Goal: Transaction & Acquisition: Book appointment/travel/reservation

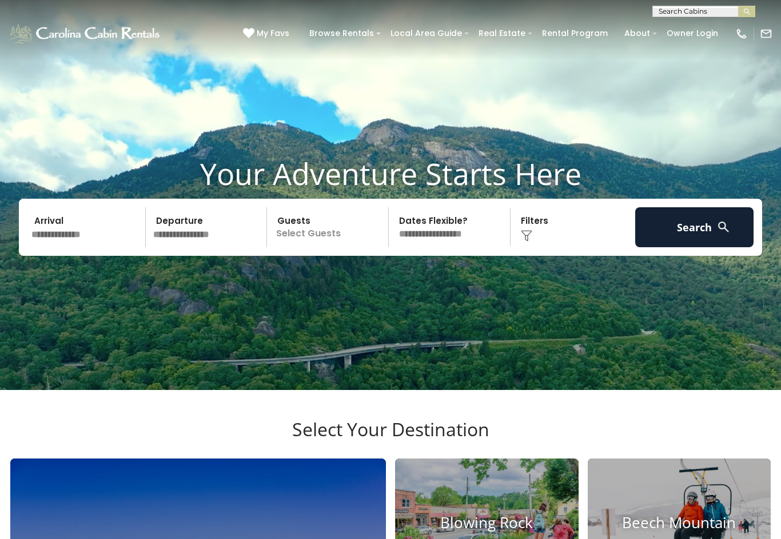
click at [87, 247] on input "text" at bounding box center [86, 227] width 118 height 40
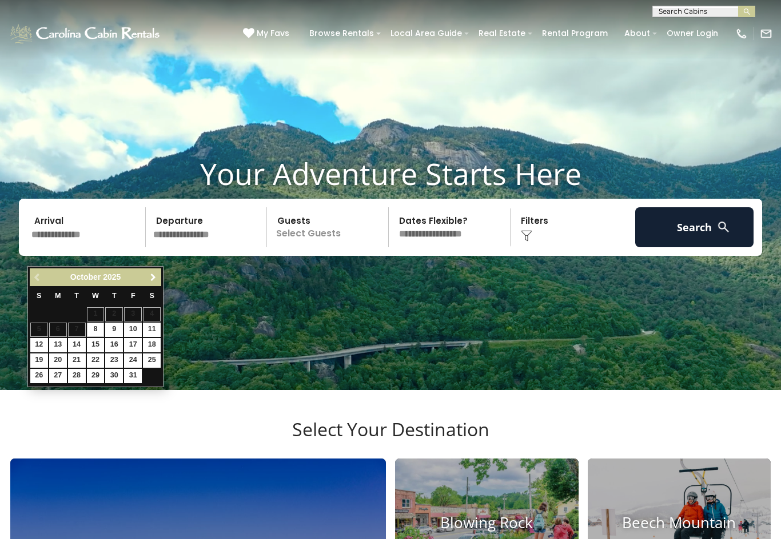
click at [156, 281] on span "Next" at bounding box center [153, 277] width 9 height 9
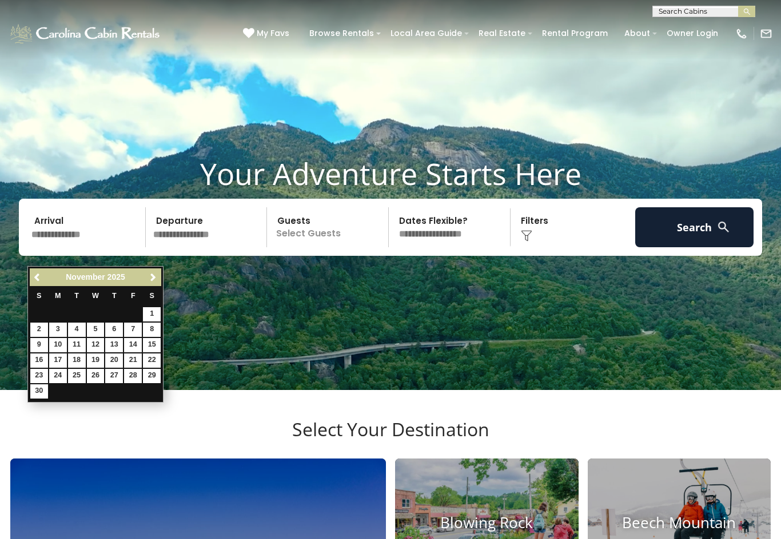
click at [39, 358] on link "16" at bounding box center [39, 361] width 18 height 14
type input "********"
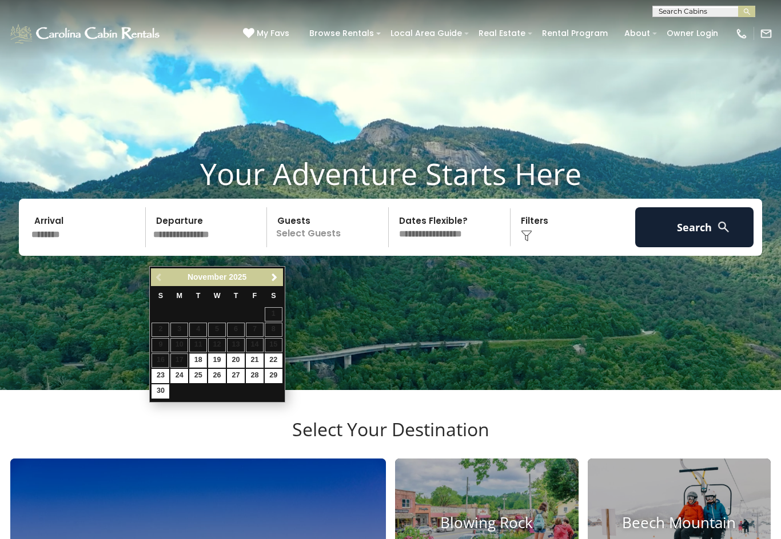
click at [273, 377] on link "29" at bounding box center [274, 376] width 18 height 14
type input "********"
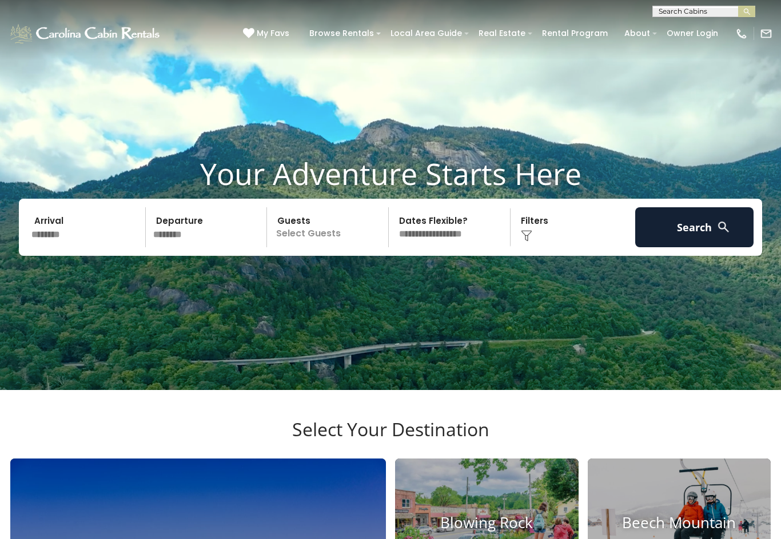
click at [201, 247] on input "********" at bounding box center [208, 227] width 118 height 40
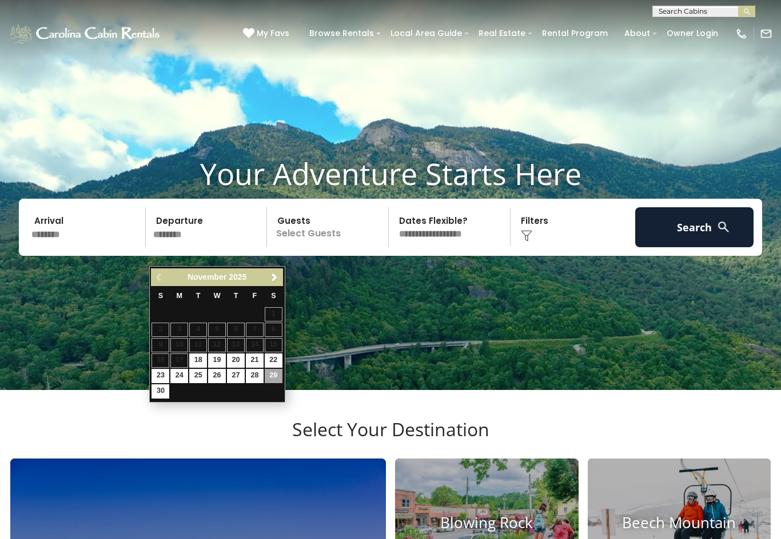
click at [281, 375] on link "29" at bounding box center [274, 376] width 18 height 14
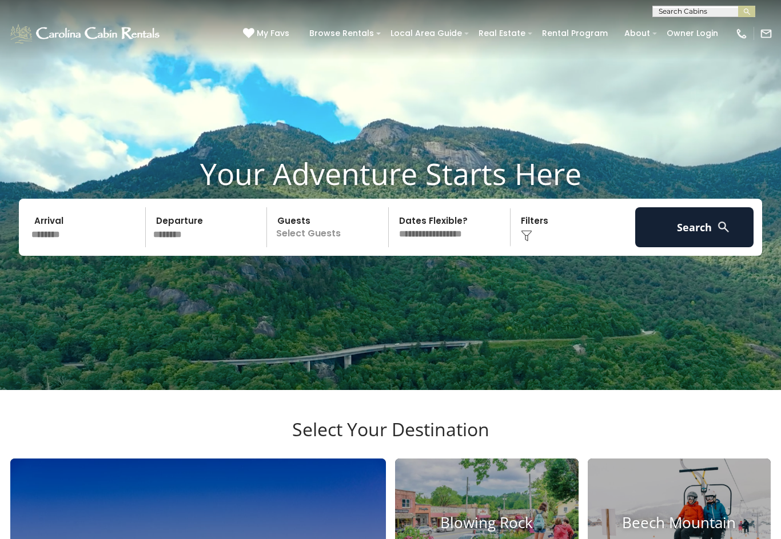
click at [342, 247] on p "Select Guests" at bounding box center [329, 227] width 118 height 40
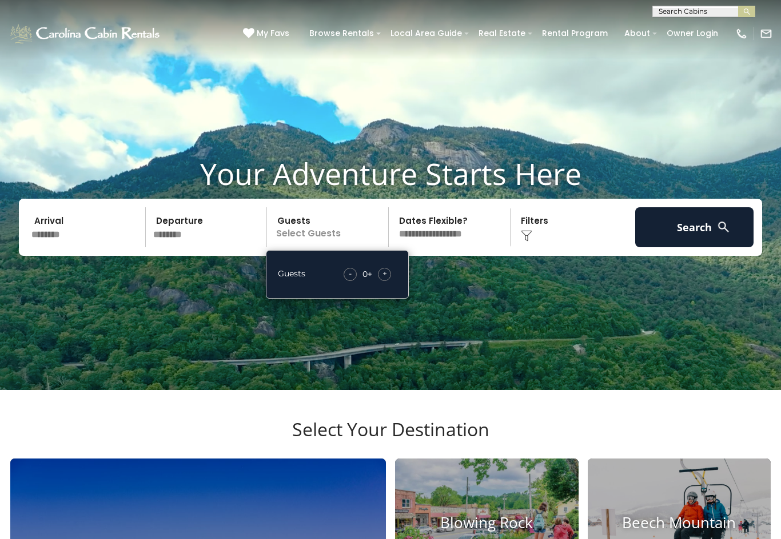
click at [388, 281] on div "+" at bounding box center [384, 274] width 13 height 13
click at [387, 281] on div "+" at bounding box center [384, 274] width 13 height 13
click at [399, 290] on div "Guests - 2 + +" at bounding box center [337, 274] width 143 height 49
click at [394, 281] on div "- 2 + +" at bounding box center [367, 274] width 58 height 13
click at [387, 281] on div "+" at bounding box center [384, 274] width 13 height 13
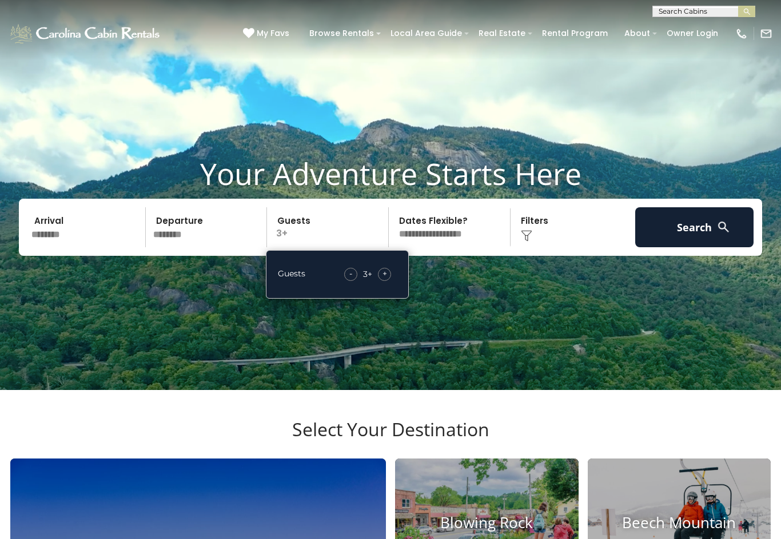
click at [391, 281] on div "+" at bounding box center [384, 274] width 13 height 13
click at [705, 247] on button "Search" at bounding box center [694, 227] width 118 height 40
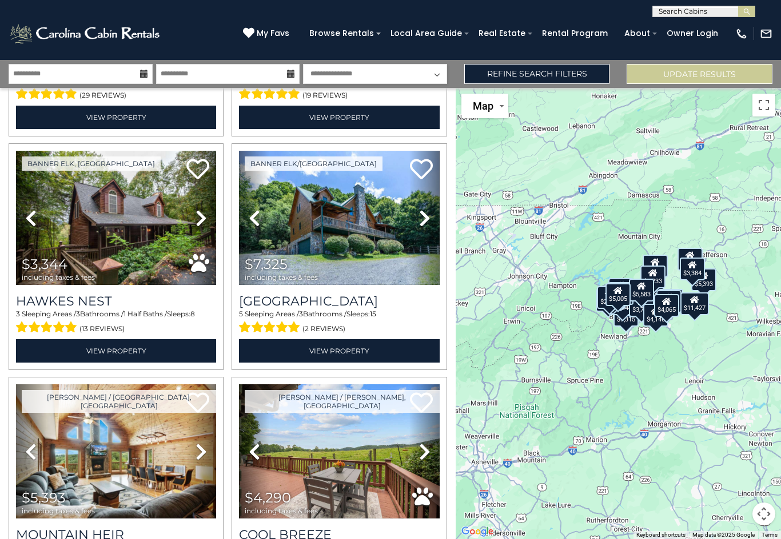
scroll to position [1629, 0]
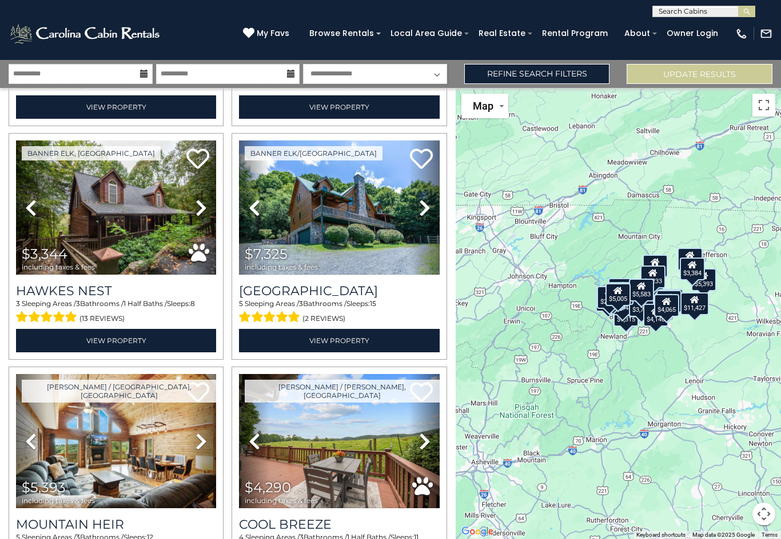
click at [167, 215] on img at bounding box center [116, 208] width 200 height 134
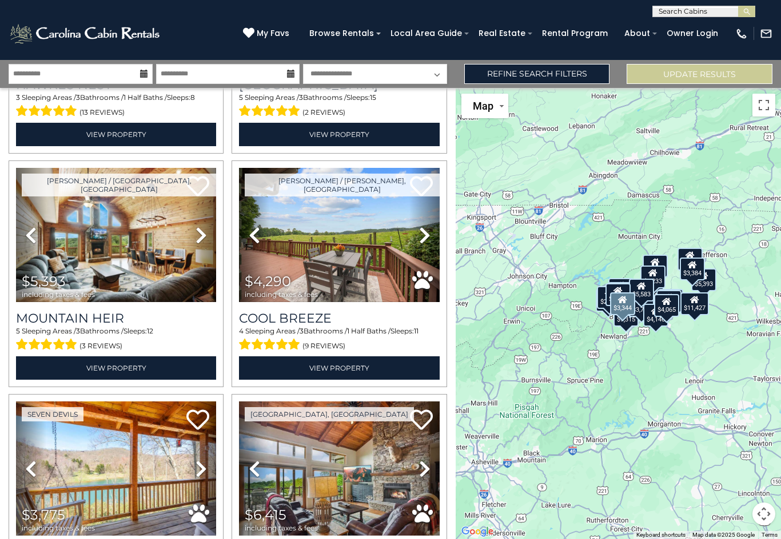
scroll to position [1838, 0]
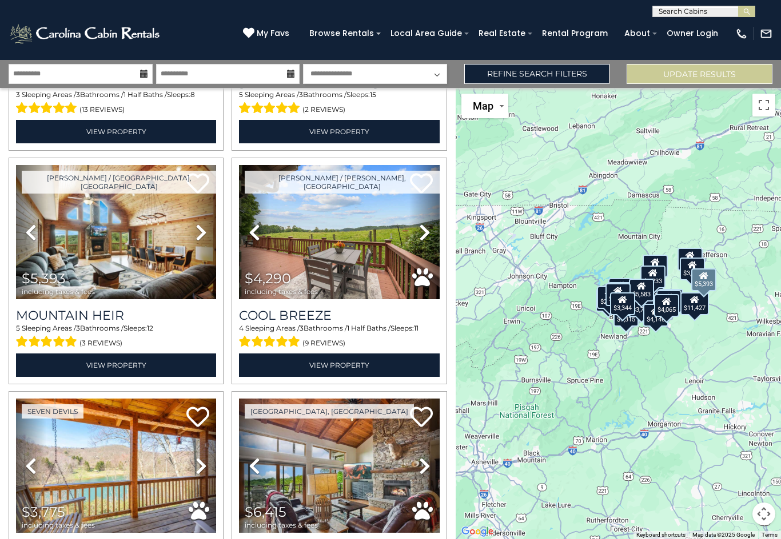
click at [142, 234] on img at bounding box center [116, 232] width 200 height 134
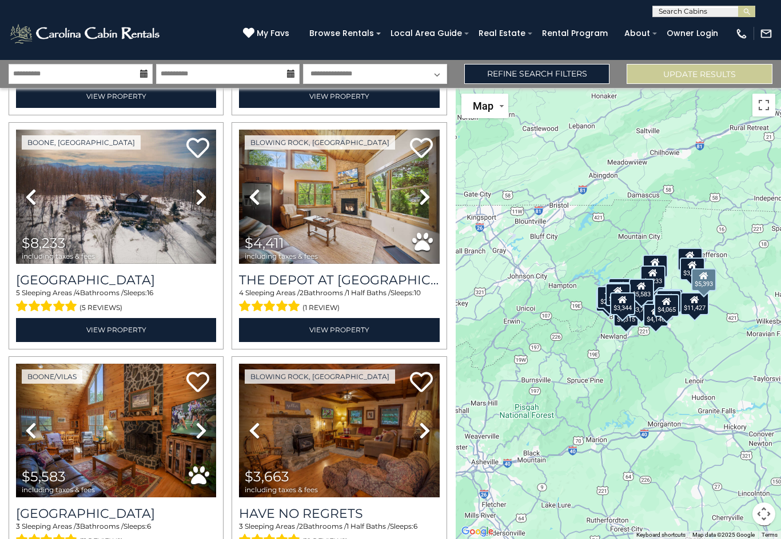
scroll to position [2341, 0]
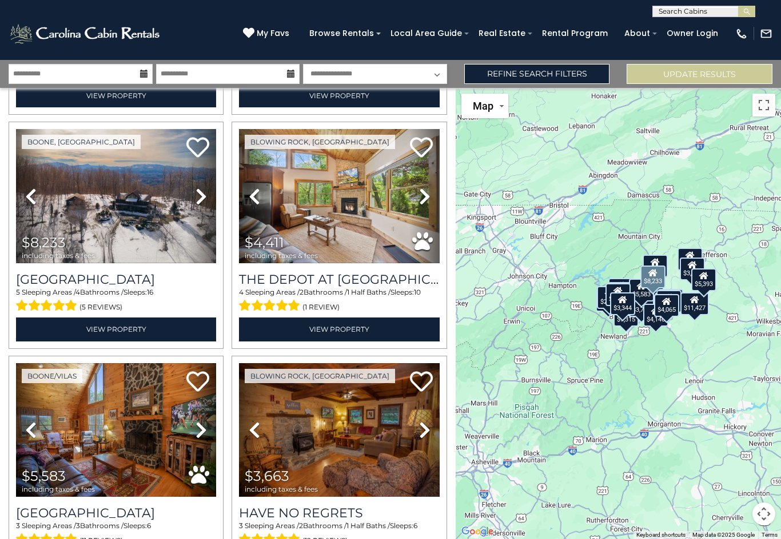
click at [129, 212] on img at bounding box center [116, 196] width 200 height 134
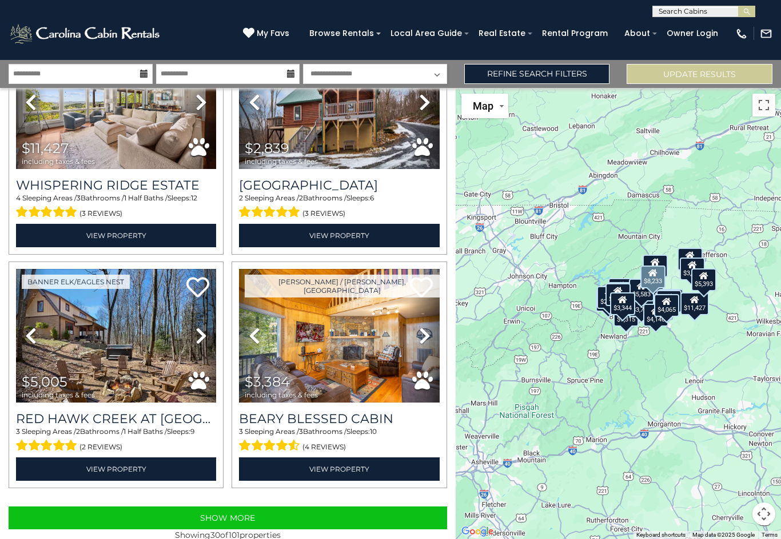
scroll to position [3136, 0]
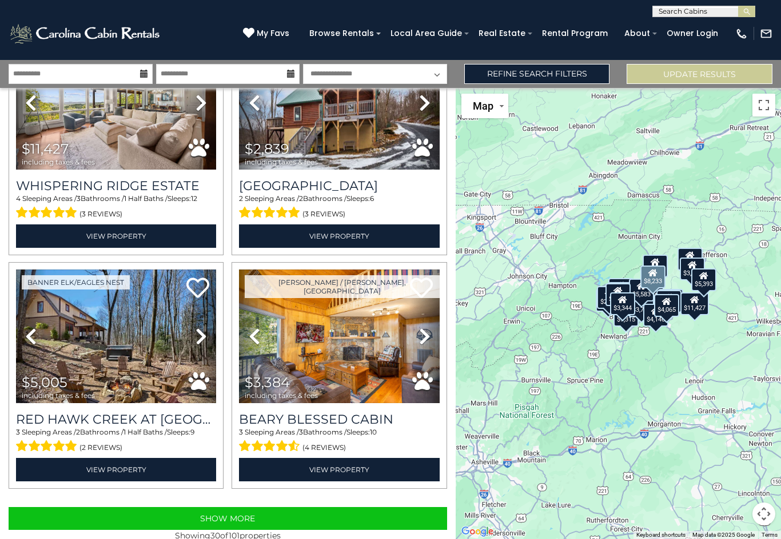
click at [344, 509] on button "Show More" at bounding box center [228, 518] width 438 height 23
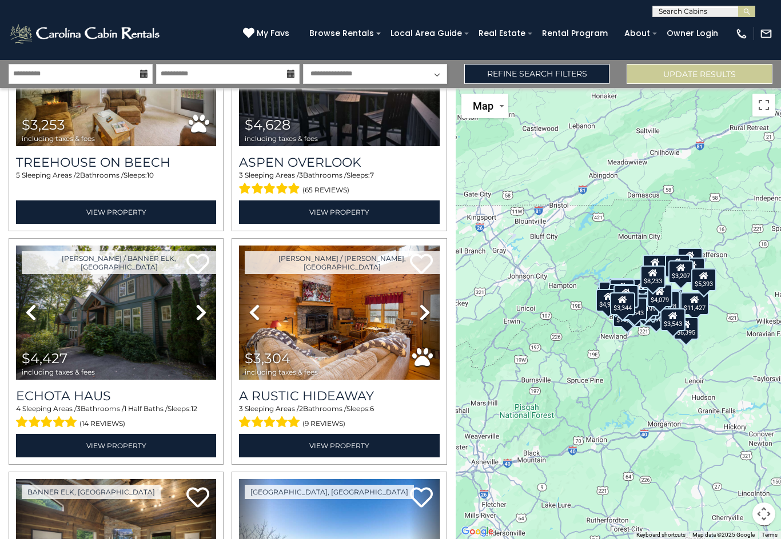
scroll to position [5278, 0]
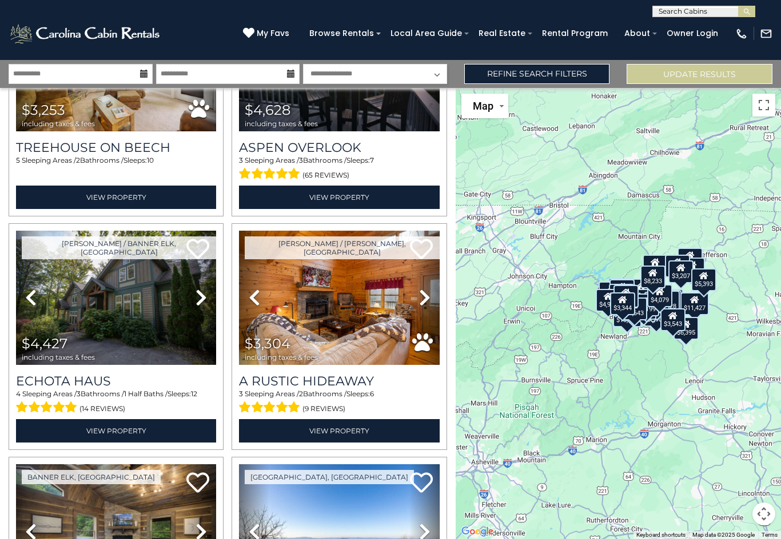
click at [542, 71] on link "Refine Search Filters" at bounding box center [537, 74] width 146 height 20
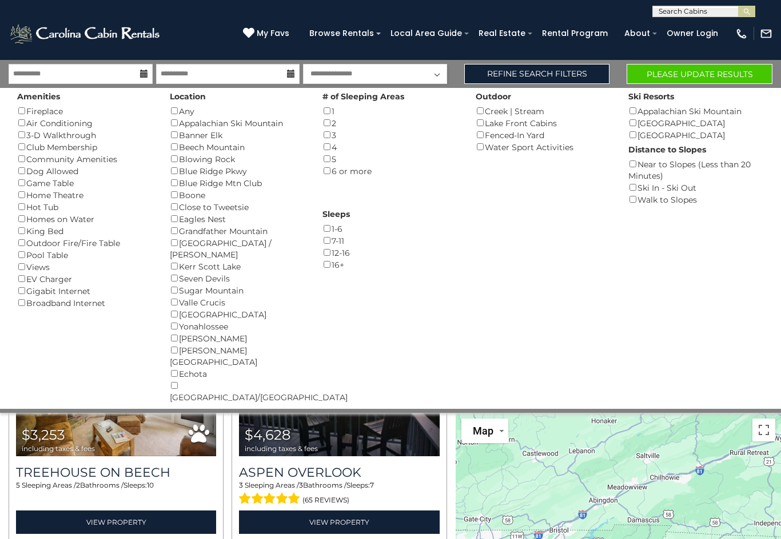
click at [724, 76] on button "Please Update Results" at bounding box center [699, 74] width 146 height 20
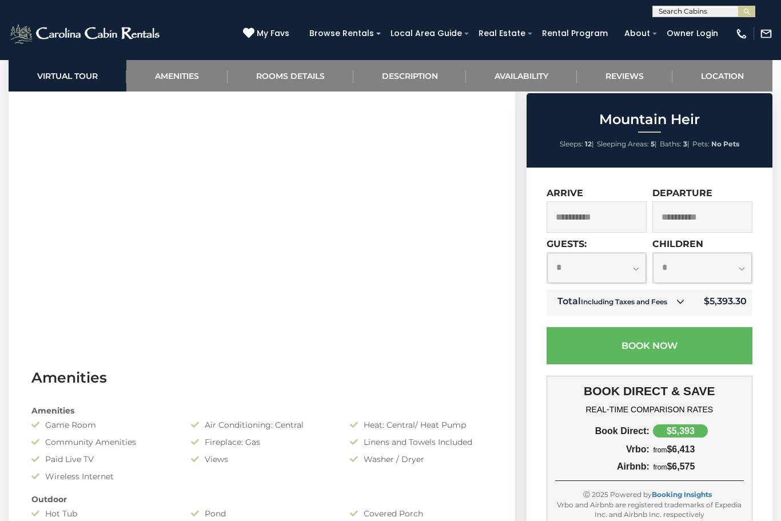
scroll to position [530, 0]
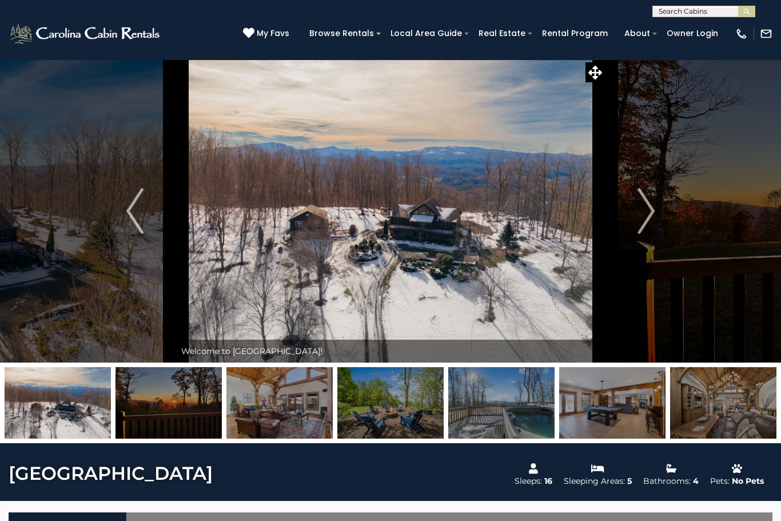
click at [653, 210] on img "Next" at bounding box center [645, 211] width 17 height 46
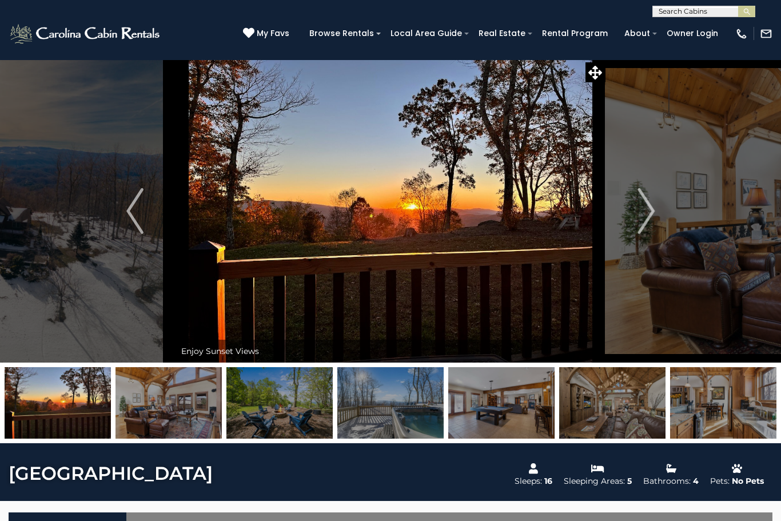
click at [654, 204] on img "Next" at bounding box center [645, 211] width 17 height 46
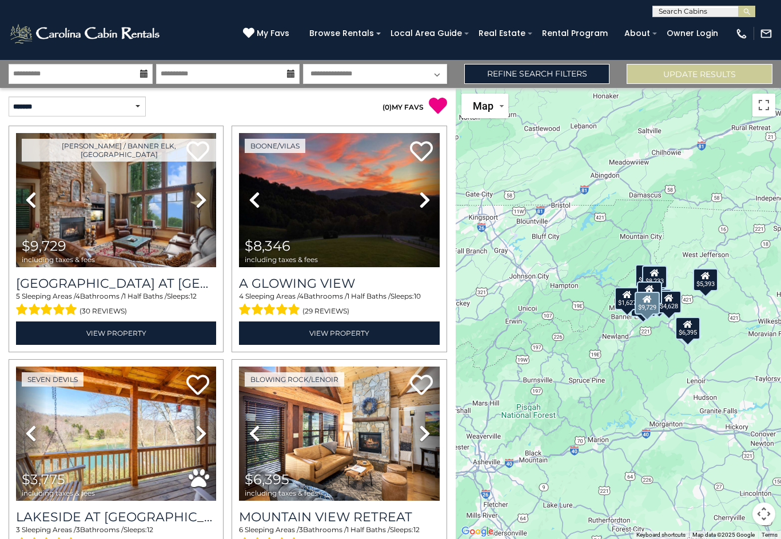
click at [202, 201] on icon at bounding box center [200, 200] width 11 height 18
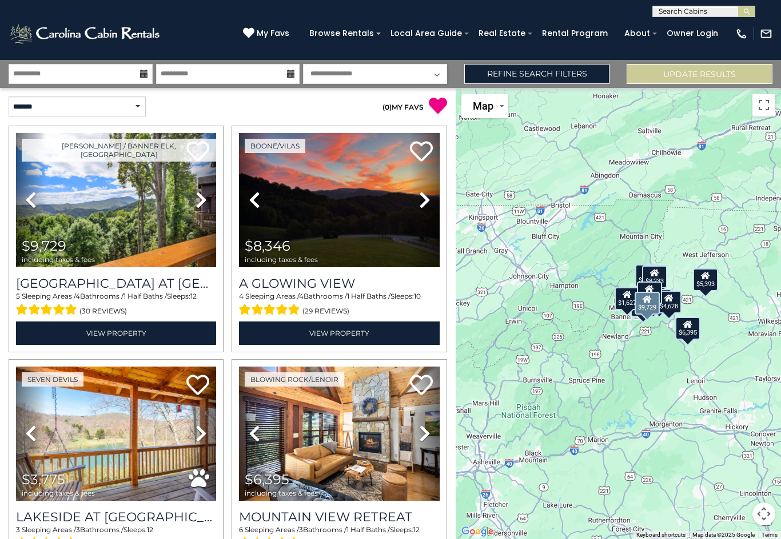
click at [205, 204] on icon at bounding box center [200, 200] width 11 height 18
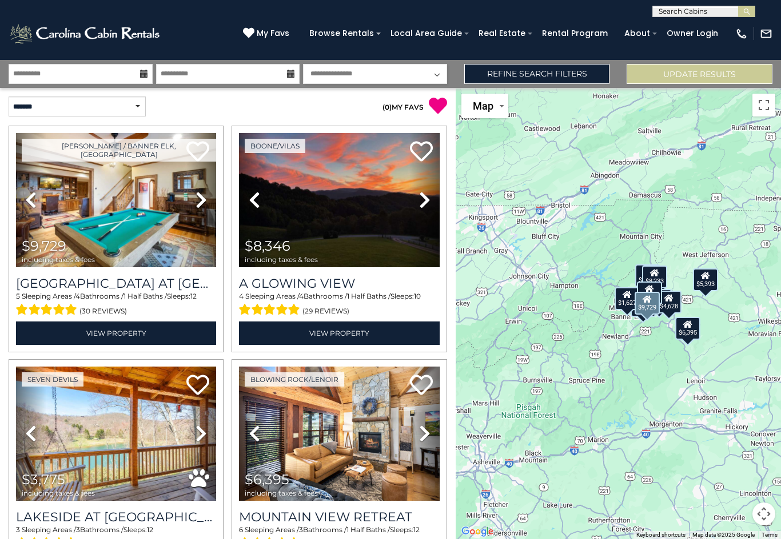
click at [211, 196] on link "Next" at bounding box center [201, 200] width 30 height 134
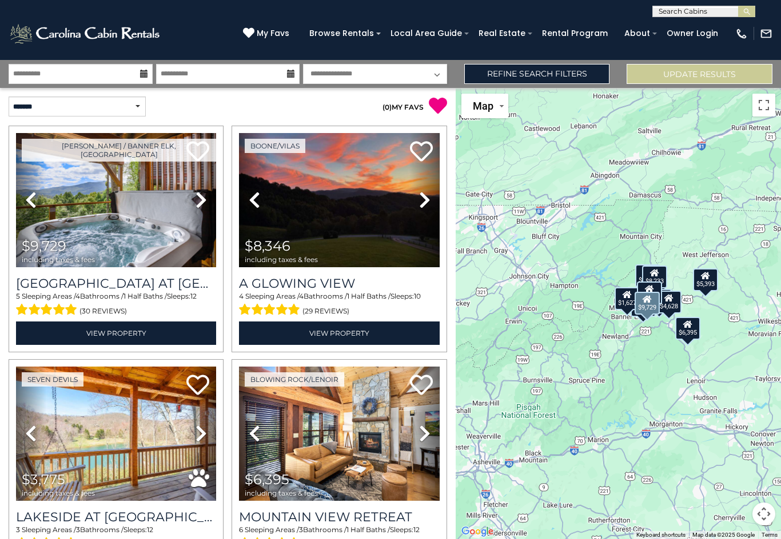
click at [205, 202] on icon at bounding box center [200, 200] width 11 height 18
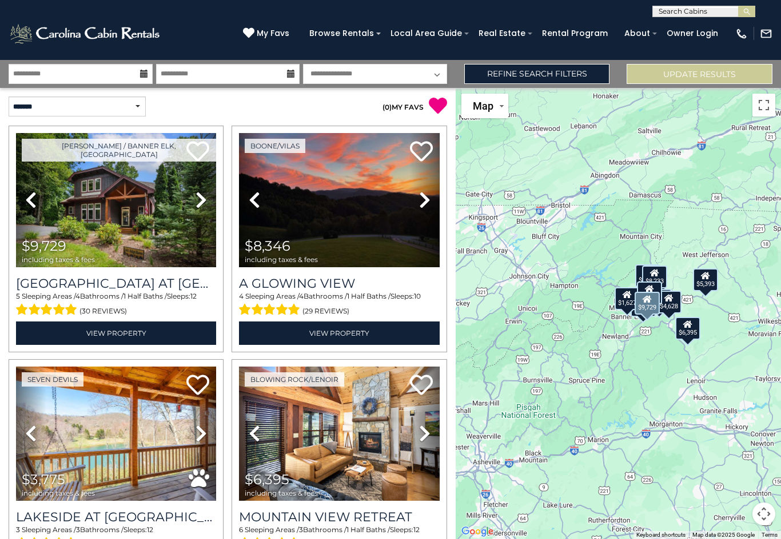
click at [211, 202] on link "Next" at bounding box center [201, 200] width 30 height 134
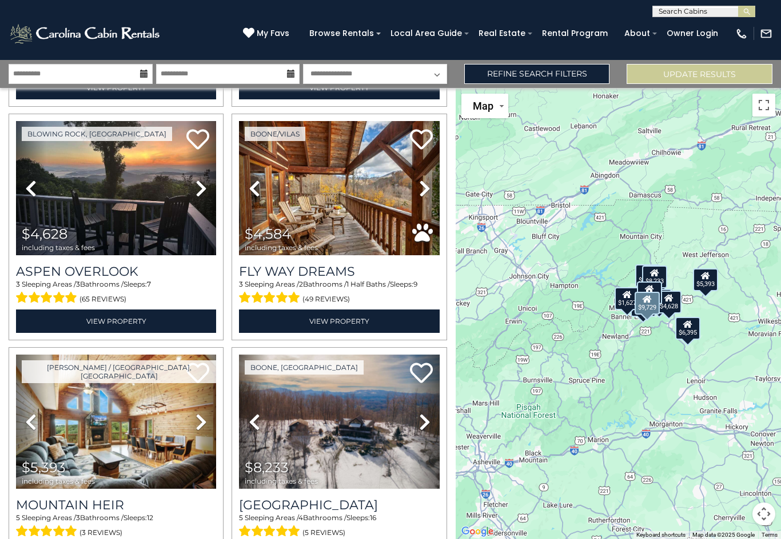
scroll to position [715, 0]
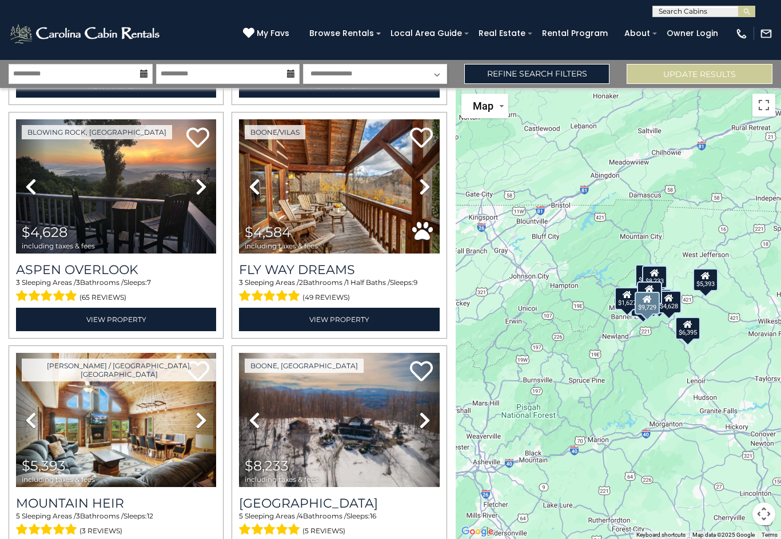
click at [142, 203] on img at bounding box center [116, 186] width 200 height 134
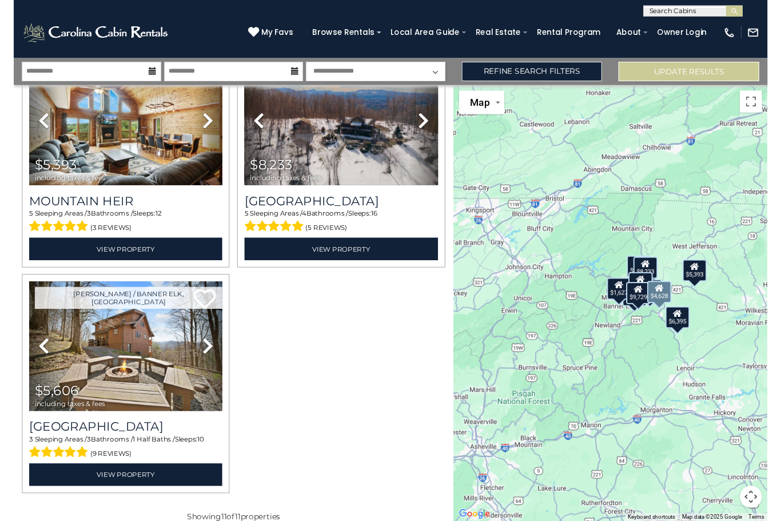
scroll to position [1010, 0]
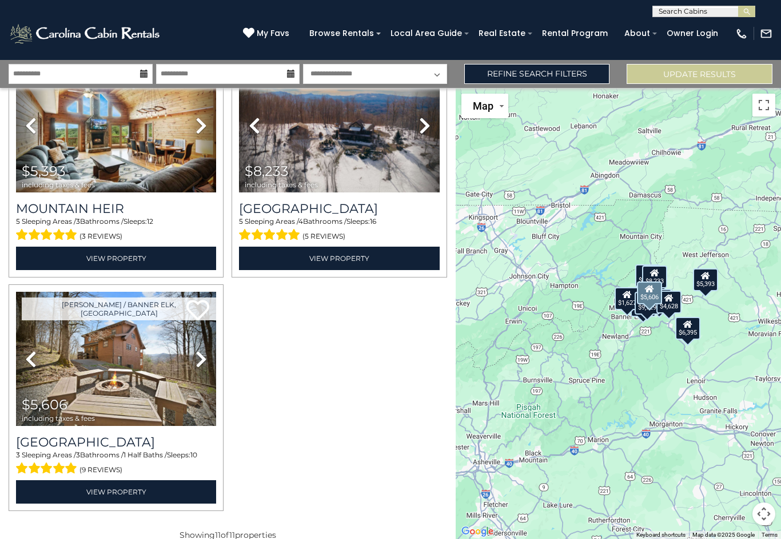
click at [119, 369] on img at bounding box center [116, 359] width 200 height 134
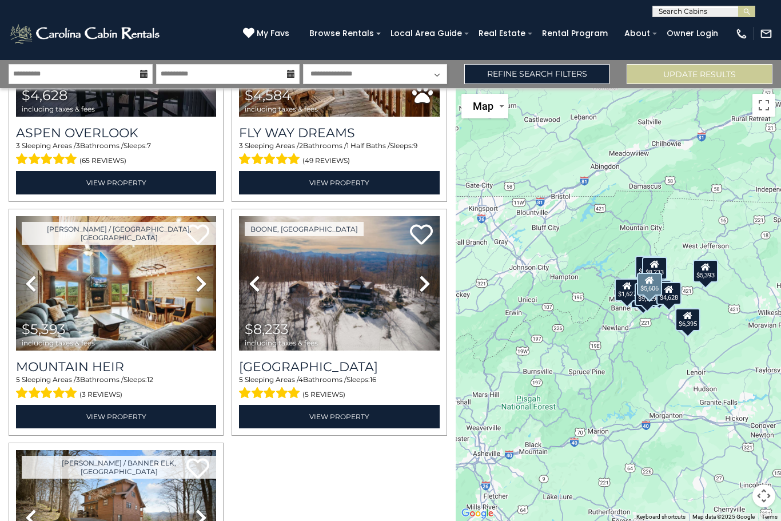
scroll to position [833, 0]
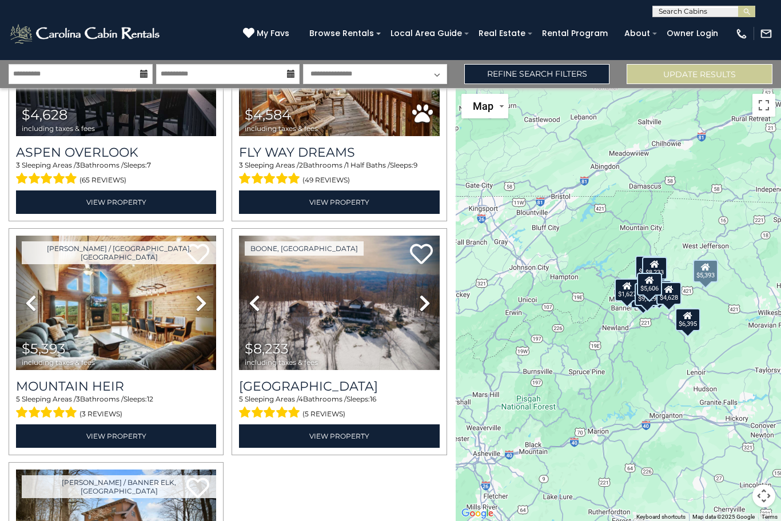
click at [122, 309] on img at bounding box center [116, 302] width 200 height 134
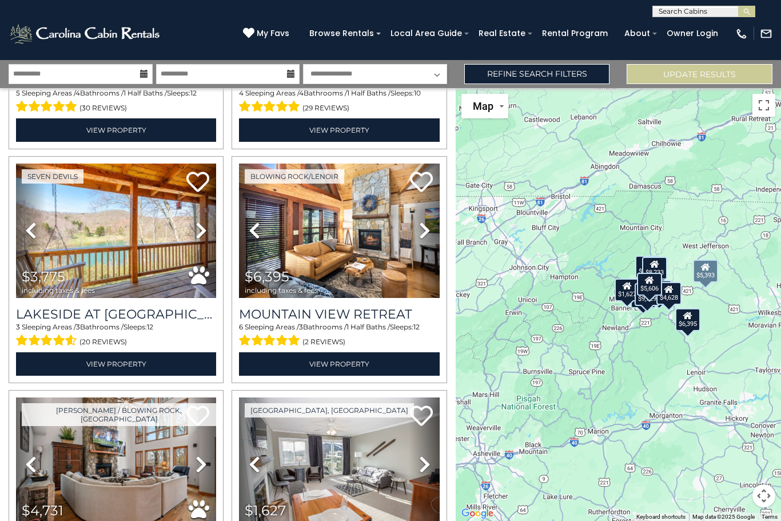
scroll to position [202, 0]
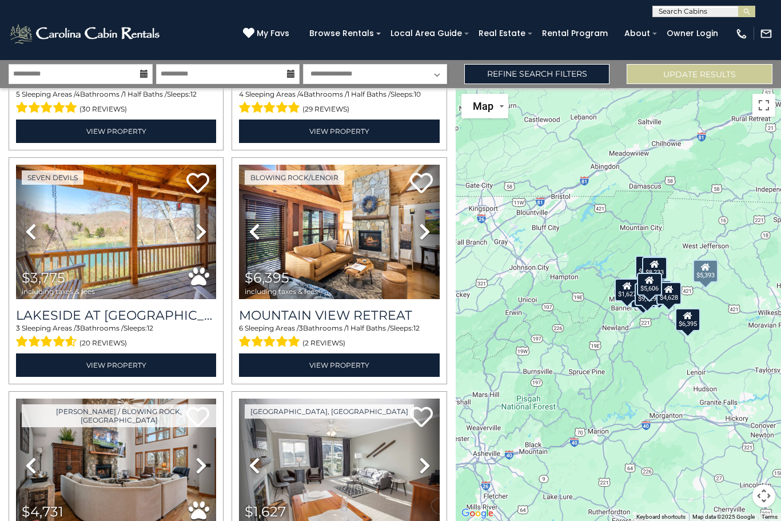
click at [364, 248] on img at bounding box center [339, 232] width 200 height 134
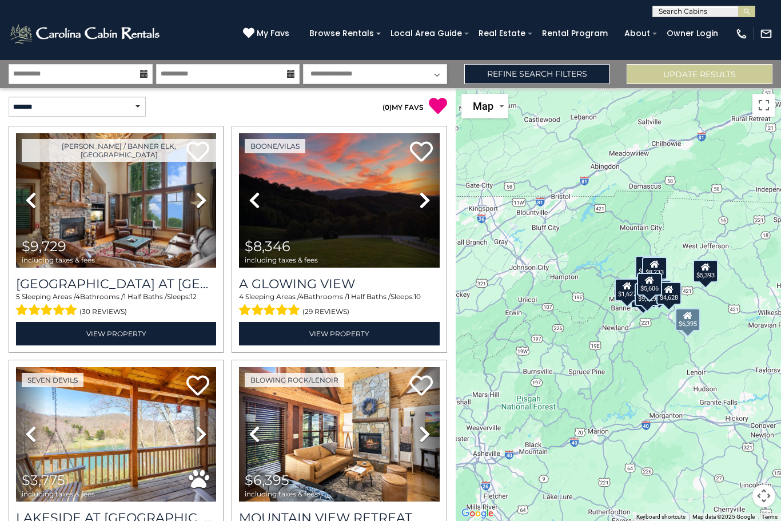
scroll to position [0, 0]
click at [147, 201] on img at bounding box center [116, 200] width 200 height 134
click at [398, 83] on select "**********" at bounding box center [375, 74] width 144 height 20
select select "*"
click at [582, 74] on link "Refine Search Filters" at bounding box center [537, 74] width 146 height 20
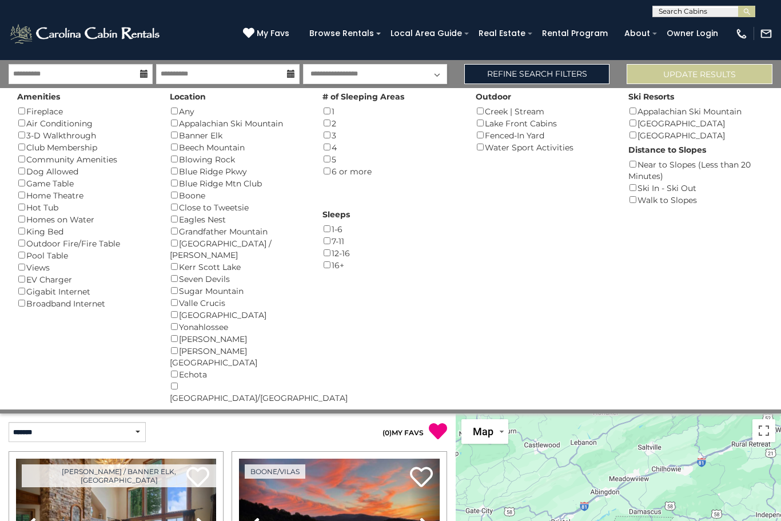
click at [727, 70] on button "Update Results" at bounding box center [699, 74] width 146 height 20
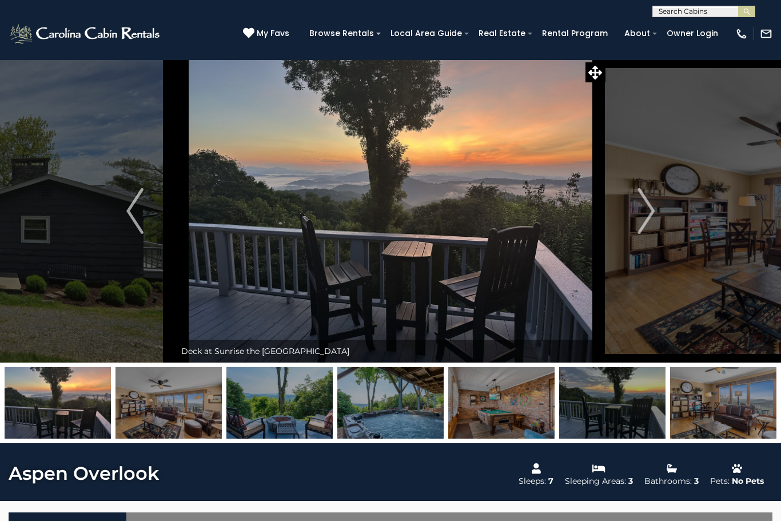
click at [639, 211] on img "Next" at bounding box center [645, 211] width 17 height 46
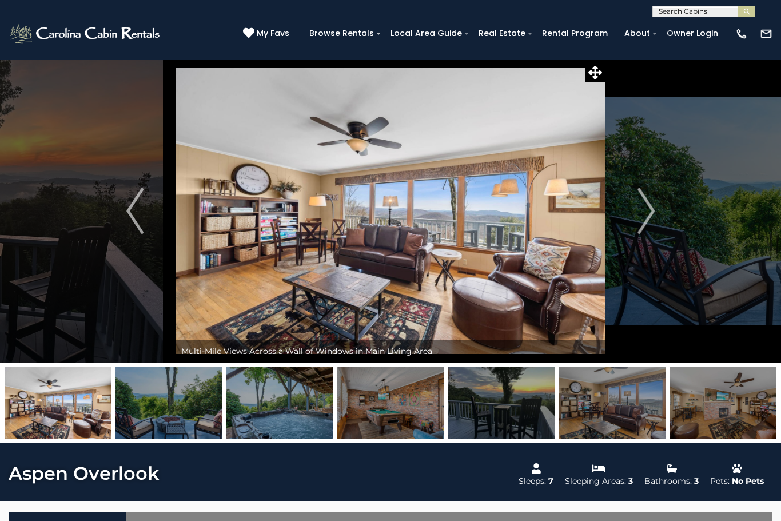
click at [645, 208] on img "Next" at bounding box center [645, 211] width 17 height 46
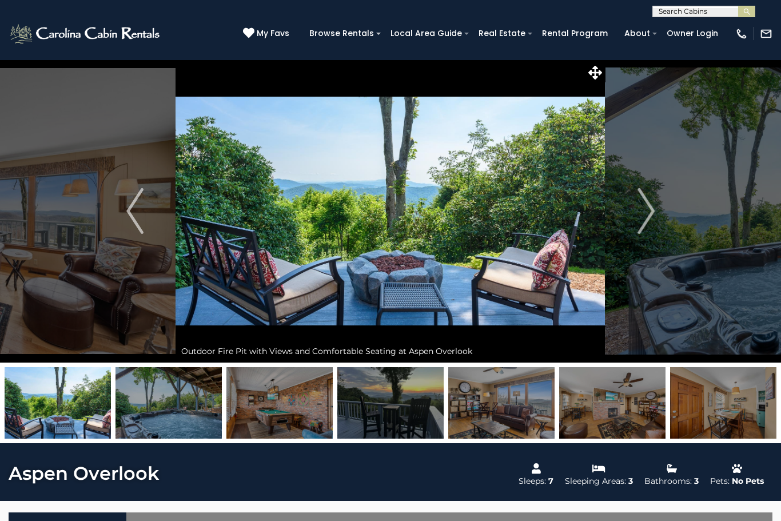
click at [649, 209] on img "Next" at bounding box center [645, 211] width 17 height 46
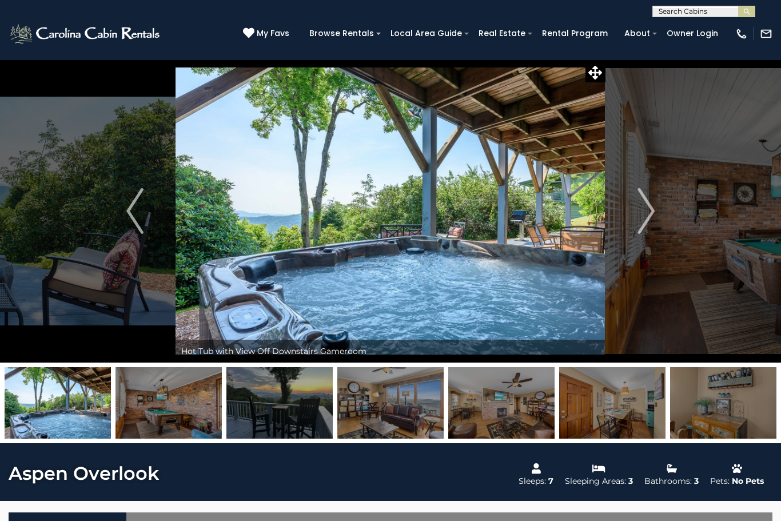
click at [647, 214] on img "Next" at bounding box center [645, 211] width 17 height 46
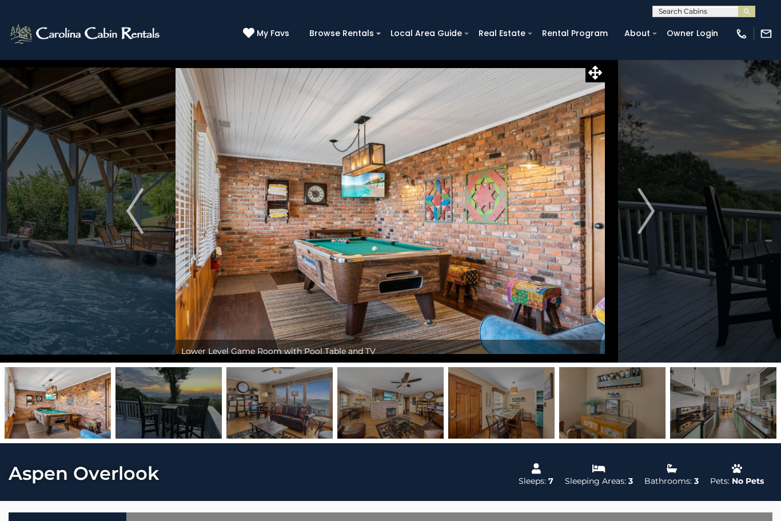
click at [643, 210] on img "Next" at bounding box center [645, 211] width 17 height 46
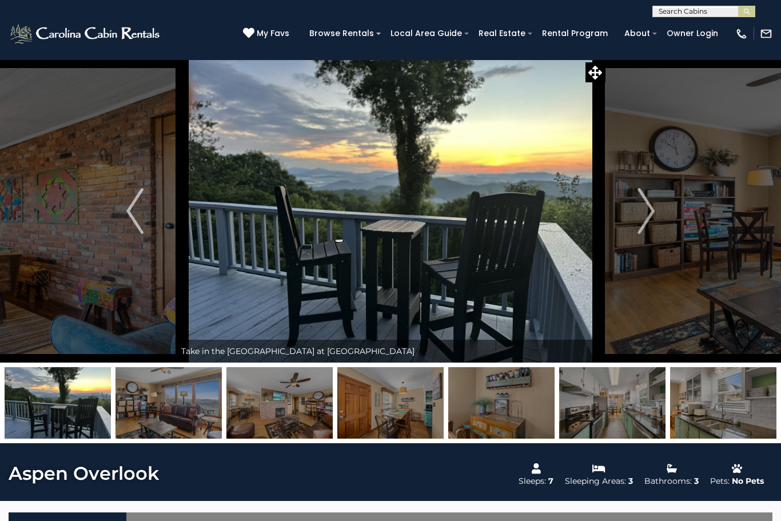
click at [643, 222] on img "Next" at bounding box center [645, 211] width 17 height 46
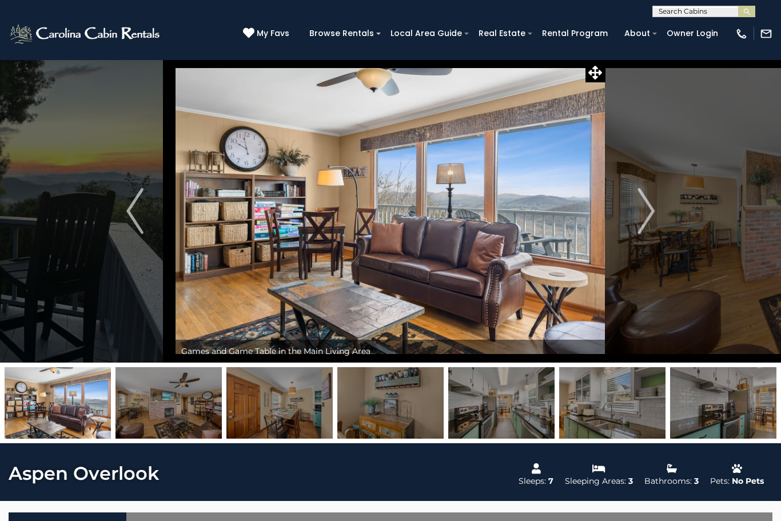
click at [635, 221] on button "Next" at bounding box center [645, 210] width 81 height 303
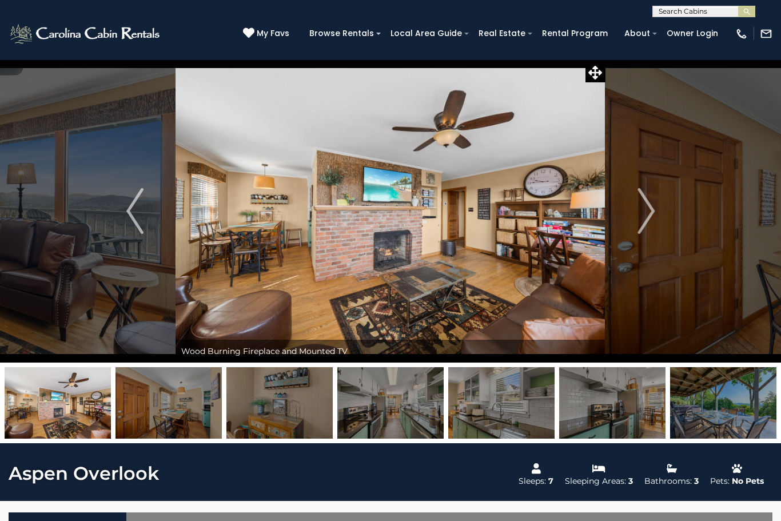
click at [653, 213] on img "Next" at bounding box center [645, 211] width 17 height 46
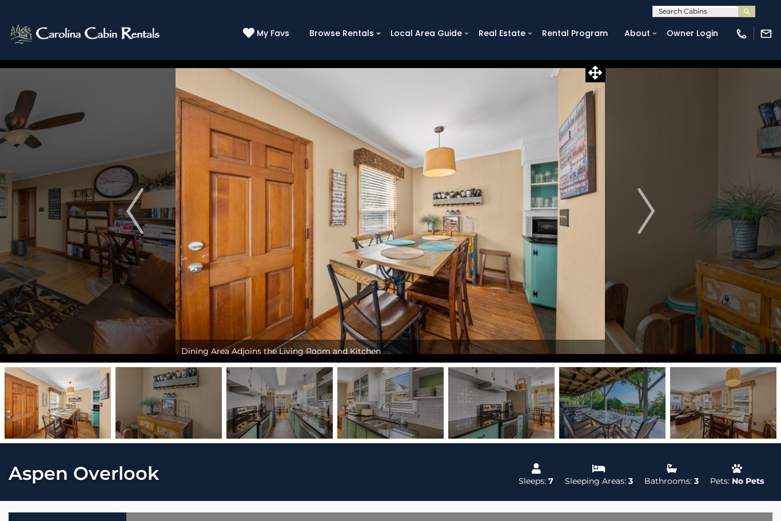
click at [643, 213] on img "Next" at bounding box center [645, 211] width 17 height 46
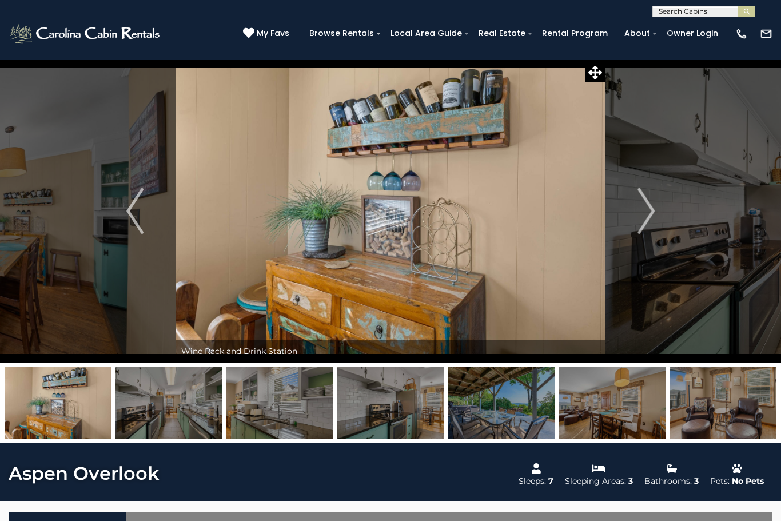
click at [641, 212] on img "Next" at bounding box center [645, 211] width 17 height 46
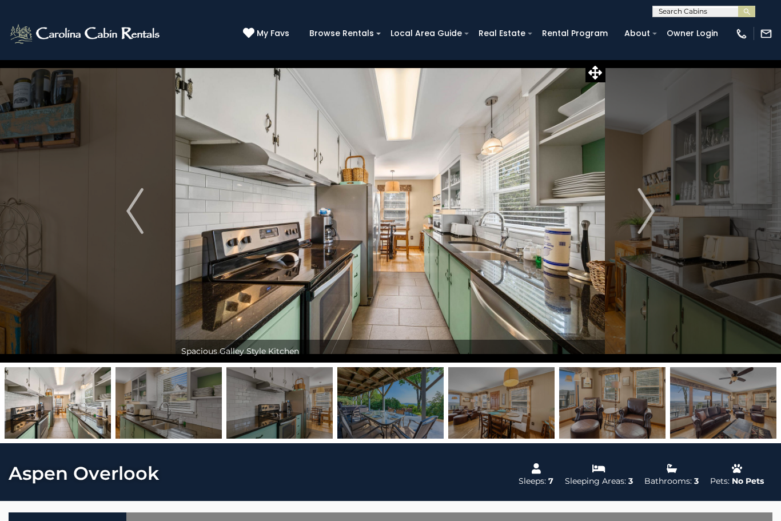
click at [650, 210] on img "Next" at bounding box center [645, 211] width 17 height 46
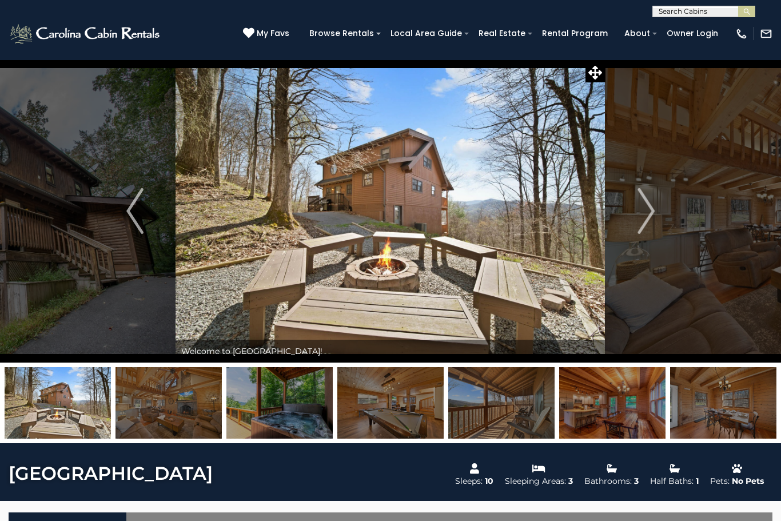
click at [623, 218] on button "Next" at bounding box center [645, 210] width 81 height 303
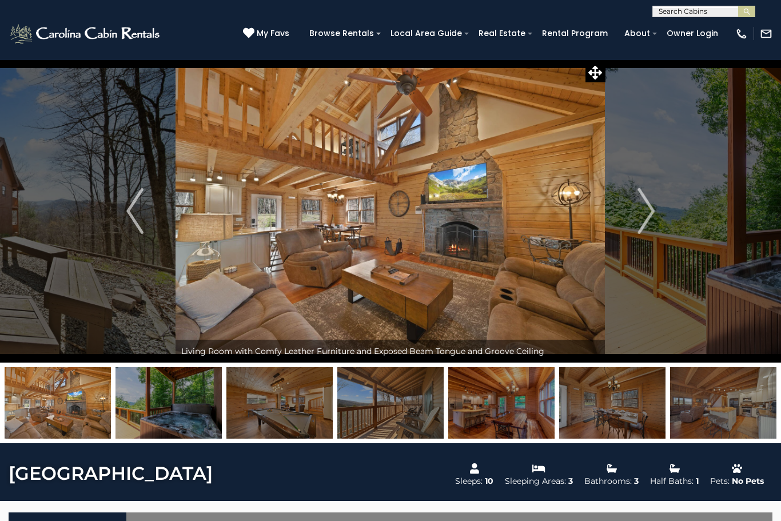
click at [649, 210] on img "Next" at bounding box center [645, 211] width 17 height 46
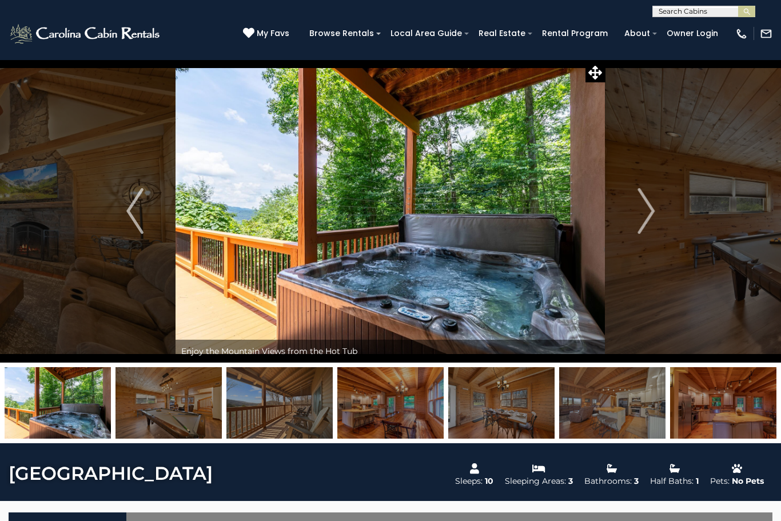
click at [639, 221] on img "Next" at bounding box center [645, 211] width 17 height 46
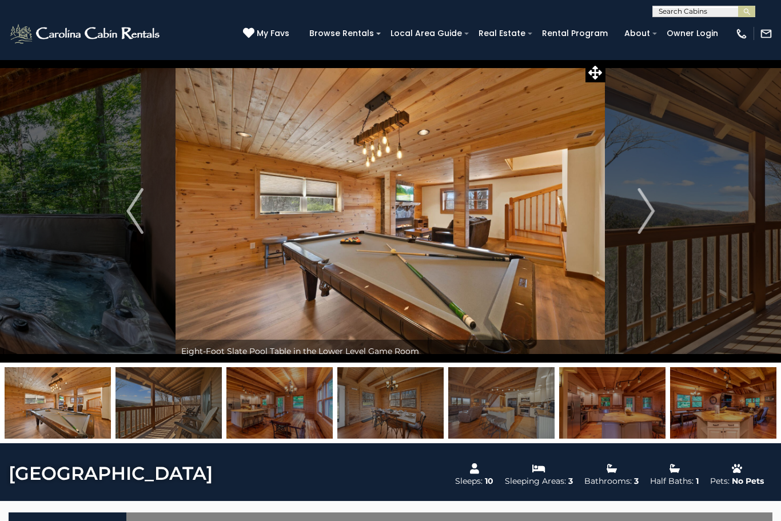
click at [627, 223] on button "Next" at bounding box center [645, 210] width 81 height 303
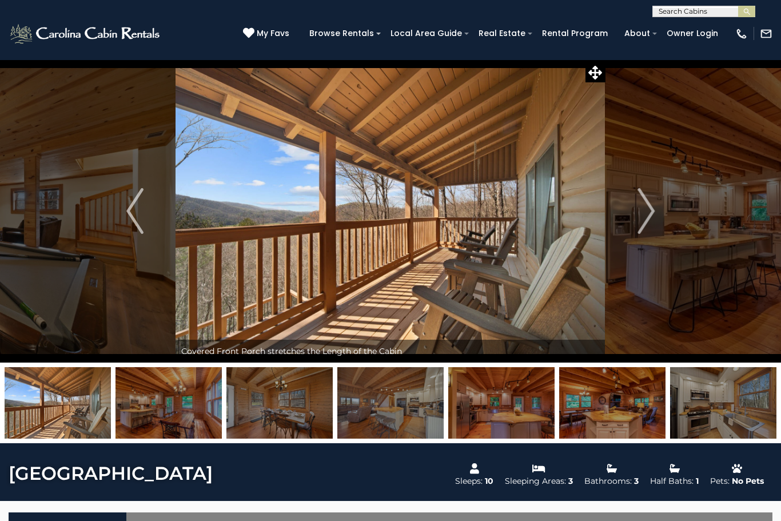
click at [649, 217] on img "Next" at bounding box center [645, 211] width 17 height 46
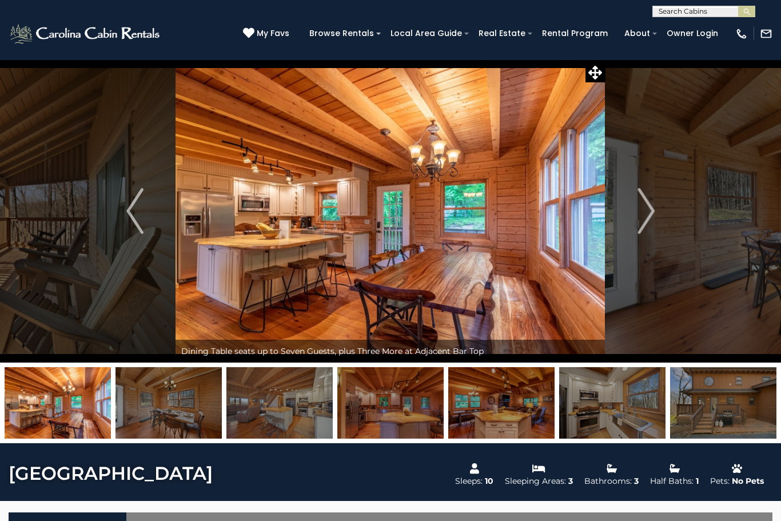
click at [656, 217] on button "Next" at bounding box center [645, 210] width 81 height 303
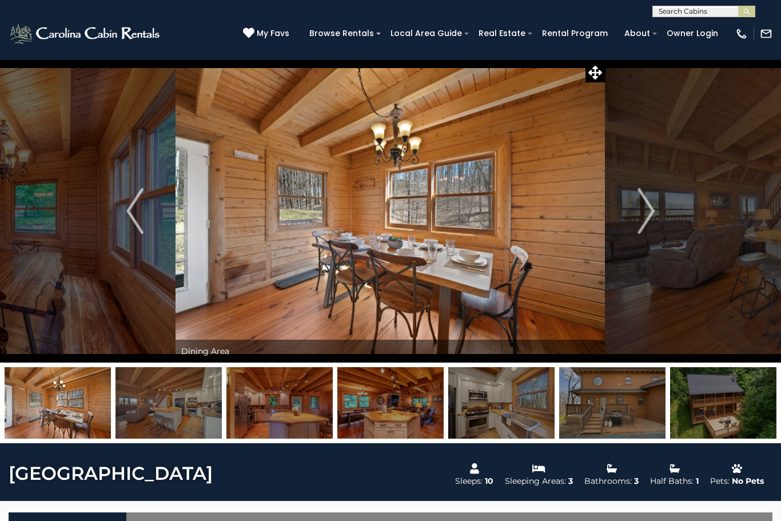
click at [646, 222] on img "Next" at bounding box center [645, 211] width 17 height 46
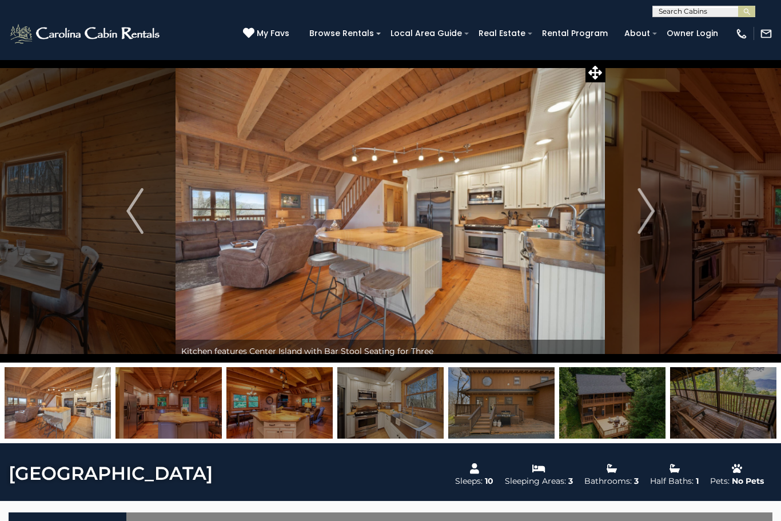
click at [658, 219] on button "Next" at bounding box center [645, 210] width 81 height 303
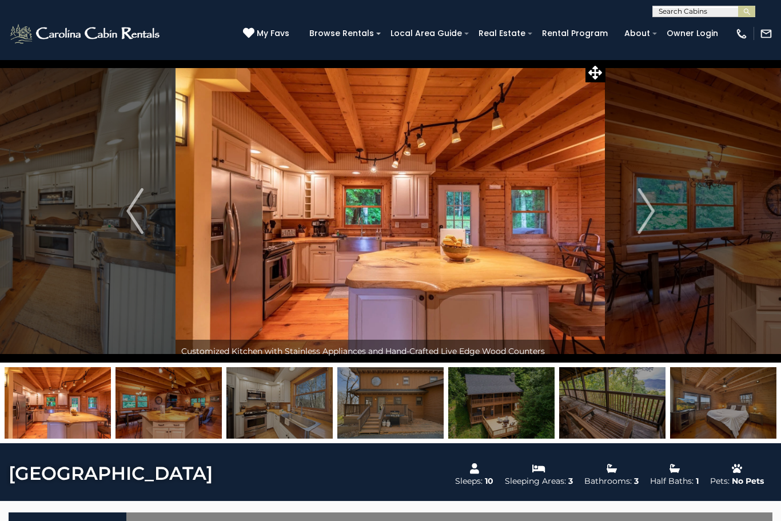
click at [631, 227] on button "Next" at bounding box center [645, 210] width 81 height 303
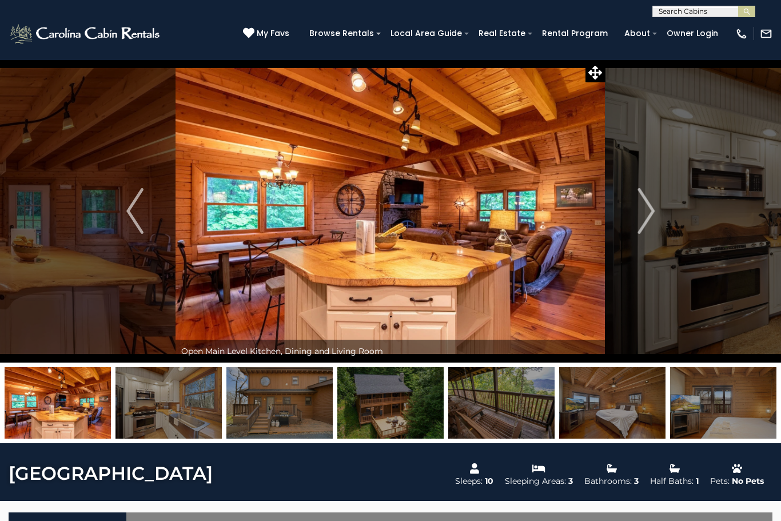
click at [653, 212] on img "Next" at bounding box center [645, 211] width 17 height 46
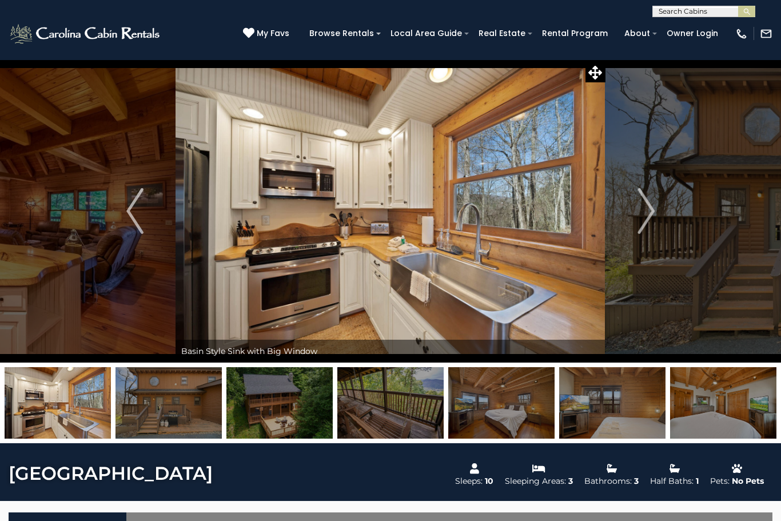
click at [630, 218] on button "Next" at bounding box center [645, 210] width 81 height 303
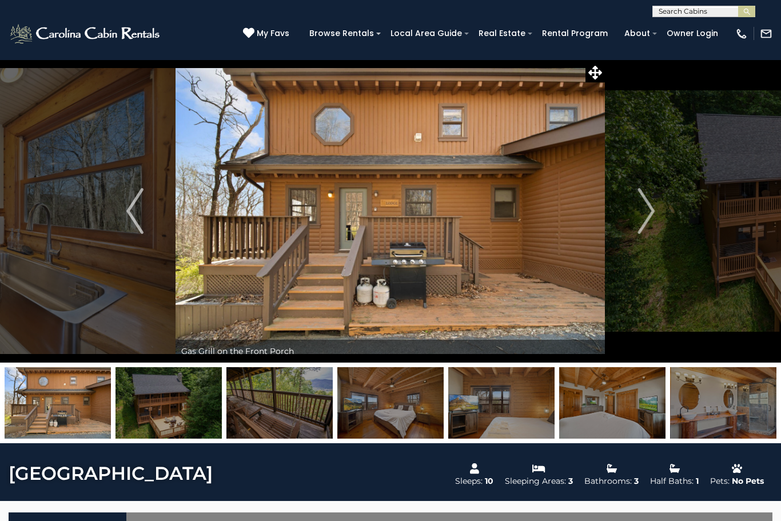
click at [632, 203] on button "Next" at bounding box center [645, 210] width 81 height 303
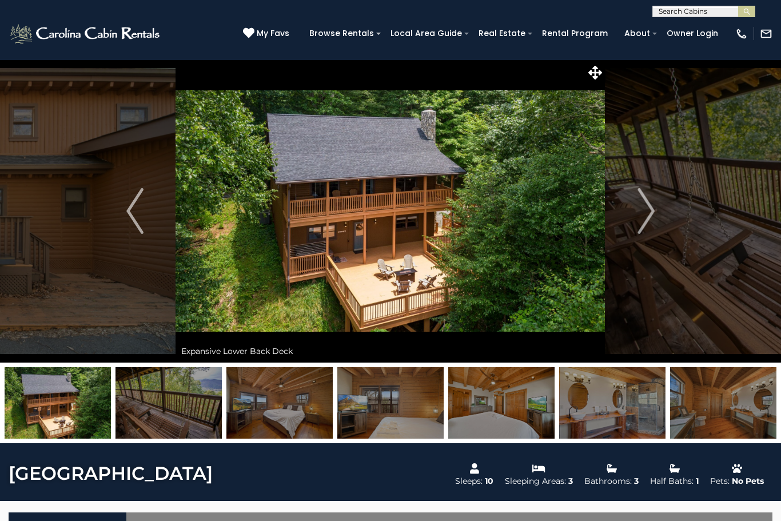
click at [639, 218] on img "Next" at bounding box center [645, 211] width 17 height 46
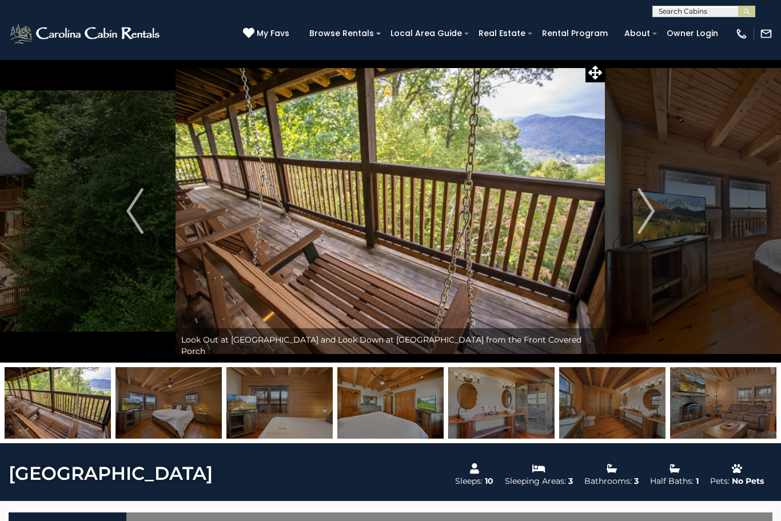
click at [655, 204] on button "Next" at bounding box center [645, 210] width 81 height 303
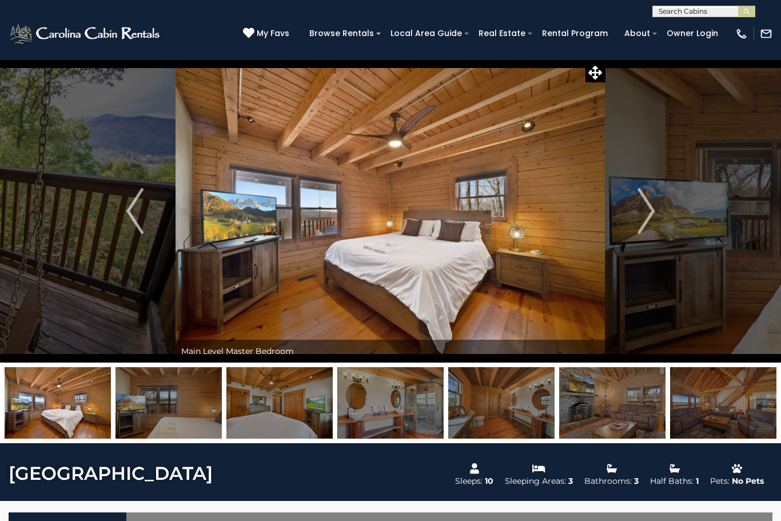
click at [650, 222] on img "Next" at bounding box center [645, 211] width 17 height 46
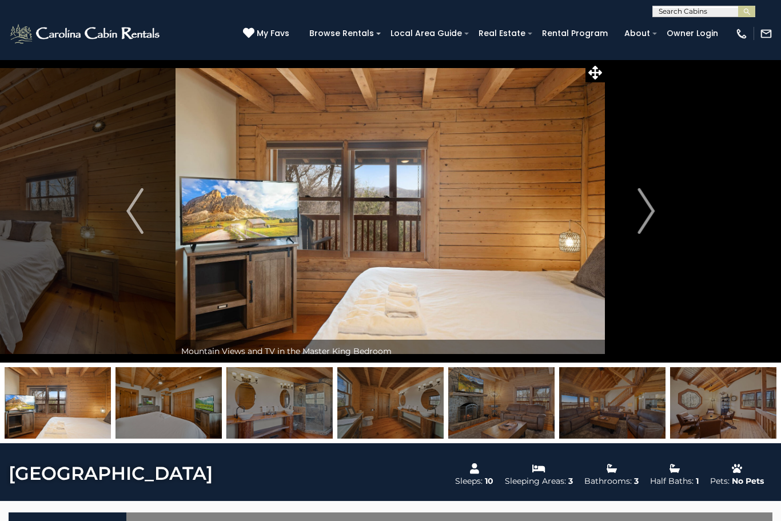
click at [643, 213] on img "Next" at bounding box center [645, 211] width 17 height 46
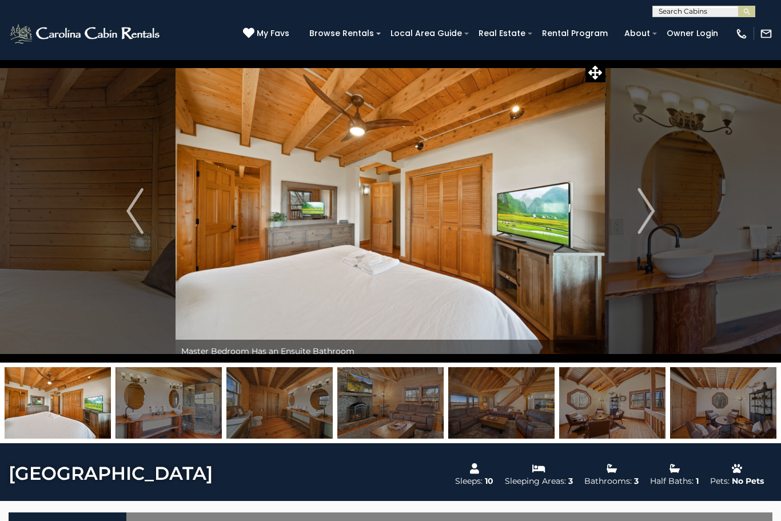
click at [637, 213] on img "Next" at bounding box center [645, 211] width 17 height 46
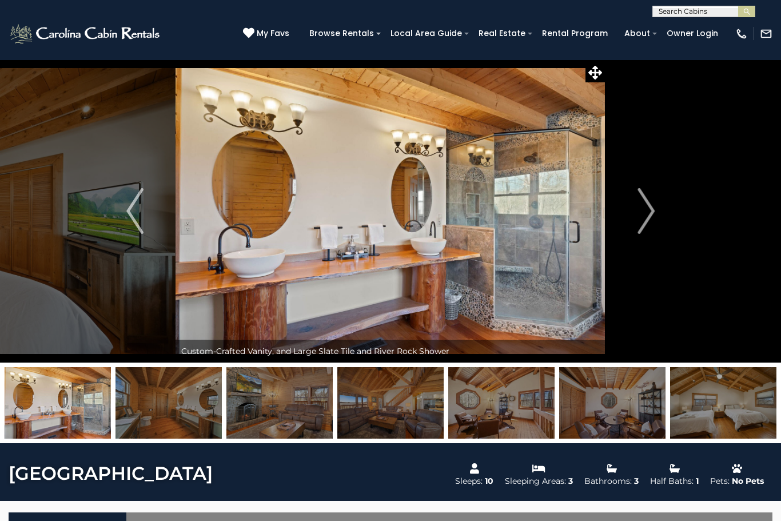
click at [632, 207] on button "Next" at bounding box center [645, 210] width 81 height 303
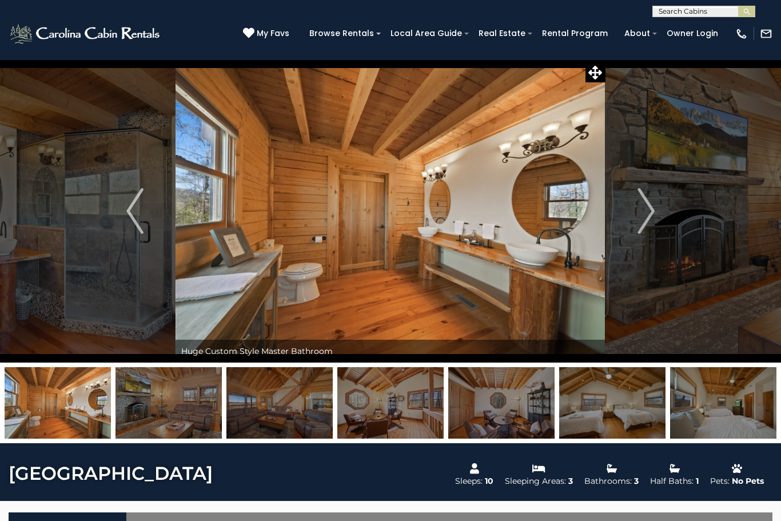
click at [649, 208] on img "Next" at bounding box center [645, 211] width 17 height 46
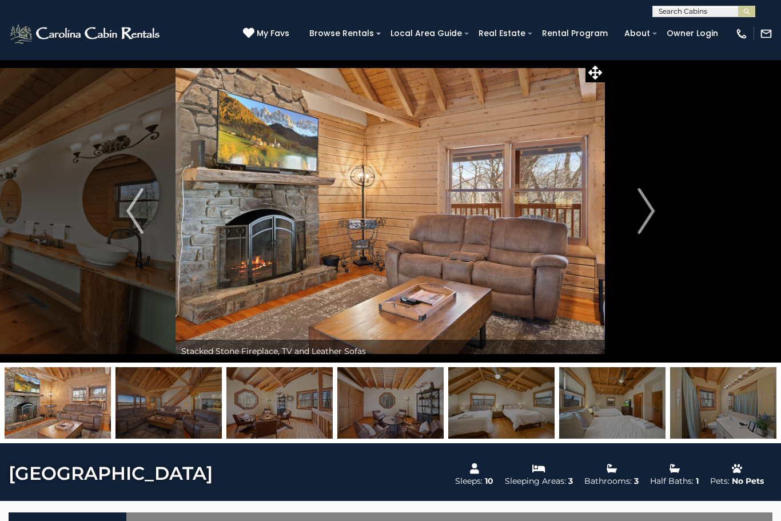
click at [646, 211] on img "Next" at bounding box center [645, 211] width 17 height 46
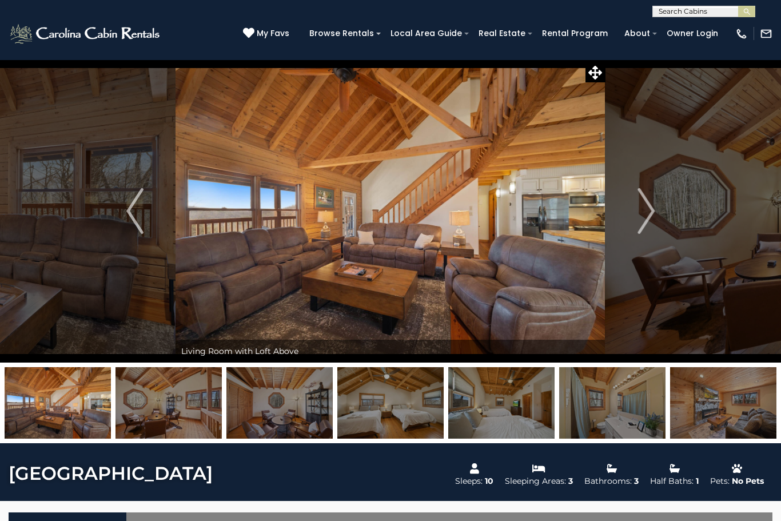
click at [646, 218] on img "Next" at bounding box center [645, 211] width 17 height 46
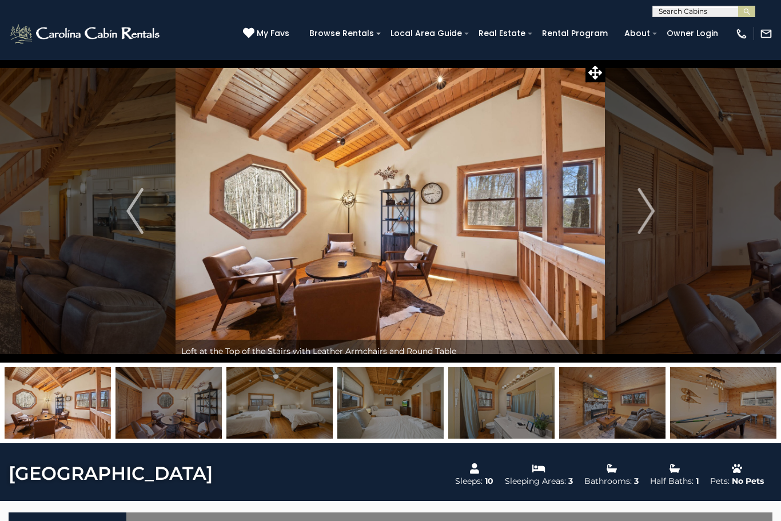
click at [643, 221] on img "Next" at bounding box center [645, 211] width 17 height 46
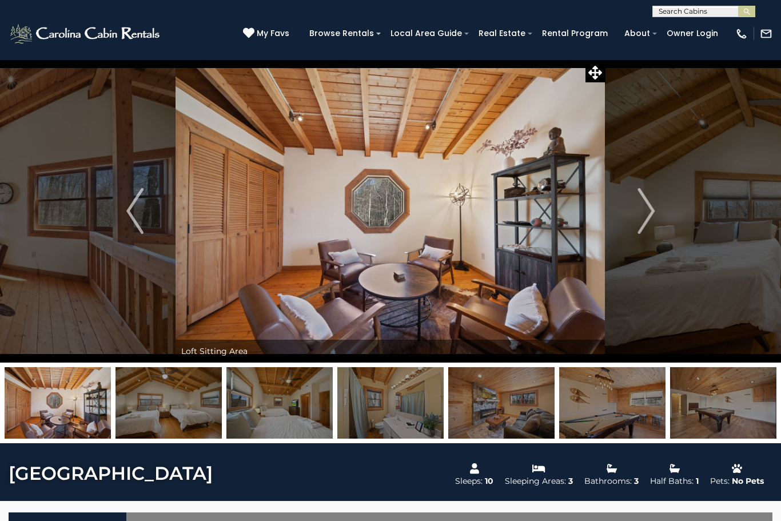
click at [633, 209] on button "Next" at bounding box center [645, 210] width 81 height 303
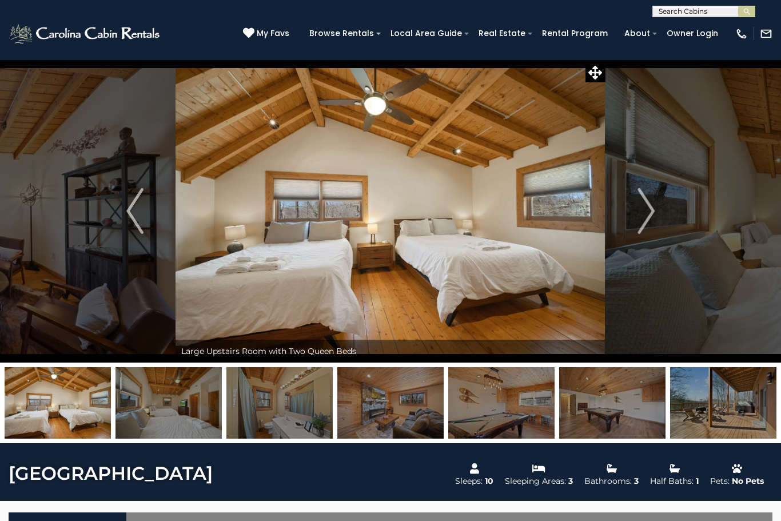
click at [632, 210] on button "Next" at bounding box center [645, 210] width 81 height 303
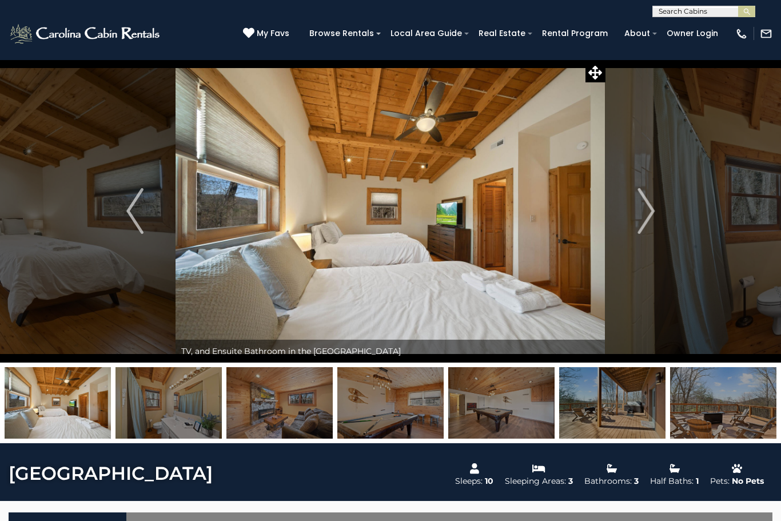
click at [641, 213] on img "Next" at bounding box center [645, 211] width 17 height 46
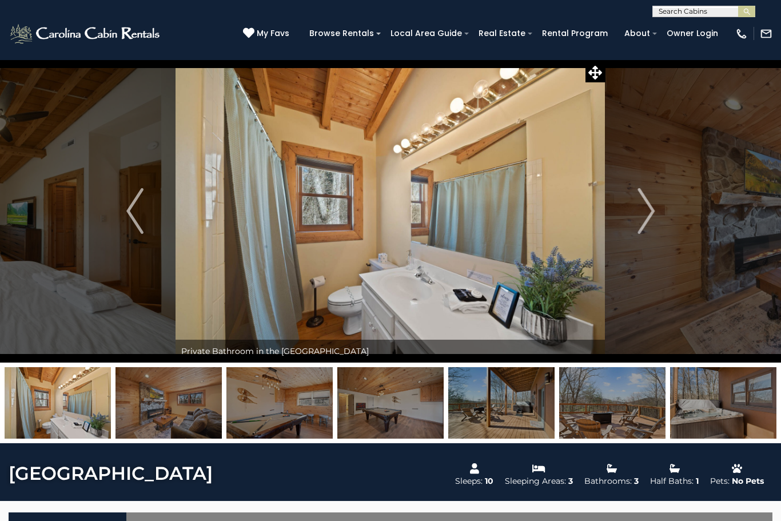
click at [643, 211] on img "Next" at bounding box center [645, 211] width 17 height 46
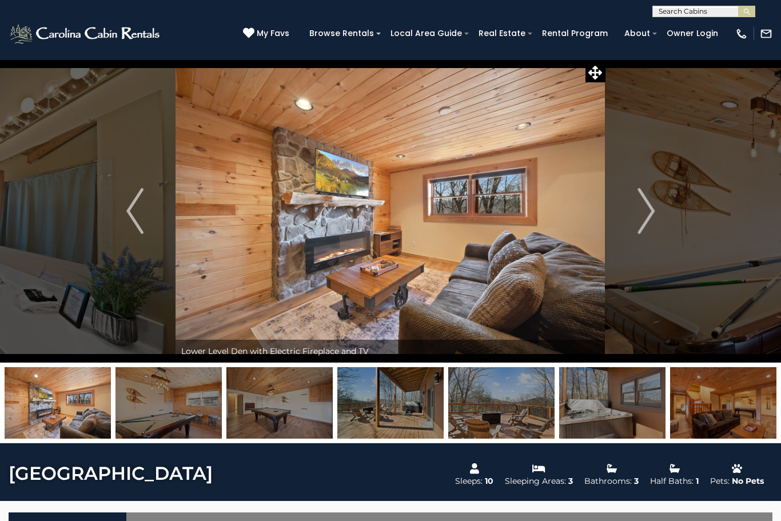
click at [643, 214] on img "Next" at bounding box center [645, 211] width 17 height 46
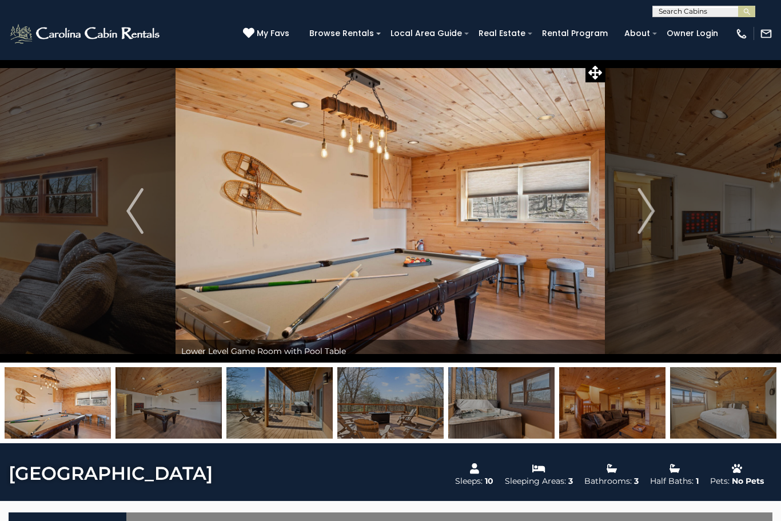
click at [651, 211] on img "Next" at bounding box center [645, 211] width 17 height 46
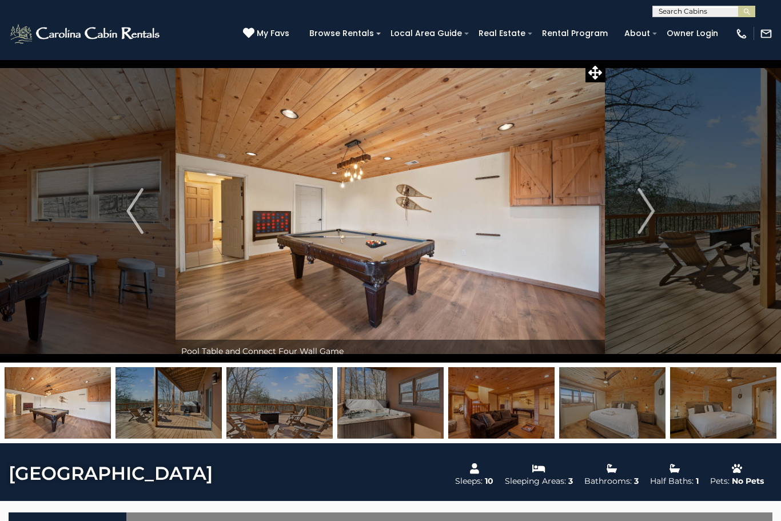
click at [643, 211] on img "Next" at bounding box center [645, 211] width 17 height 46
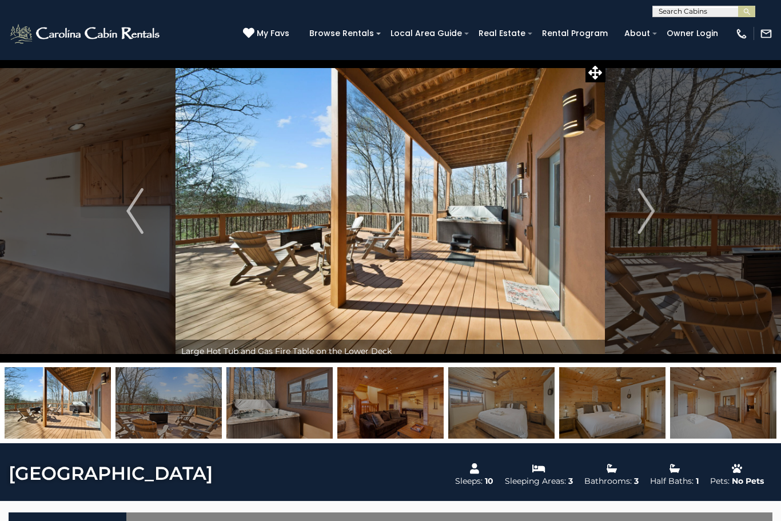
click at [637, 207] on img "Next" at bounding box center [645, 211] width 17 height 46
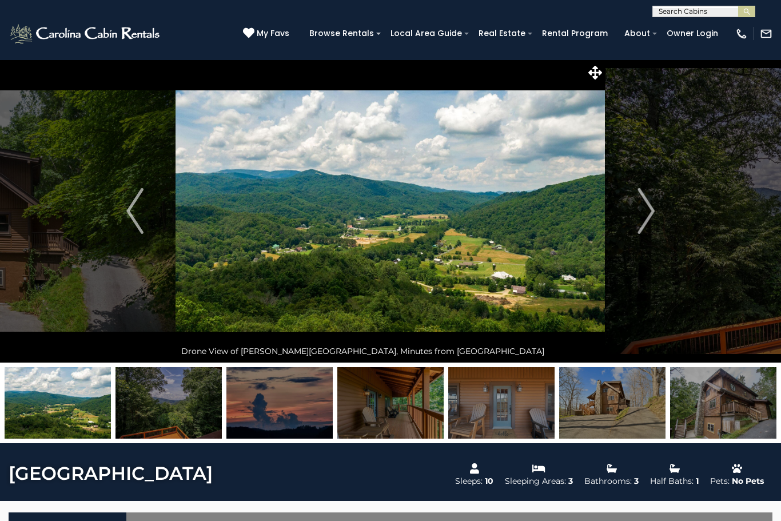
click at [647, 206] on img "Next" at bounding box center [645, 211] width 17 height 46
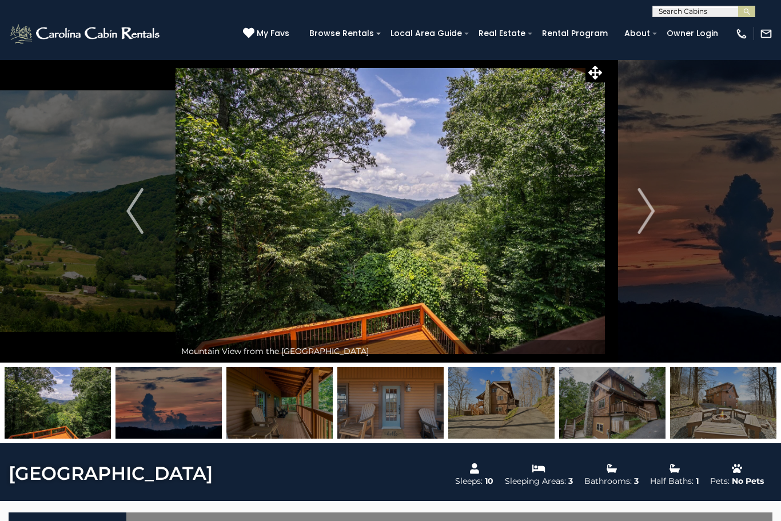
click at [643, 217] on img "Next" at bounding box center [645, 211] width 17 height 46
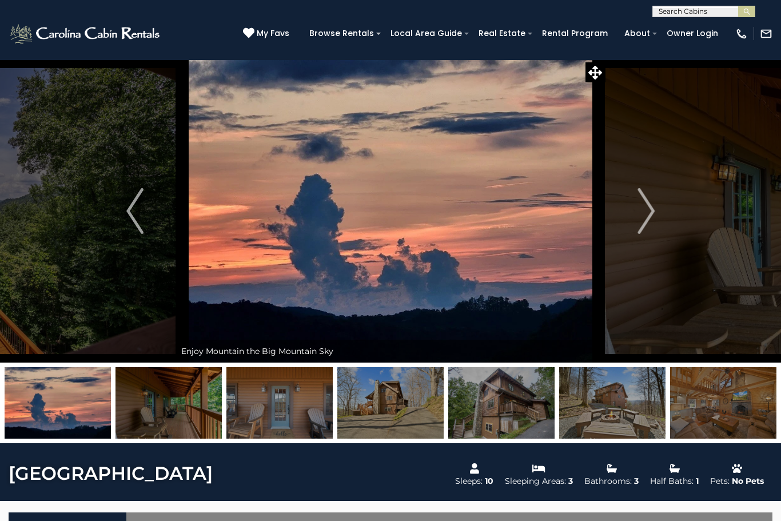
click at [635, 227] on button "Next" at bounding box center [645, 210] width 81 height 303
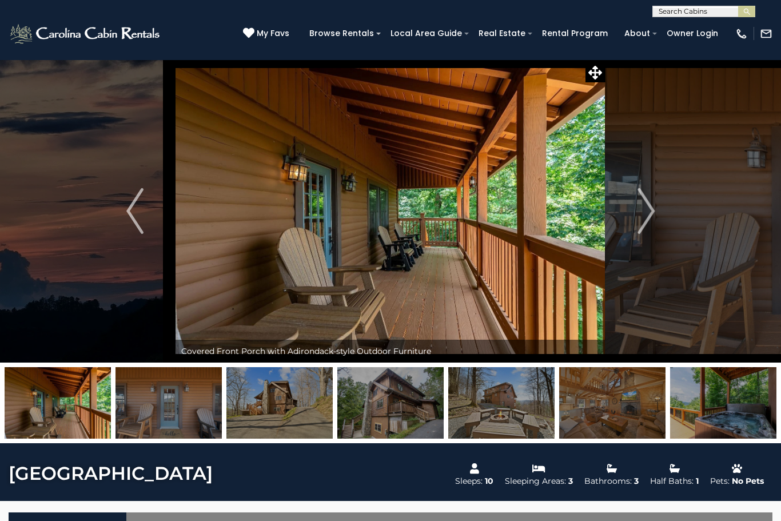
click at [645, 223] on img "Next" at bounding box center [645, 211] width 17 height 46
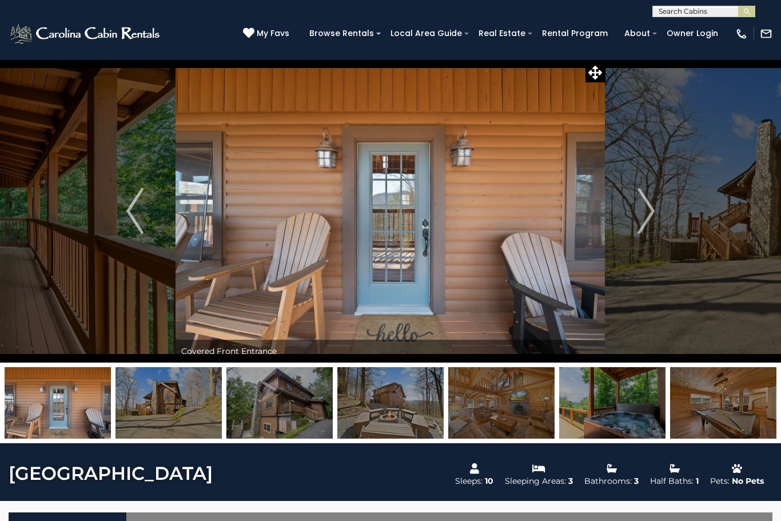
click at [645, 218] on img "Next" at bounding box center [645, 211] width 17 height 46
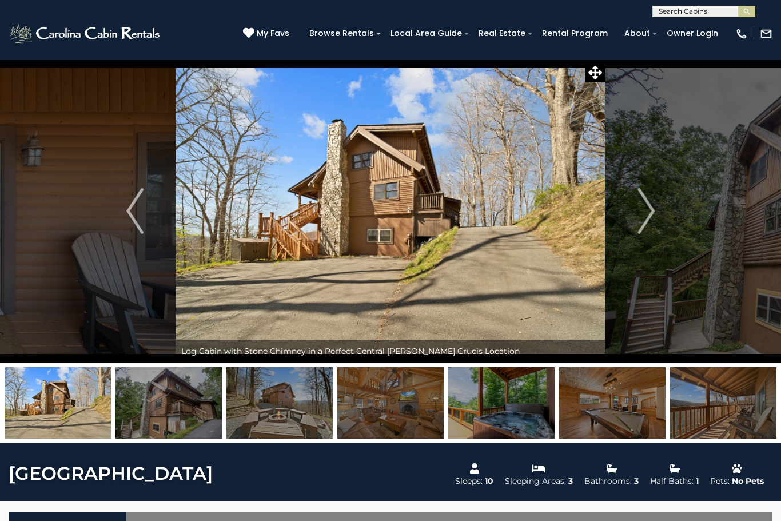
click at [642, 220] on img "Next" at bounding box center [645, 211] width 17 height 46
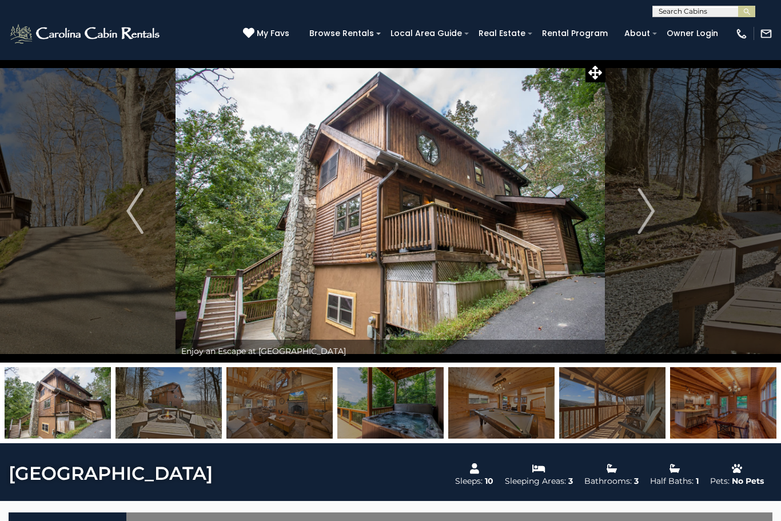
click at [633, 222] on button "Next" at bounding box center [645, 210] width 81 height 303
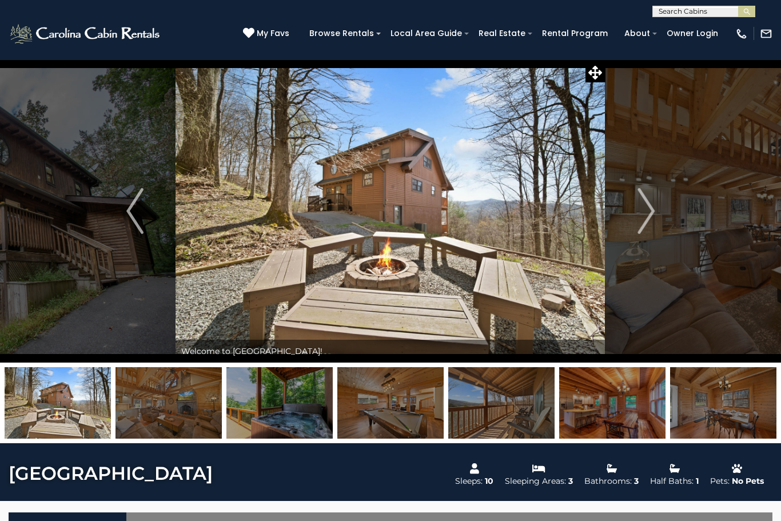
click at [298, 1] on div "**********" at bounding box center [390, 8] width 781 height 17
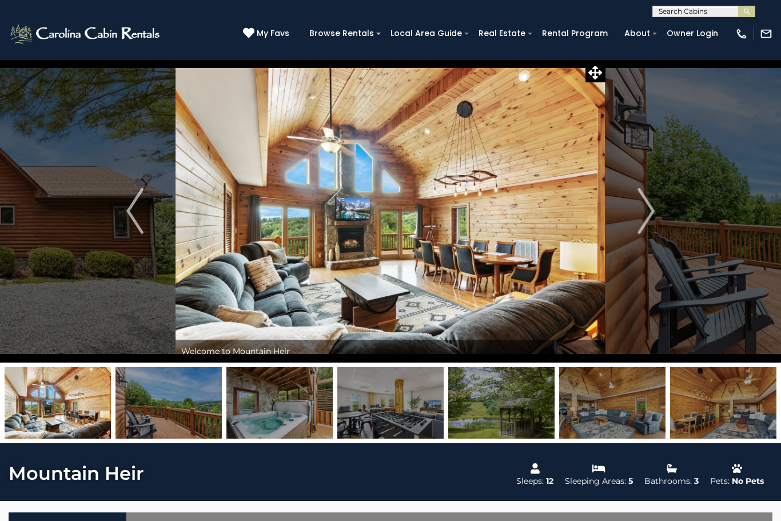
click at [646, 216] on img "Next" at bounding box center [645, 211] width 17 height 46
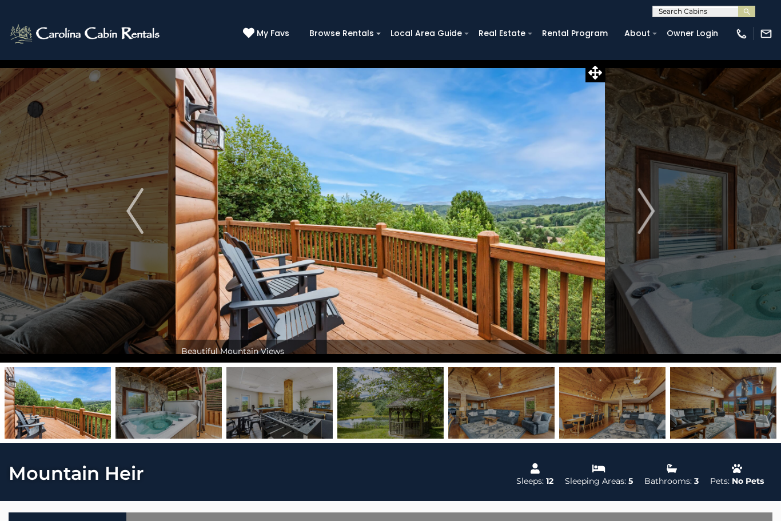
click at [635, 214] on button "Next" at bounding box center [645, 210] width 81 height 303
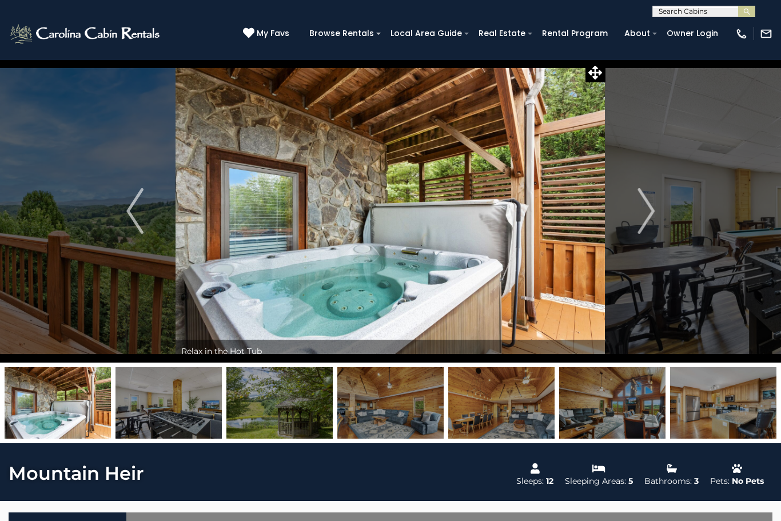
click at [635, 218] on button "Next" at bounding box center [645, 210] width 81 height 303
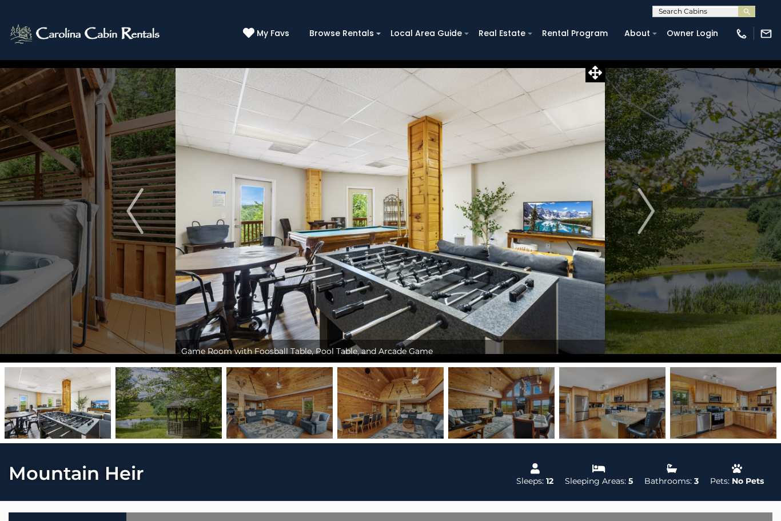
click at [641, 213] on img "Next" at bounding box center [645, 211] width 17 height 46
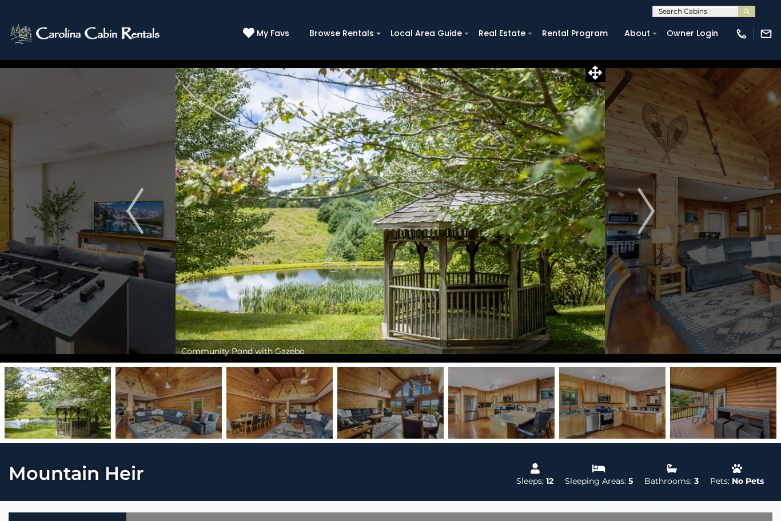
click at [630, 215] on button "Next" at bounding box center [645, 210] width 81 height 303
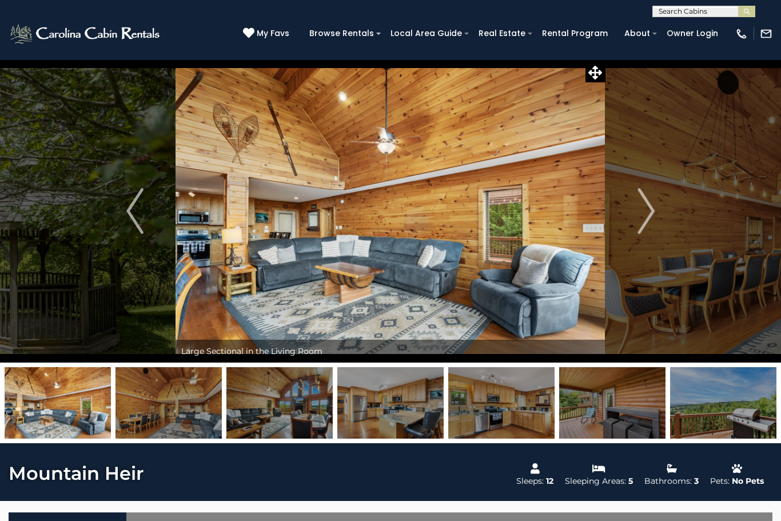
click at [643, 212] on img "Next" at bounding box center [645, 211] width 17 height 46
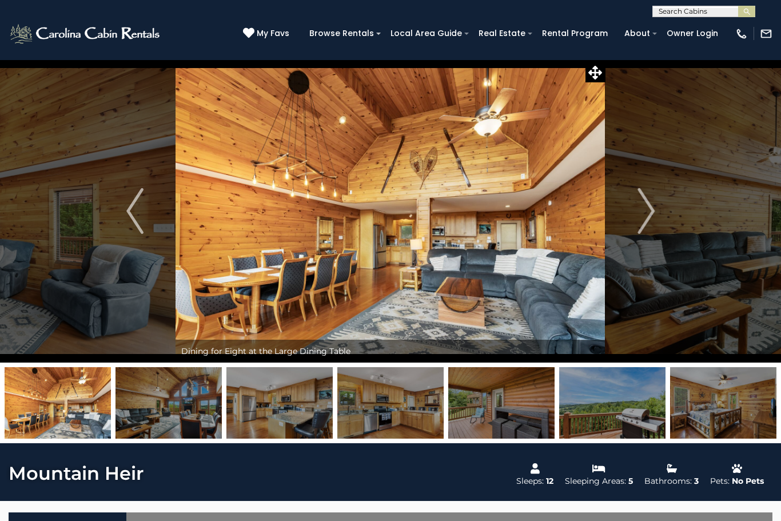
click at [630, 216] on button "Next" at bounding box center [645, 210] width 81 height 303
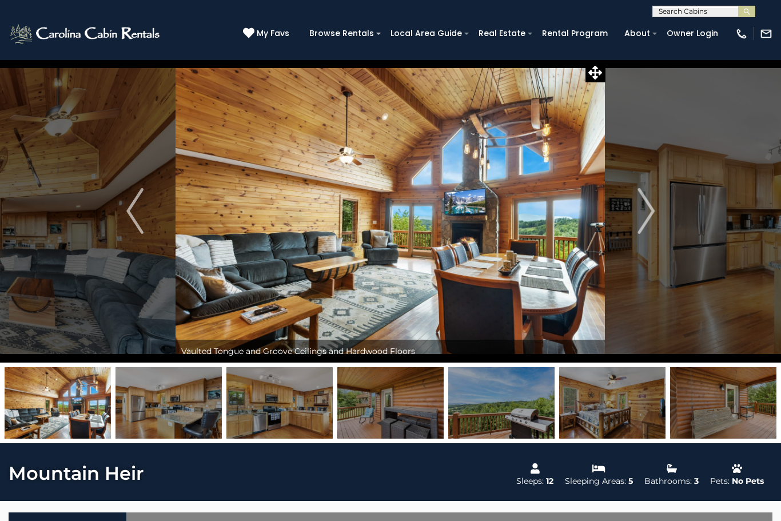
click at [631, 219] on button "Next" at bounding box center [645, 210] width 81 height 303
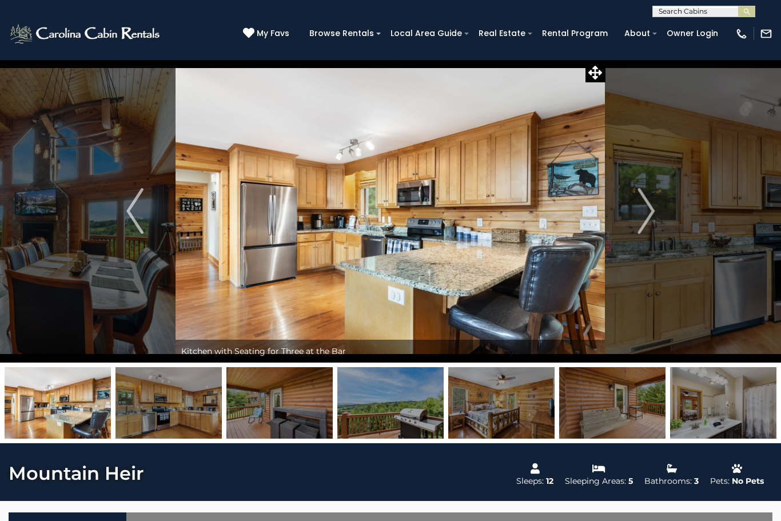
click at [638, 212] on img "Next" at bounding box center [645, 211] width 17 height 46
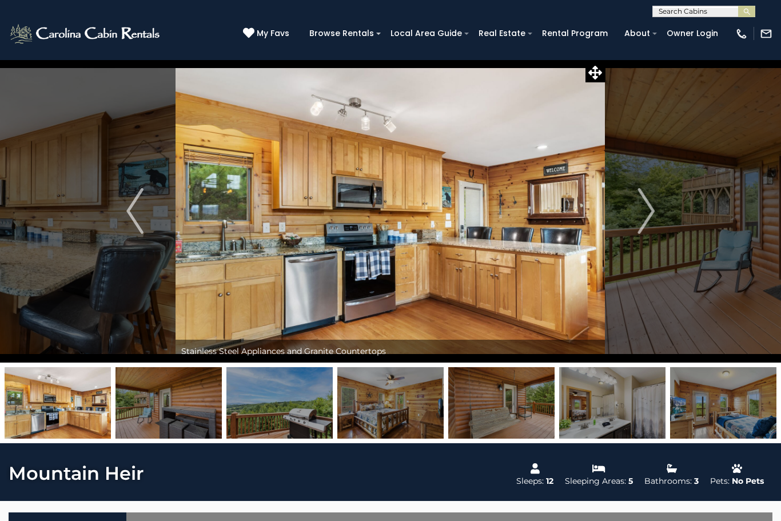
click at [642, 215] on img "Next" at bounding box center [645, 211] width 17 height 46
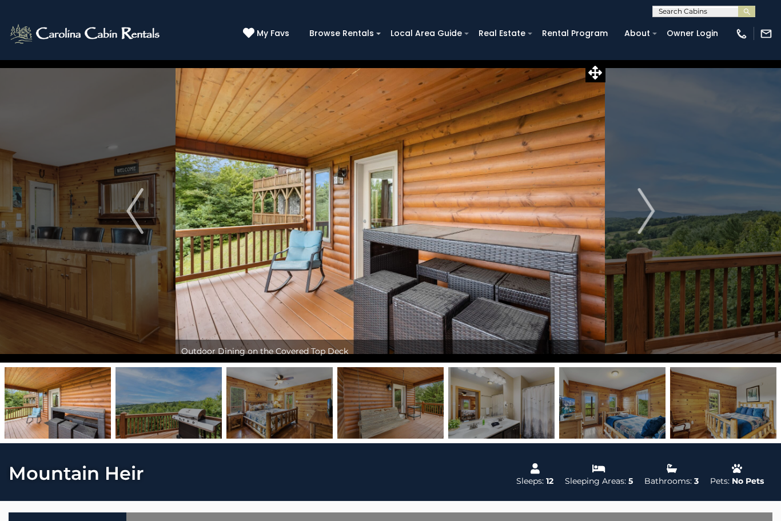
click at [651, 212] on img "Next" at bounding box center [645, 211] width 17 height 46
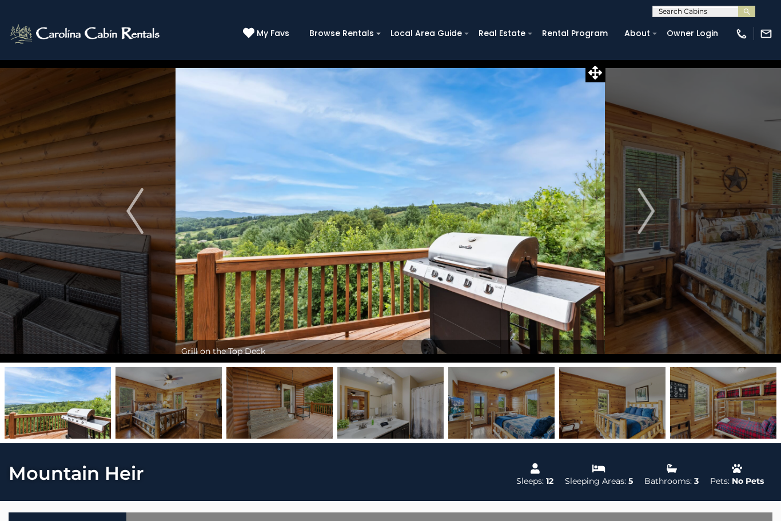
click at [637, 216] on button "Next" at bounding box center [645, 210] width 81 height 303
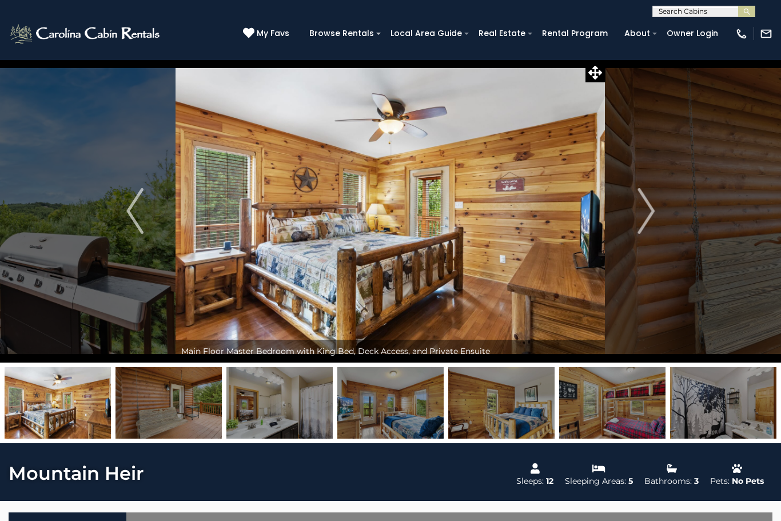
click at [649, 211] on img "Next" at bounding box center [645, 211] width 17 height 46
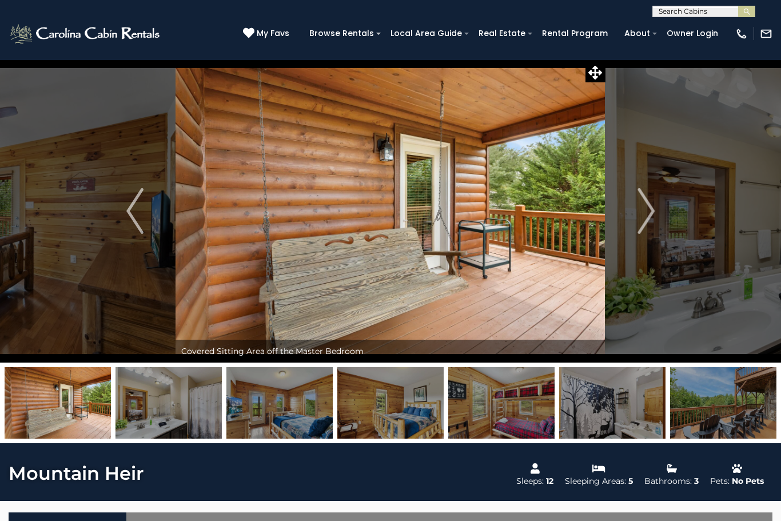
click at [650, 208] on img "Next" at bounding box center [645, 211] width 17 height 46
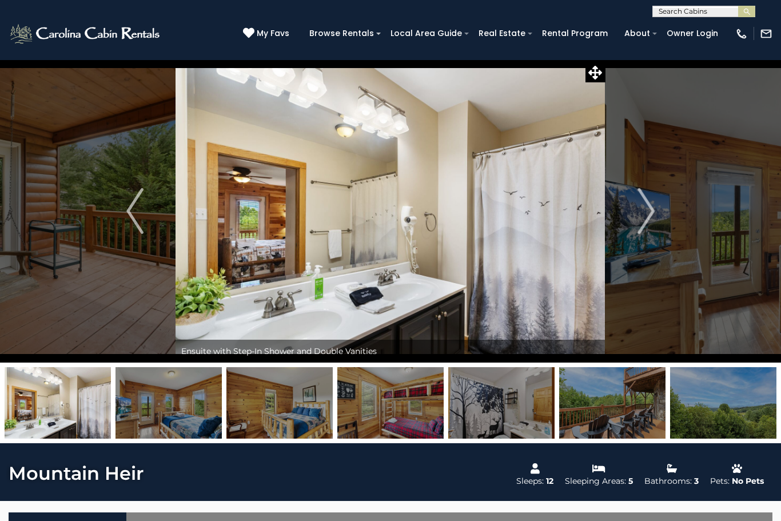
click at [656, 207] on button "Next" at bounding box center [645, 210] width 81 height 303
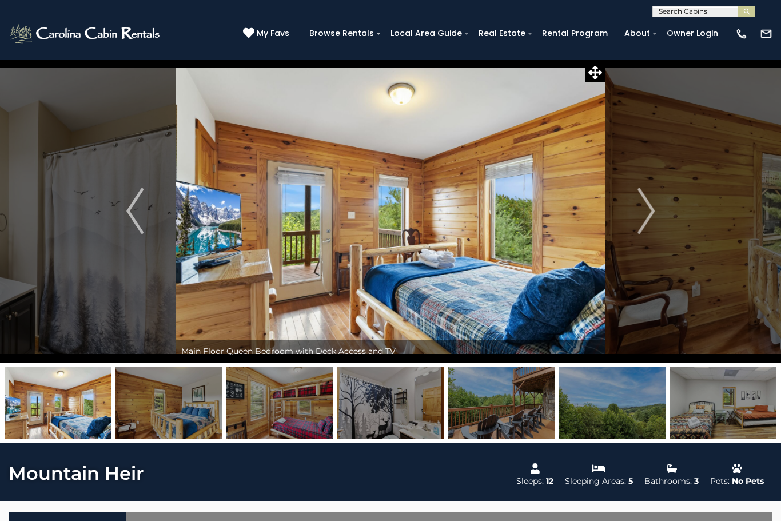
click at [643, 209] on img "Next" at bounding box center [645, 211] width 17 height 46
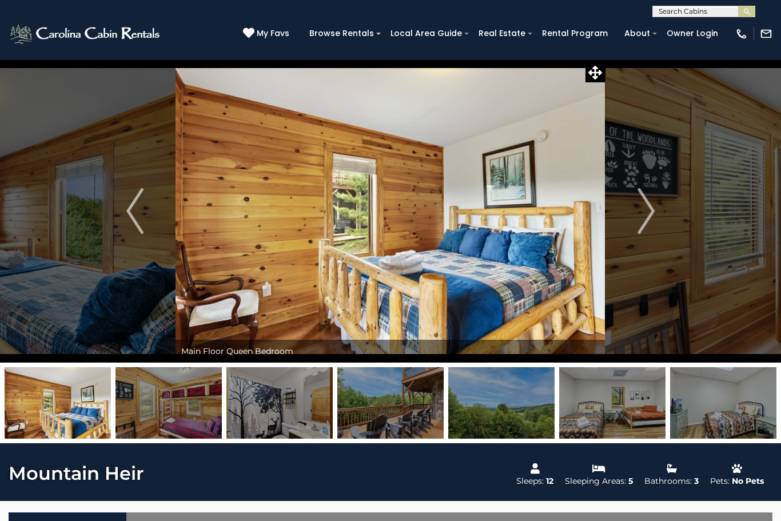
click at [629, 219] on button "Next" at bounding box center [645, 210] width 81 height 303
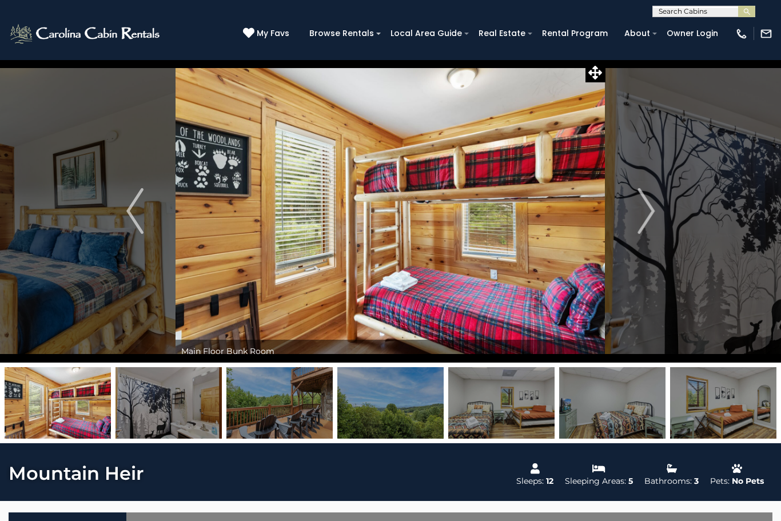
click at [642, 203] on img "Next" at bounding box center [645, 211] width 17 height 46
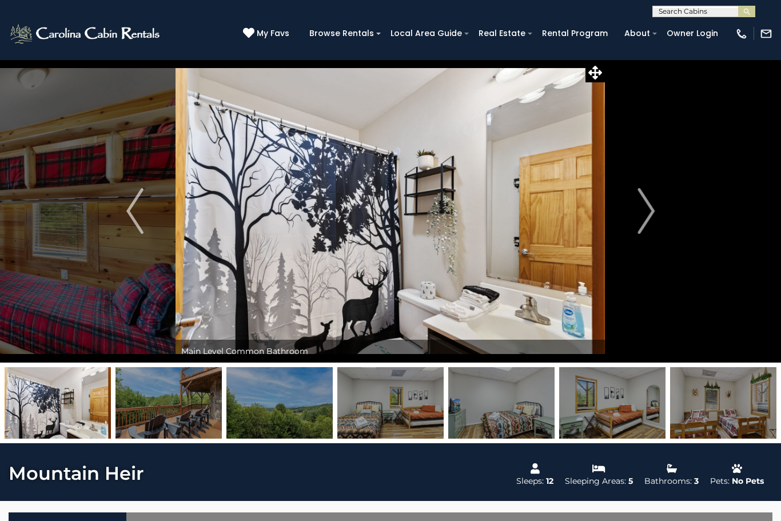
click at [630, 215] on button "Next" at bounding box center [645, 210] width 81 height 303
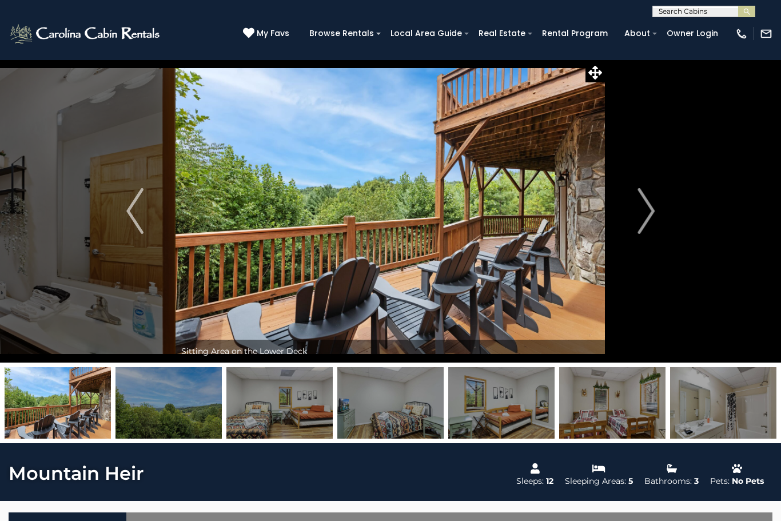
click at [638, 204] on img "Next" at bounding box center [645, 211] width 17 height 46
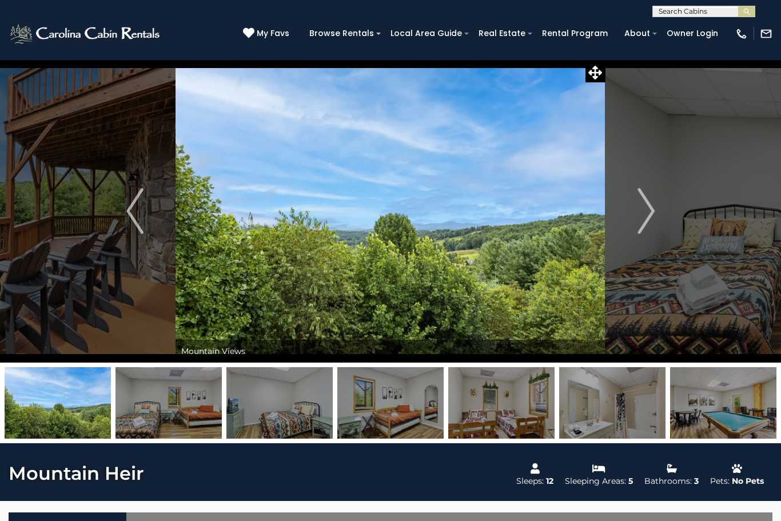
click at [645, 212] on img "Next" at bounding box center [645, 211] width 17 height 46
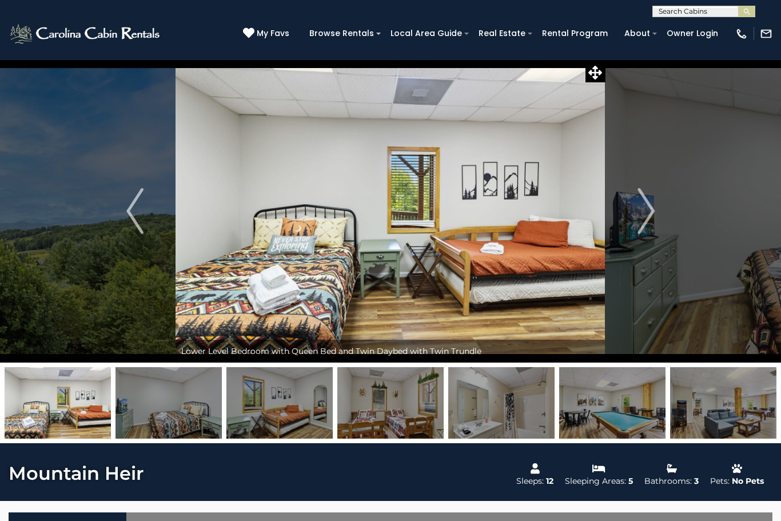
click at [638, 214] on img "Next" at bounding box center [645, 211] width 17 height 46
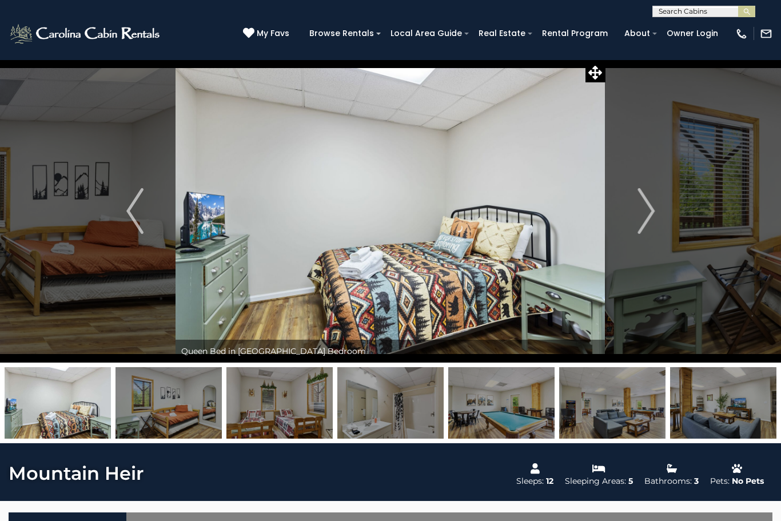
click at [645, 217] on img "Next" at bounding box center [645, 211] width 17 height 46
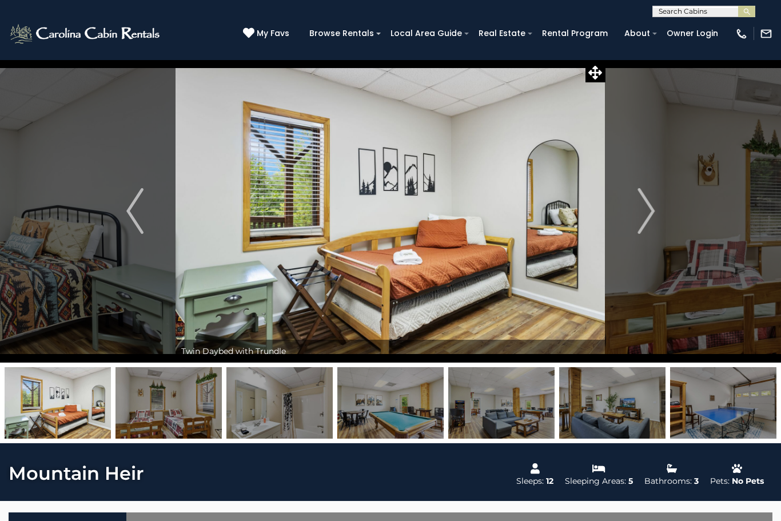
click at [643, 218] on img "Next" at bounding box center [645, 211] width 17 height 46
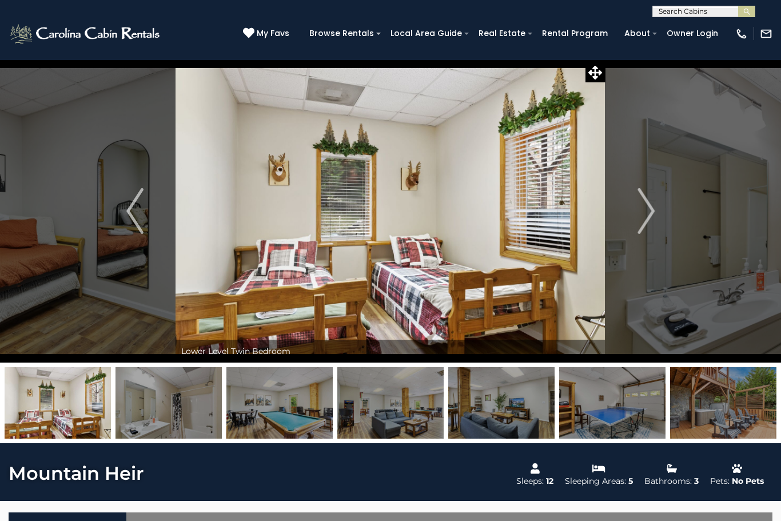
click at [741, 405] on img at bounding box center [723, 402] width 106 height 71
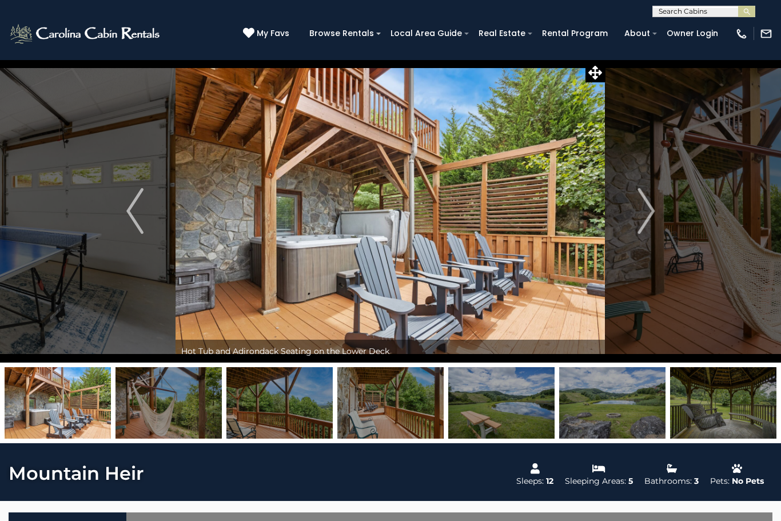
click at [654, 225] on img "Next" at bounding box center [645, 211] width 17 height 46
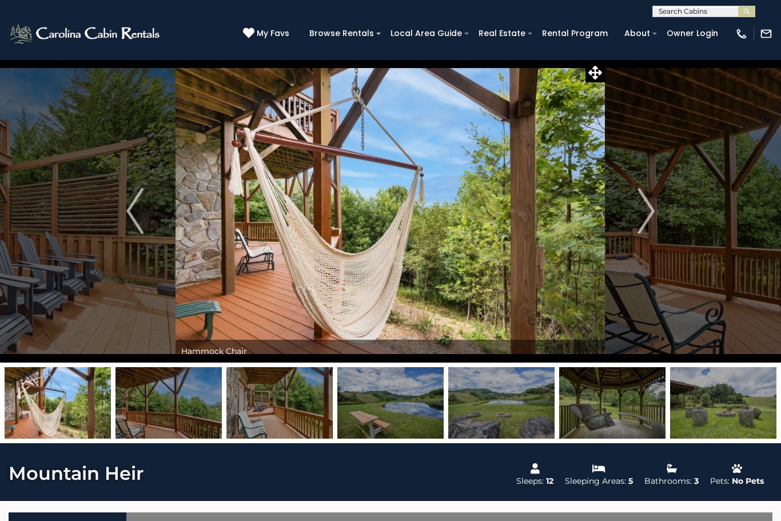
click at [646, 222] on img "Next" at bounding box center [645, 211] width 17 height 46
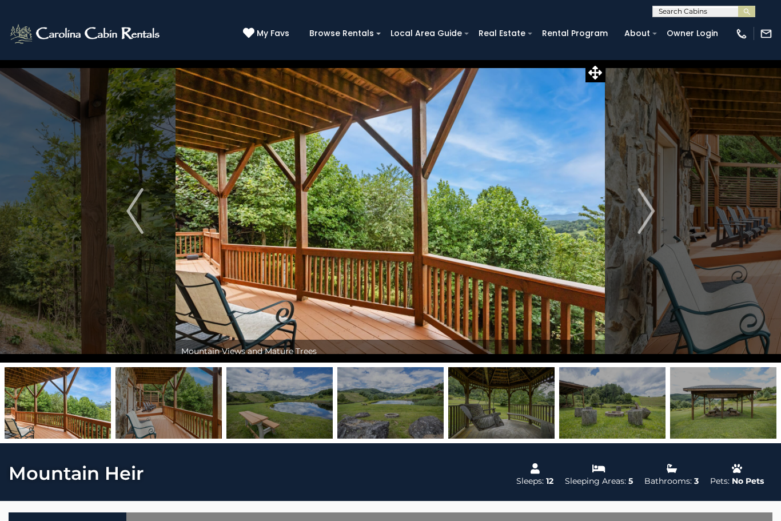
click at [645, 217] on img "Next" at bounding box center [645, 211] width 17 height 46
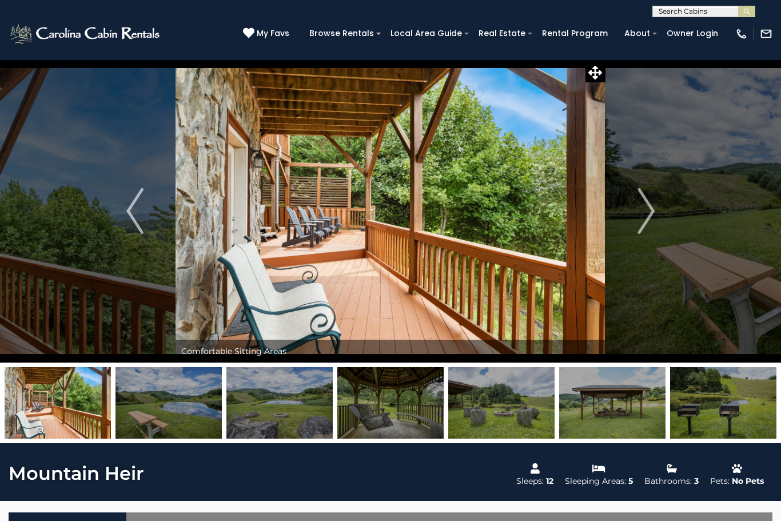
click at [629, 214] on button "Next" at bounding box center [645, 210] width 81 height 303
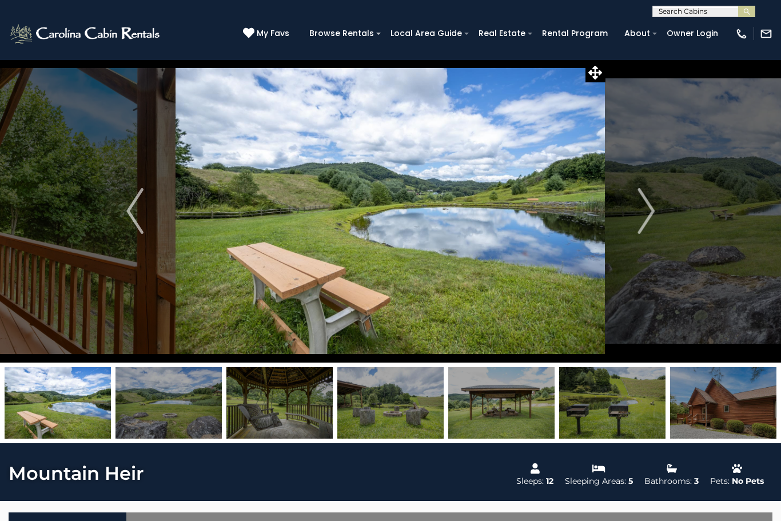
click at [641, 207] on img "Next" at bounding box center [645, 211] width 17 height 46
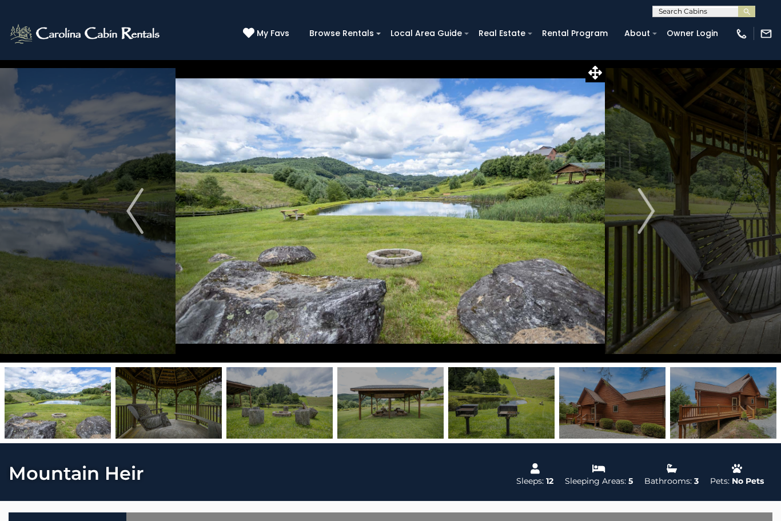
click at [640, 203] on img "Next" at bounding box center [645, 211] width 17 height 46
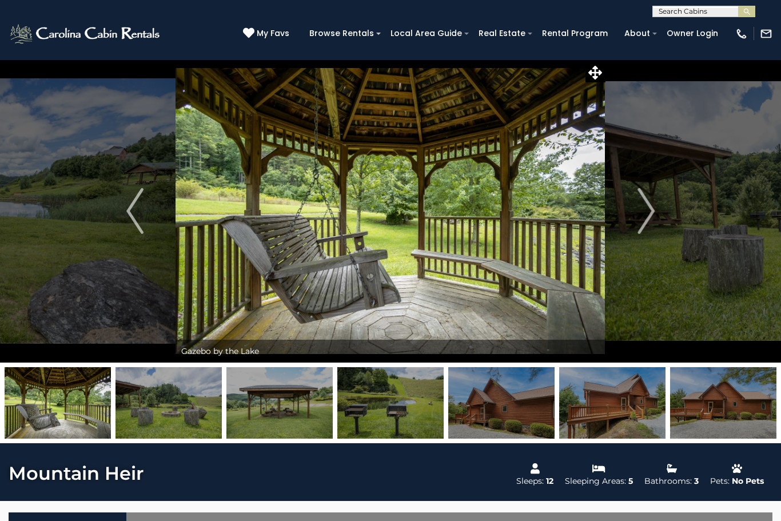
click at [632, 210] on button "Next" at bounding box center [645, 210] width 81 height 303
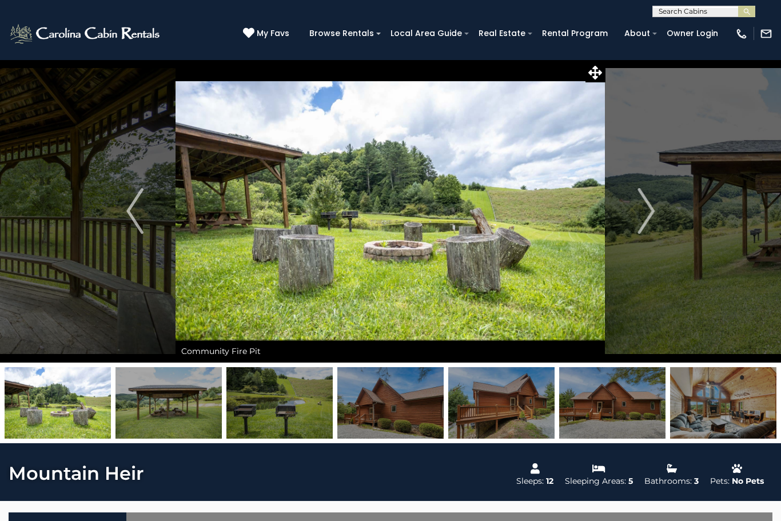
click at [643, 205] on img "Next" at bounding box center [645, 211] width 17 height 46
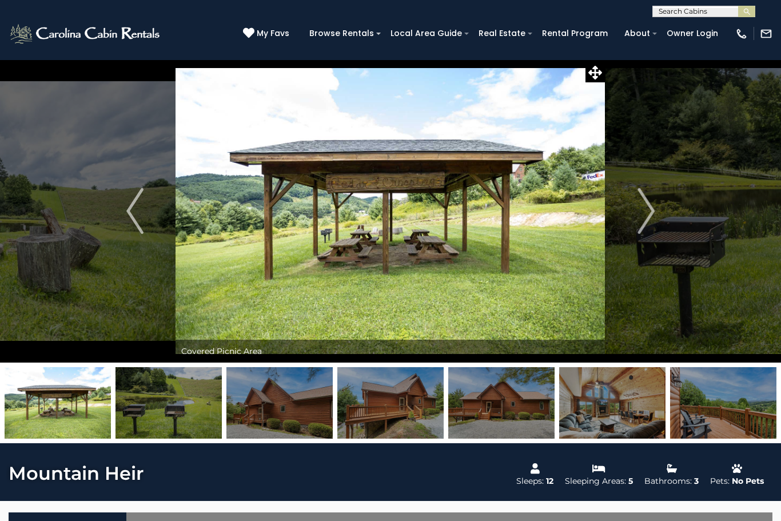
click at [638, 212] on img "Next" at bounding box center [645, 211] width 17 height 46
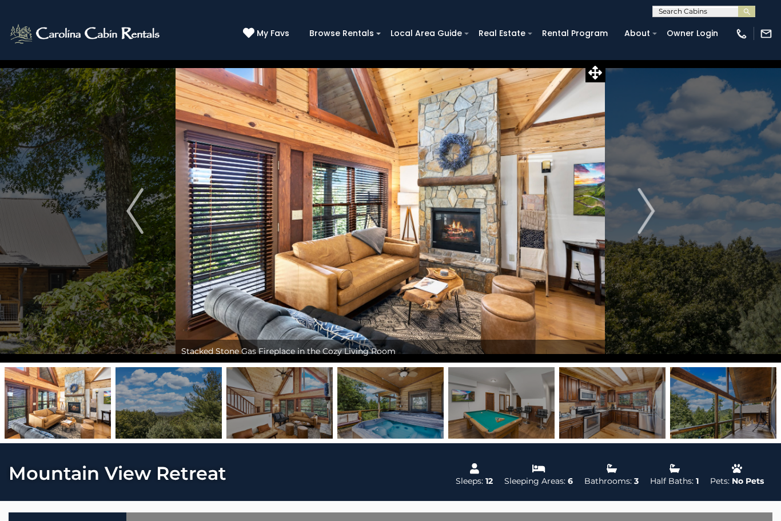
click at [637, 211] on button "Next" at bounding box center [645, 210] width 81 height 303
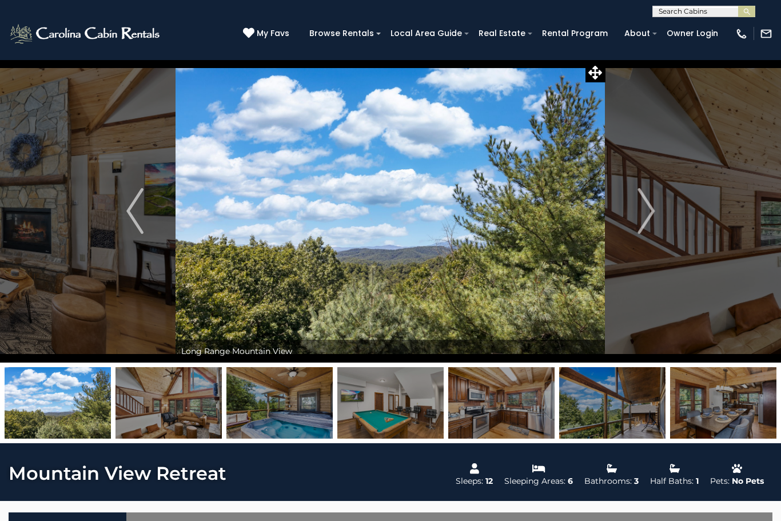
click at [646, 209] on img "Next" at bounding box center [645, 211] width 17 height 46
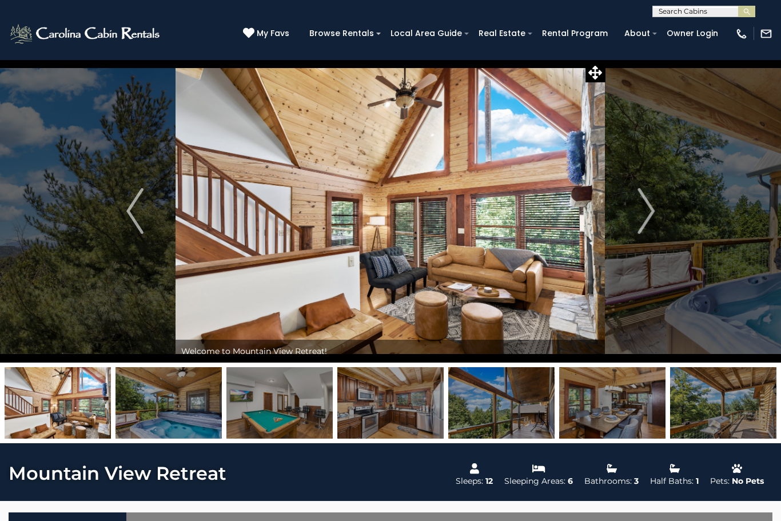
click at [641, 211] on img "Next" at bounding box center [645, 211] width 17 height 46
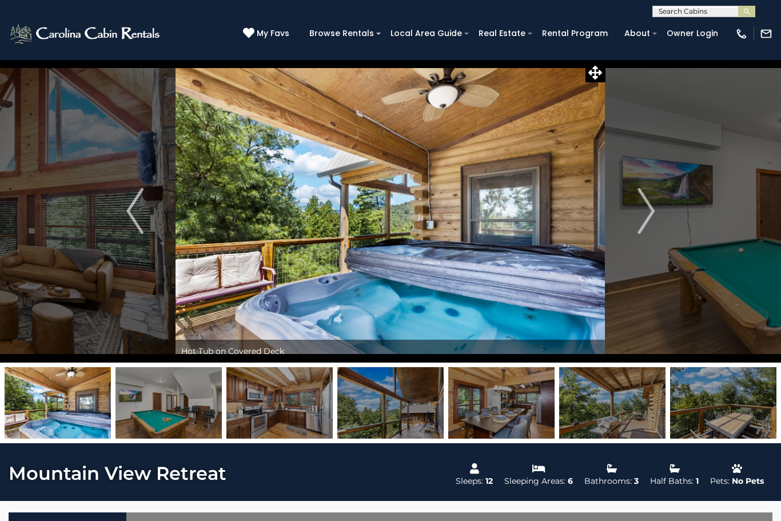
click at [638, 216] on img "Next" at bounding box center [645, 211] width 17 height 46
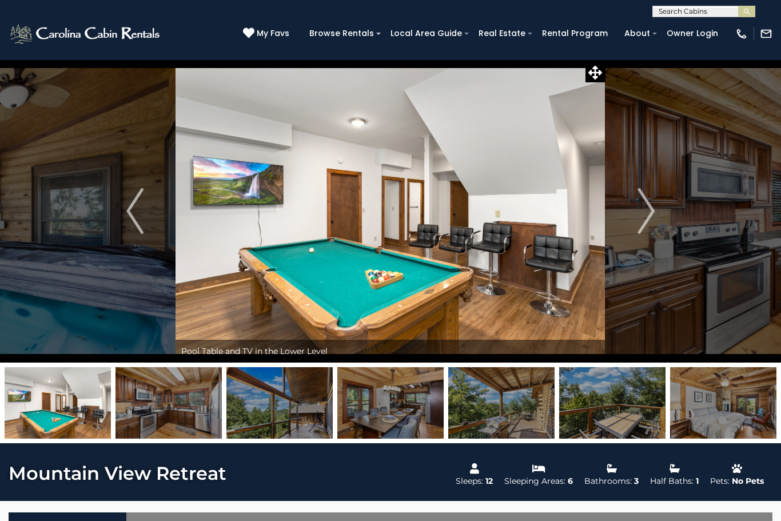
click at [631, 217] on button "Next" at bounding box center [645, 210] width 81 height 303
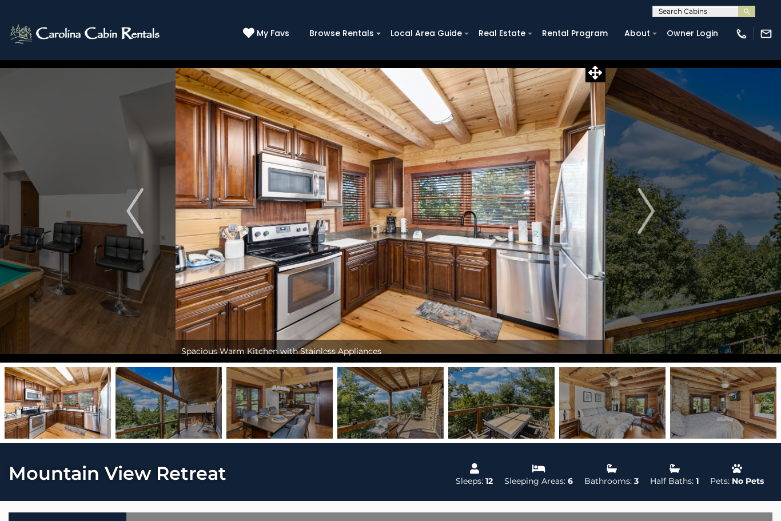
click at [633, 221] on button "Next" at bounding box center [645, 210] width 81 height 303
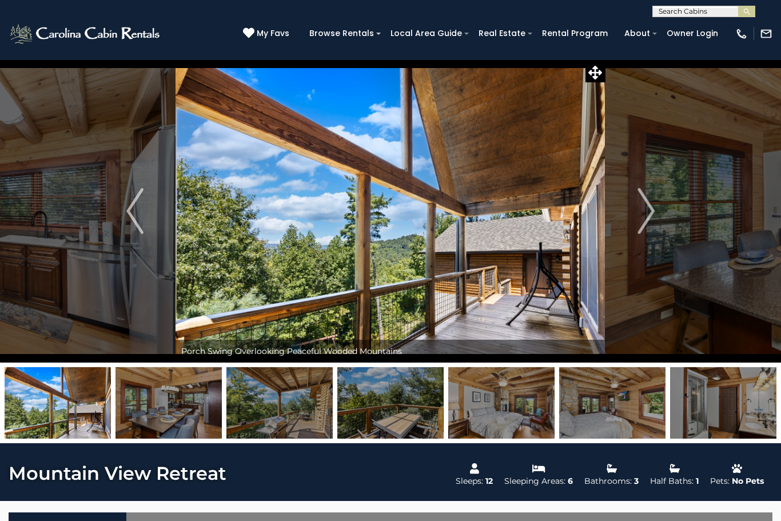
click at [634, 219] on button "Next" at bounding box center [645, 210] width 81 height 303
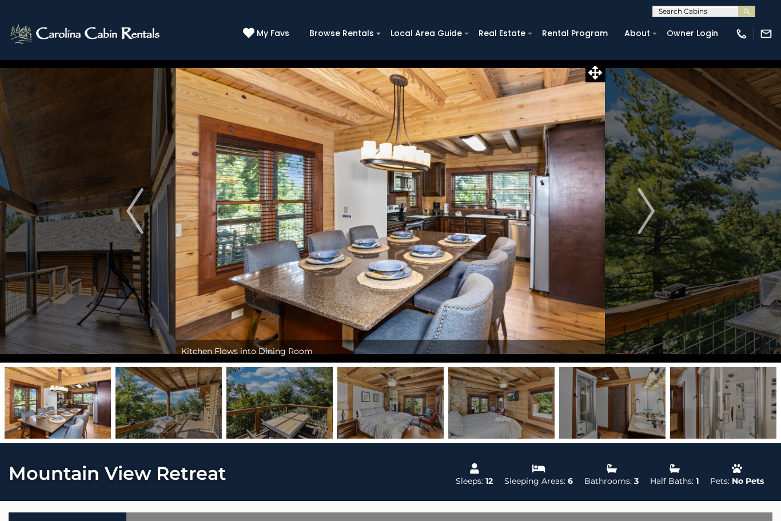
click at [639, 215] on img "Next" at bounding box center [645, 211] width 17 height 46
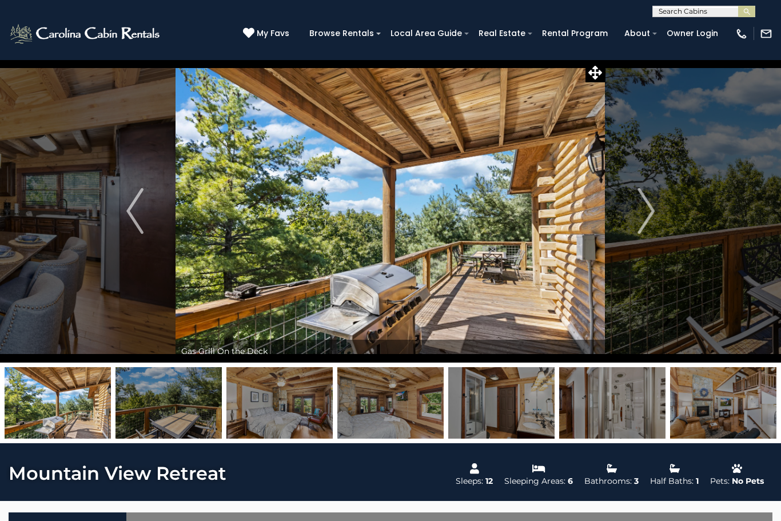
click at [637, 219] on img "Next" at bounding box center [645, 211] width 17 height 46
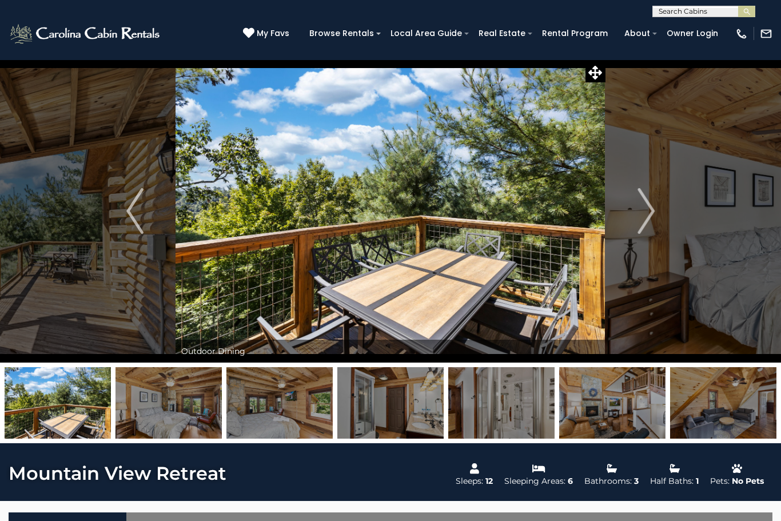
click at [650, 213] on img "Next" at bounding box center [645, 211] width 17 height 46
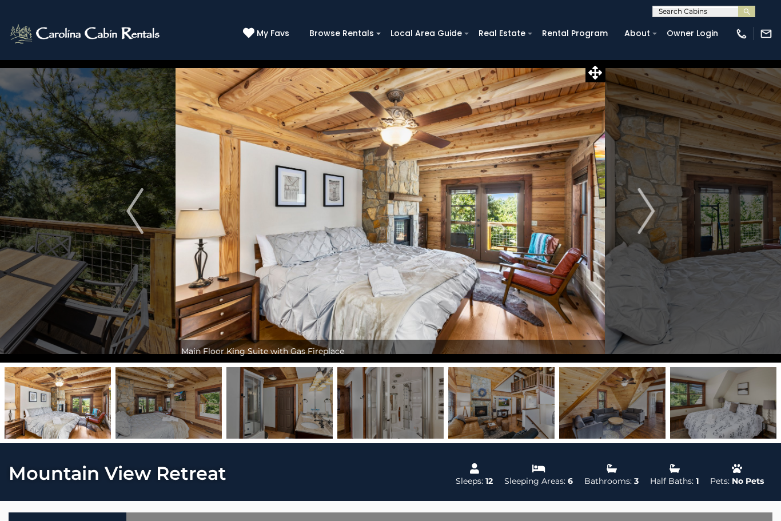
click at [630, 220] on button "Next" at bounding box center [645, 210] width 81 height 303
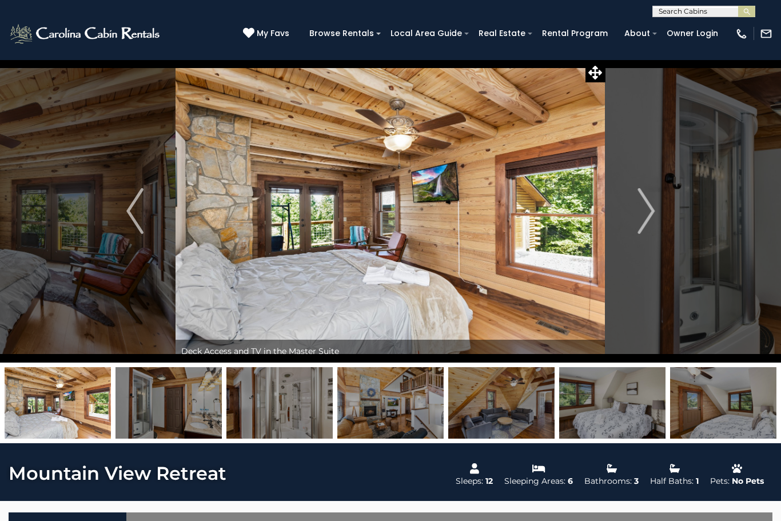
click at [639, 223] on img "Next" at bounding box center [645, 211] width 17 height 46
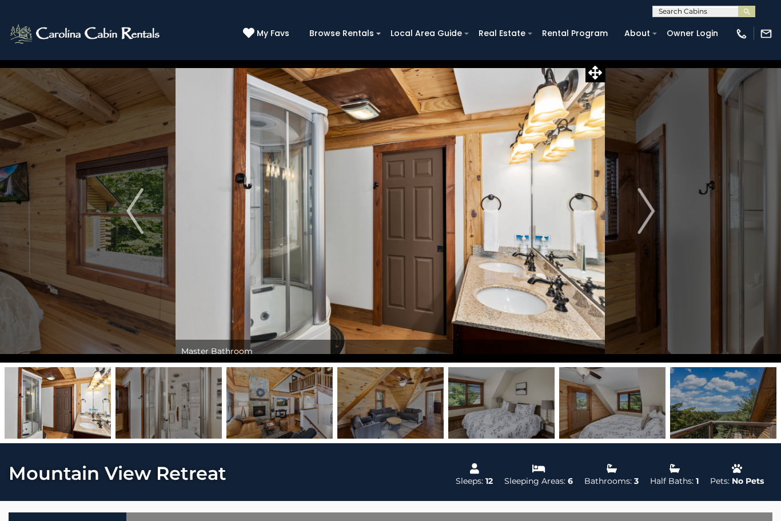
click at [641, 219] on img "Next" at bounding box center [645, 211] width 17 height 46
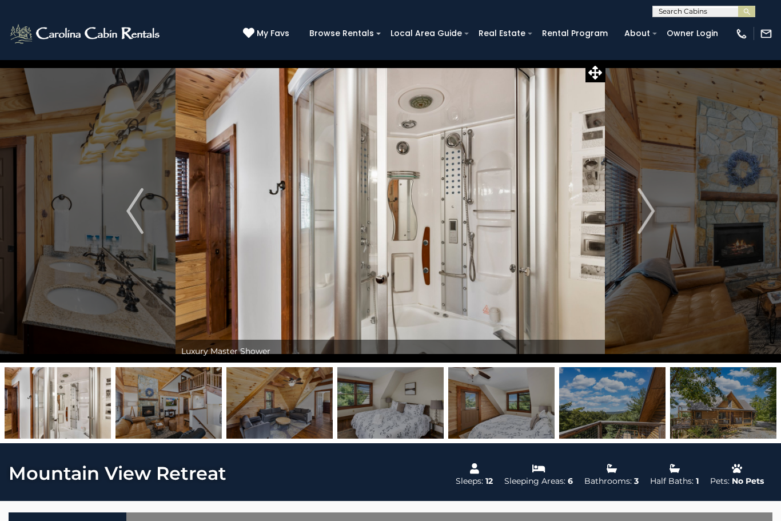
click at [638, 219] on img "Next" at bounding box center [645, 211] width 17 height 46
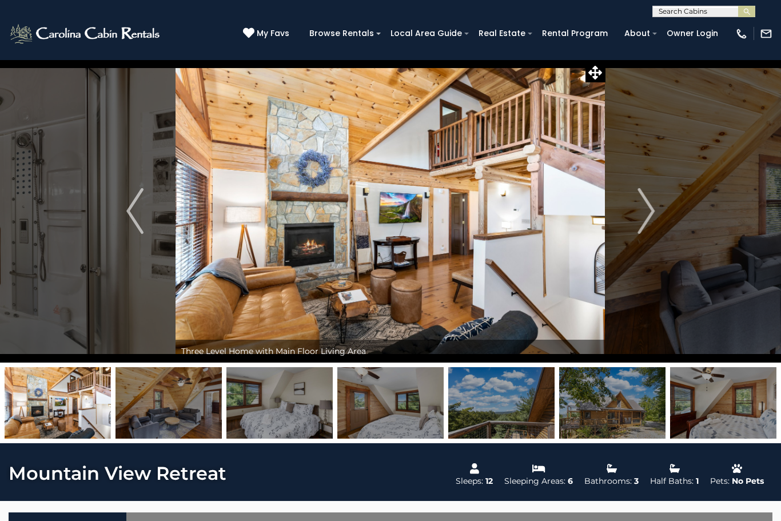
click at [642, 214] on img "Next" at bounding box center [645, 211] width 17 height 46
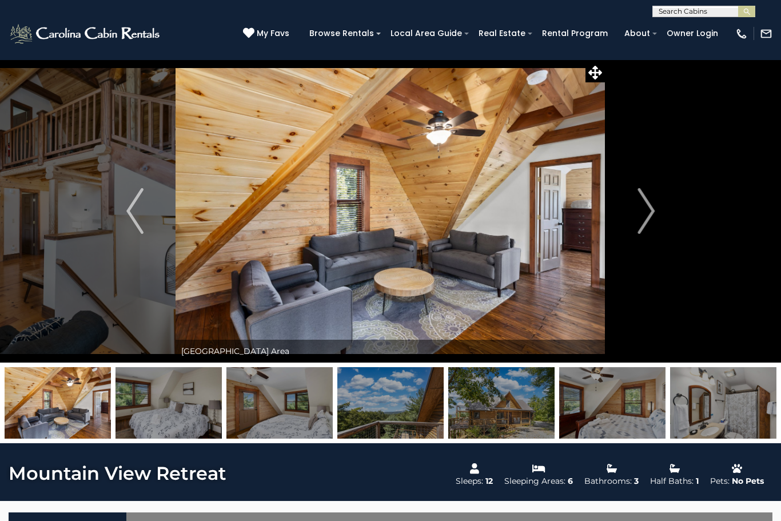
click at [643, 216] on img "Next" at bounding box center [645, 211] width 17 height 46
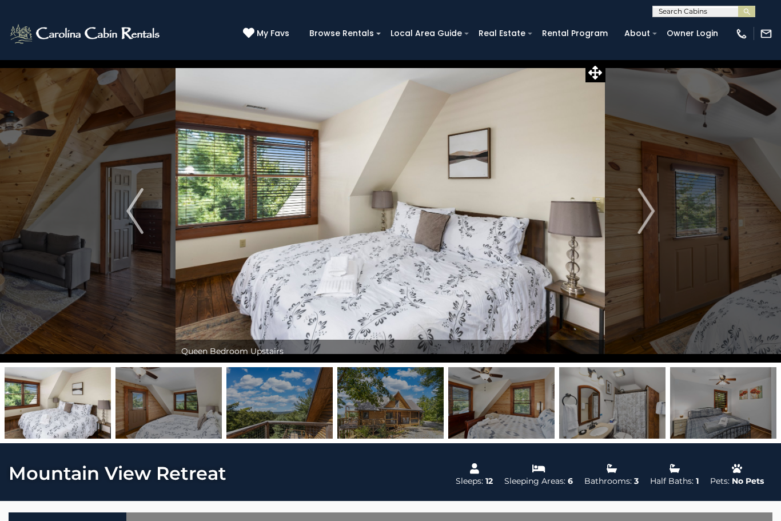
click at [647, 215] on img "Next" at bounding box center [645, 211] width 17 height 46
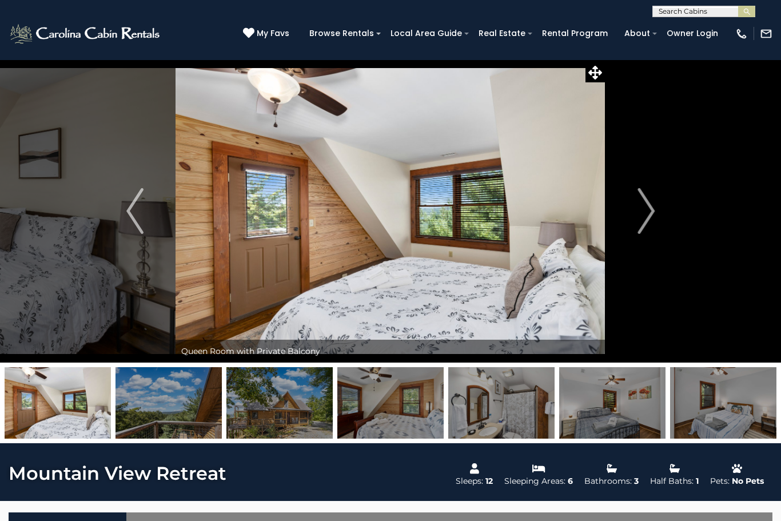
click at [643, 217] on img "Next" at bounding box center [645, 211] width 17 height 46
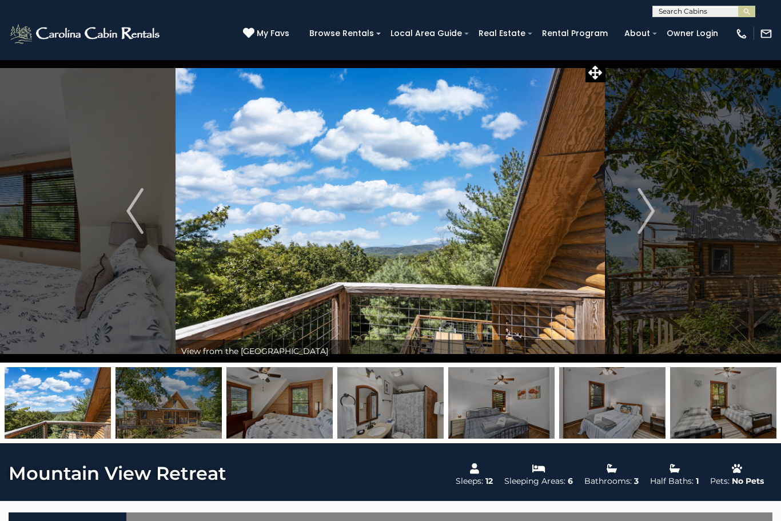
click at [643, 215] on img "Next" at bounding box center [645, 211] width 17 height 46
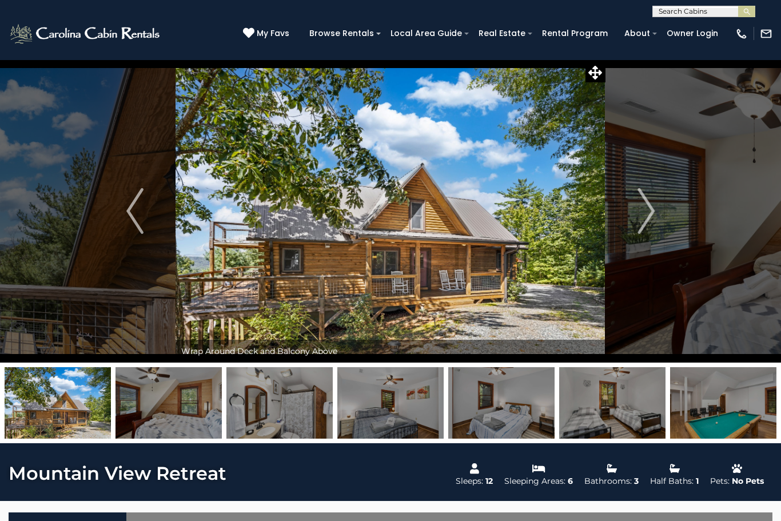
click at [640, 214] on img "Next" at bounding box center [645, 211] width 17 height 46
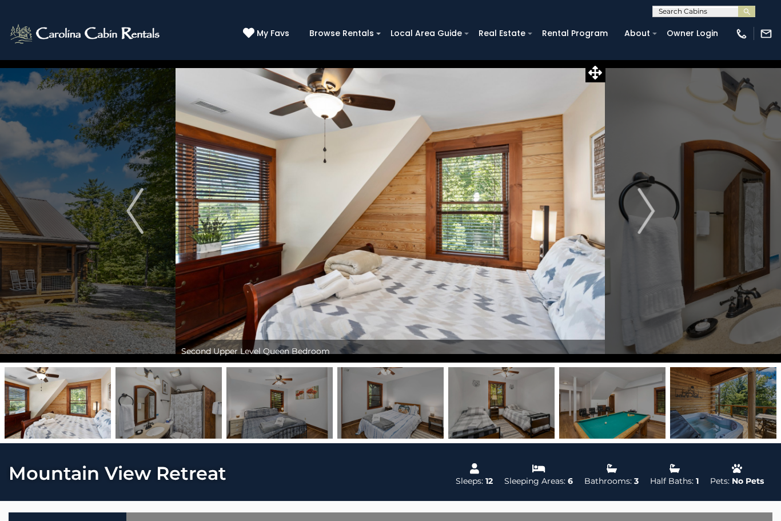
click at [646, 211] on img "Next" at bounding box center [645, 211] width 17 height 46
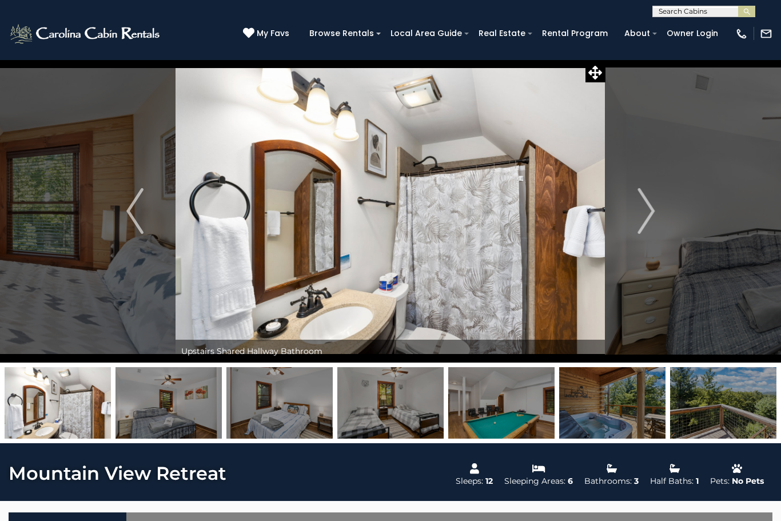
click at [654, 219] on img "Next" at bounding box center [645, 211] width 17 height 46
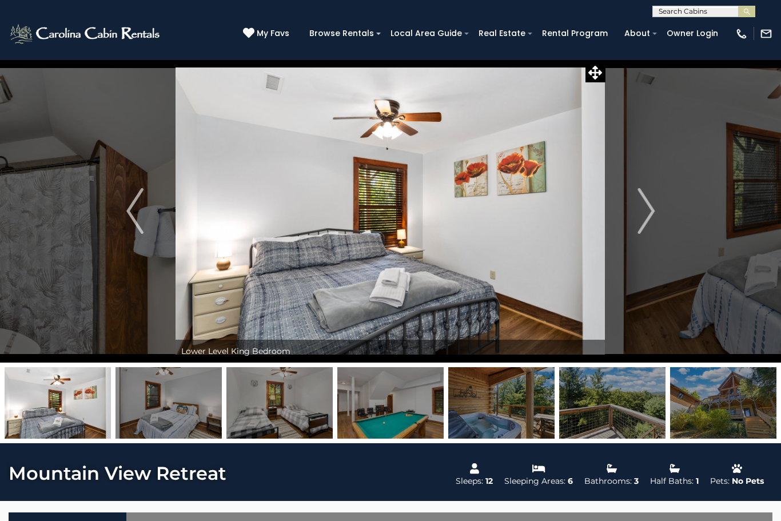
click at [641, 218] on img "Next" at bounding box center [645, 211] width 17 height 46
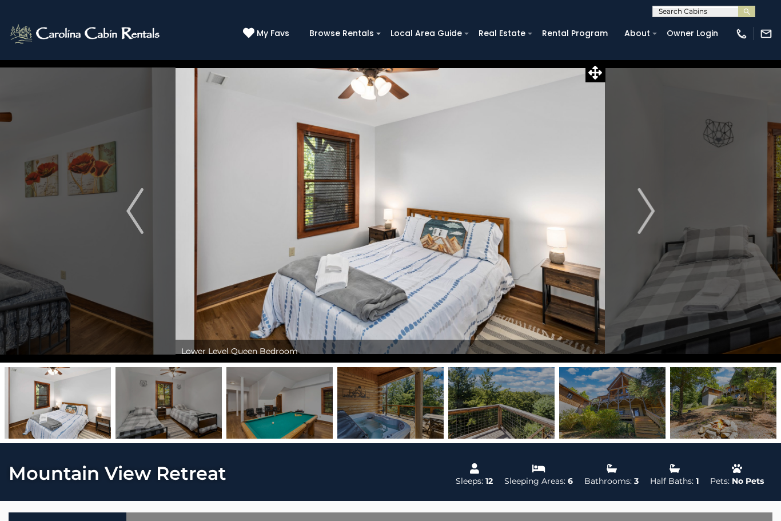
click at [647, 211] on img "Next" at bounding box center [645, 211] width 17 height 46
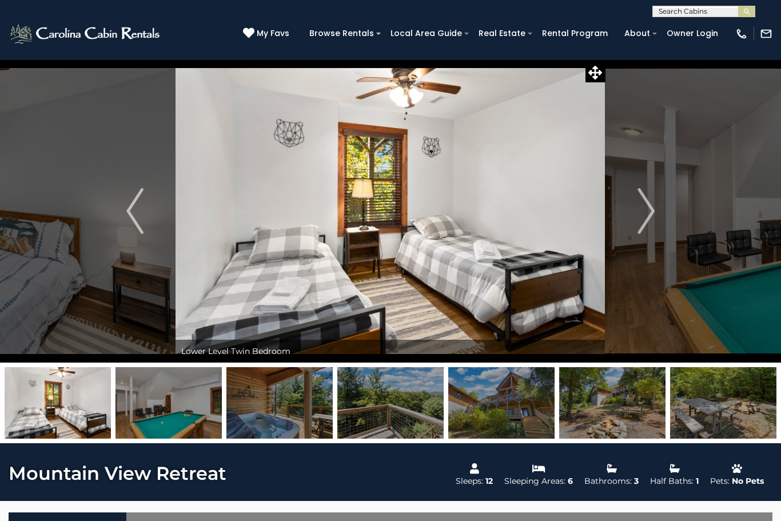
click at [642, 214] on img "Next" at bounding box center [645, 211] width 17 height 46
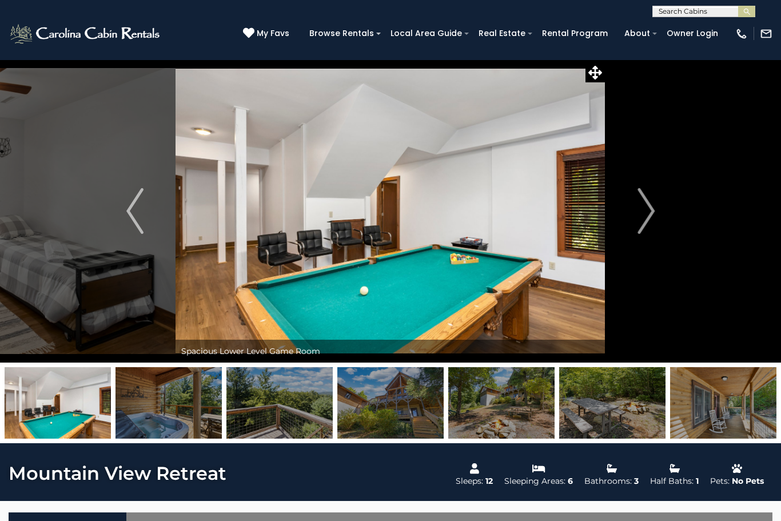
click at [638, 211] on img "Next" at bounding box center [645, 211] width 17 height 46
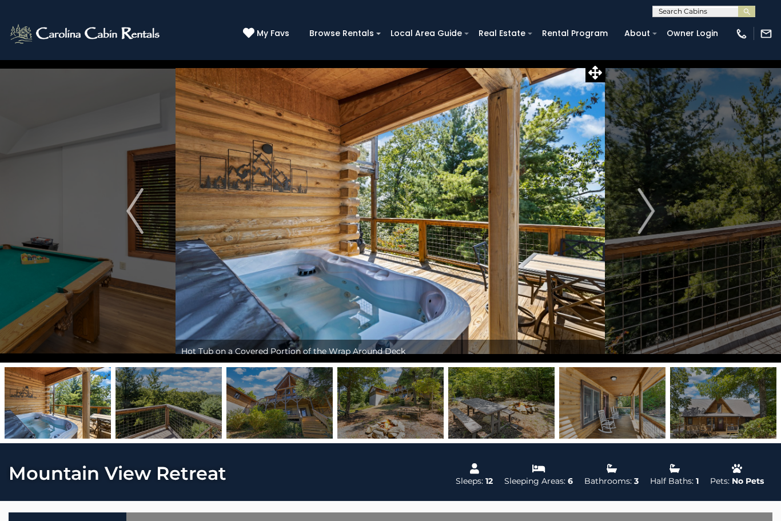
click at [627, 212] on button "Next" at bounding box center [645, 210] width 81 height 303
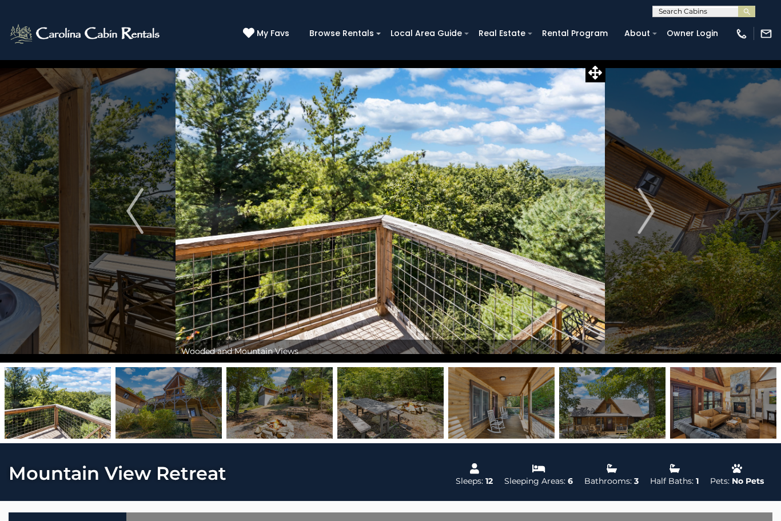
click at [639, 214] on img "Next" at bounding box center [645, 211] width 17 height 46
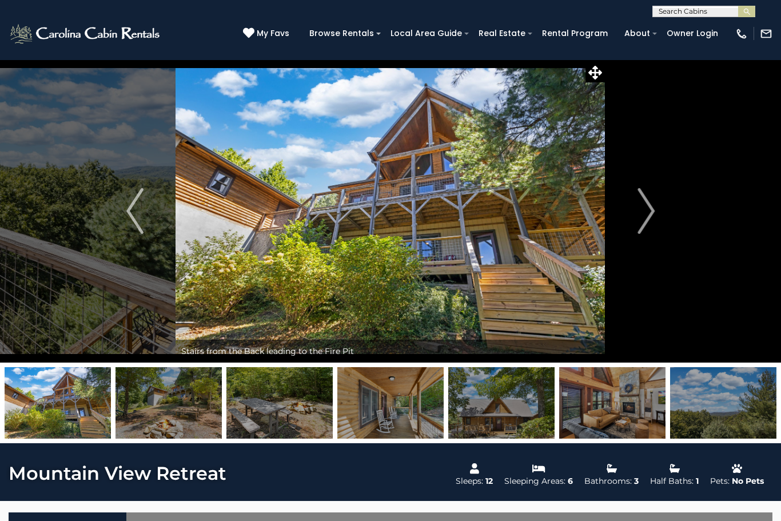
click at [644, 208] on img "Next" at bounding box center [645, 211] width 17 height 46
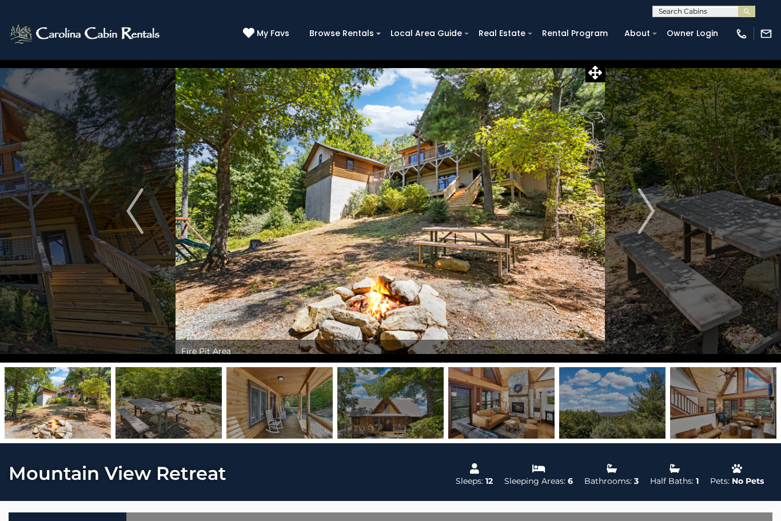
click at [638, 205] on img "Next" at bounding box center [645, 211] width 17 height 46
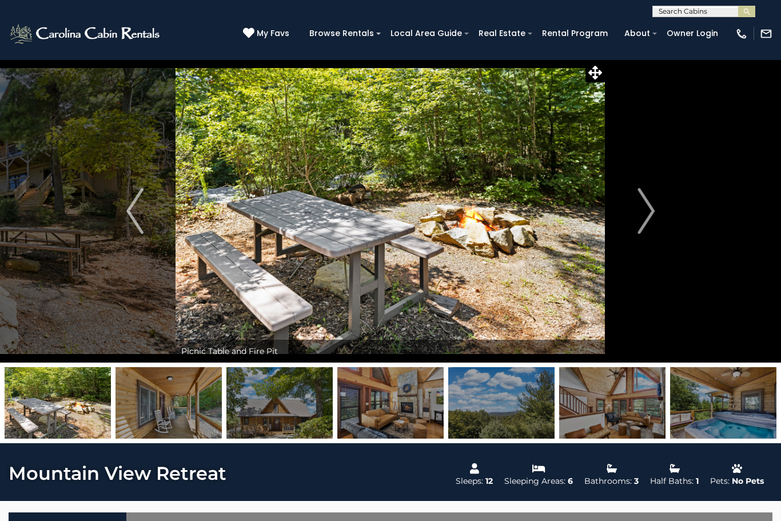
click at [638, 207] on img "Next" at bounding box center [645, 211] width 17 height 46
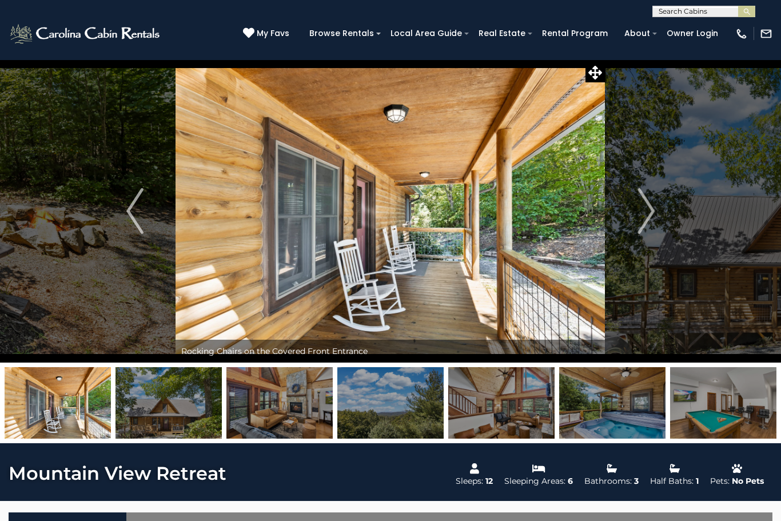
click at [645, 206] on img "Next" at bounding box center [645, 211] width 17 height 46
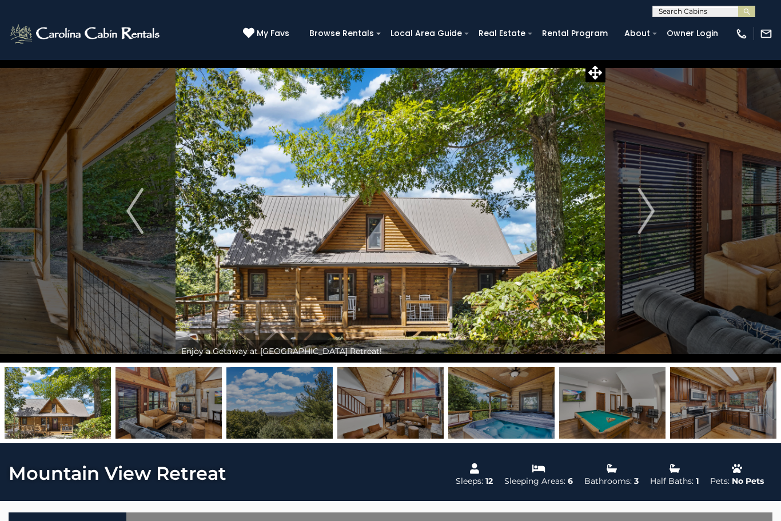
click at [637, 213] on img "Next" at bounding box center [645, 211] width 17 height 46
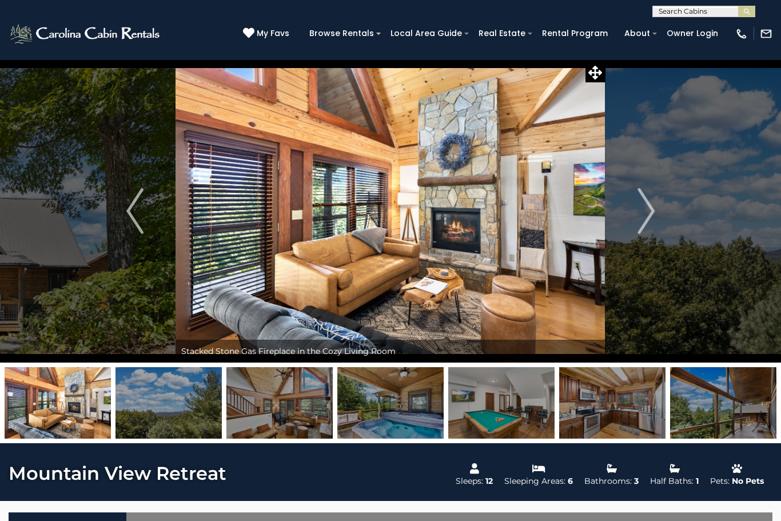
click at [649, 211] on img "Next" at bounding box center [645, 211] width 17 height 46
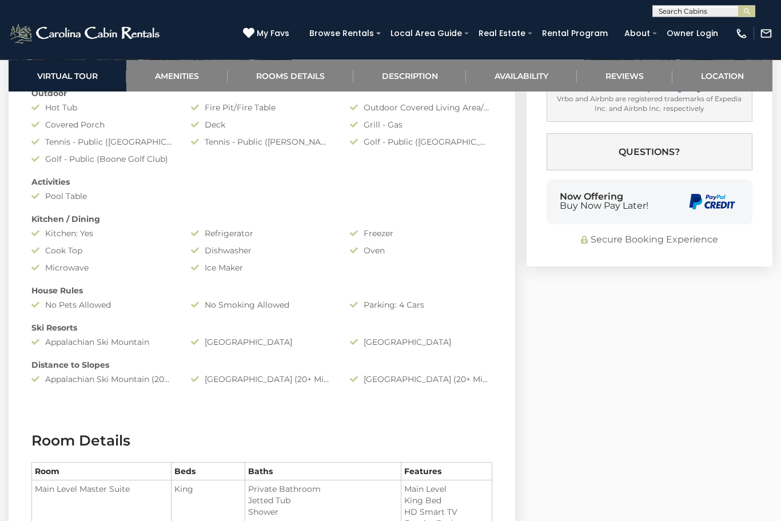
scroll to position [951, 0]
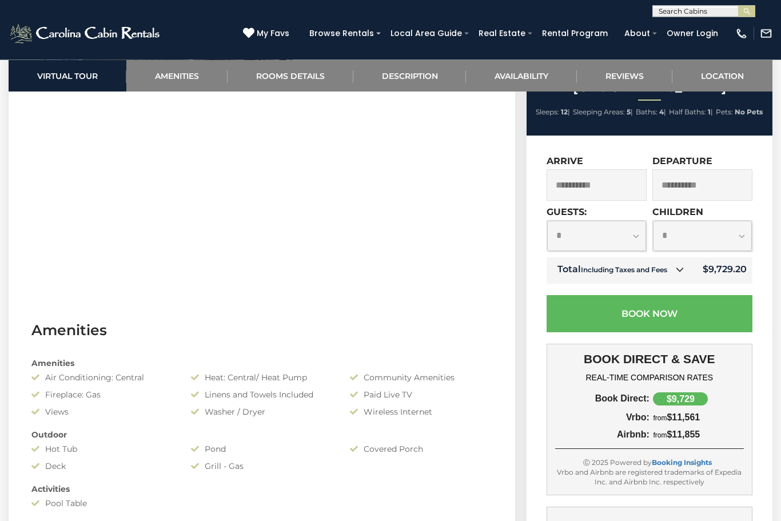
scroll to position [593, 0]
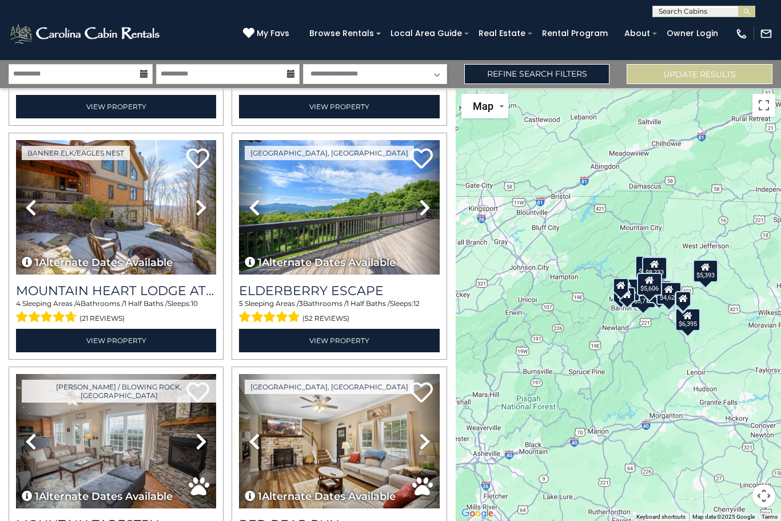
scroll to position [1403, 0]
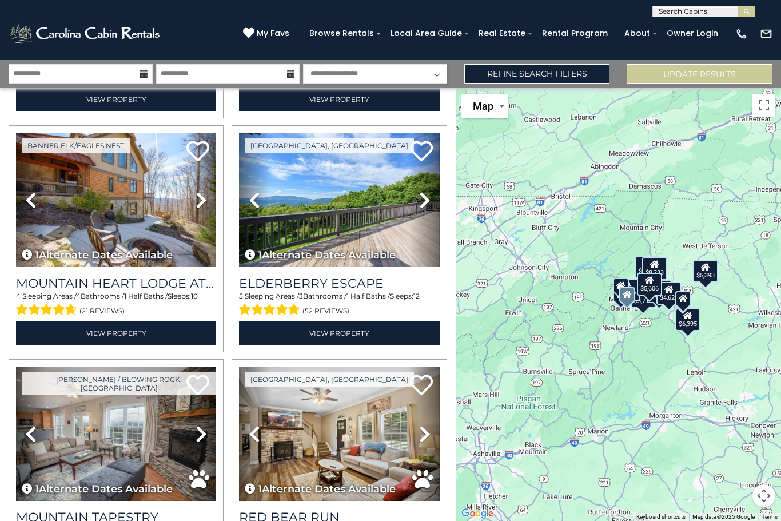
click at [386, 191] on img at bounding box center [339, 200] width 200 height 134
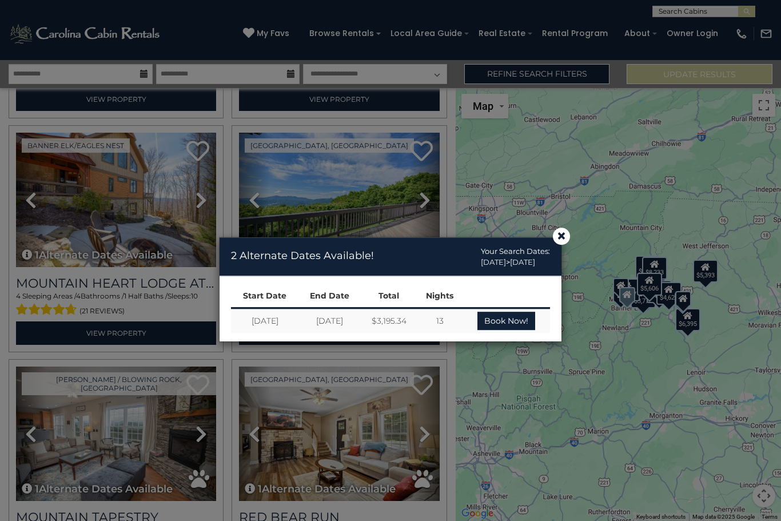
click at [556, 236] on span "×" at bounding box center [561, 236] width 10 height 0
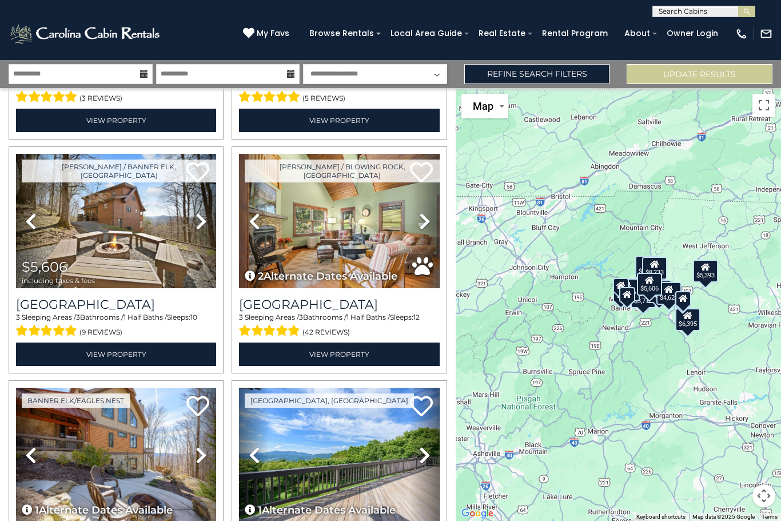
scroll to position [1134, 0]
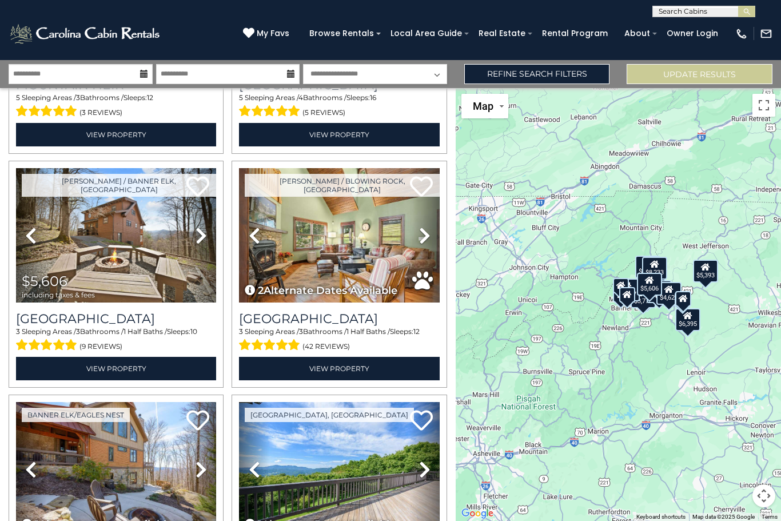
click at [404, 76] on select "**********" at bounding box center [375, 74] width 144 height 20
select select "*"
click at [575, 68] on link "Refine Search Filters" at bounding box center [537, 74] width 146 height 20
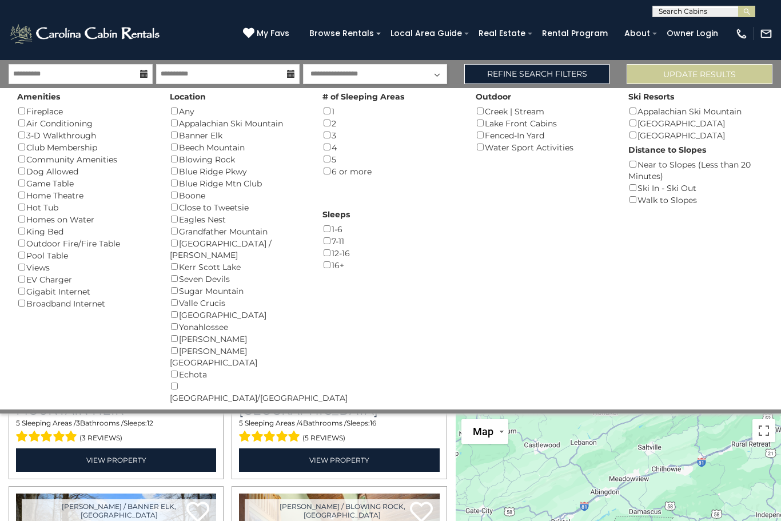
click at [567, 73] on link "Refine Search Filters" at bounding box center [537, 74] width 146 height 20
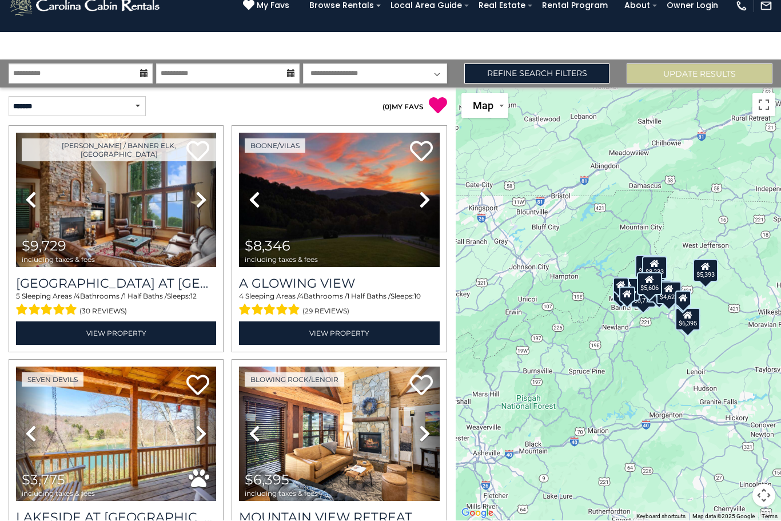
scroll to position [37, 0]
